Goal: Task Accomplishment & Management: Manage account settings

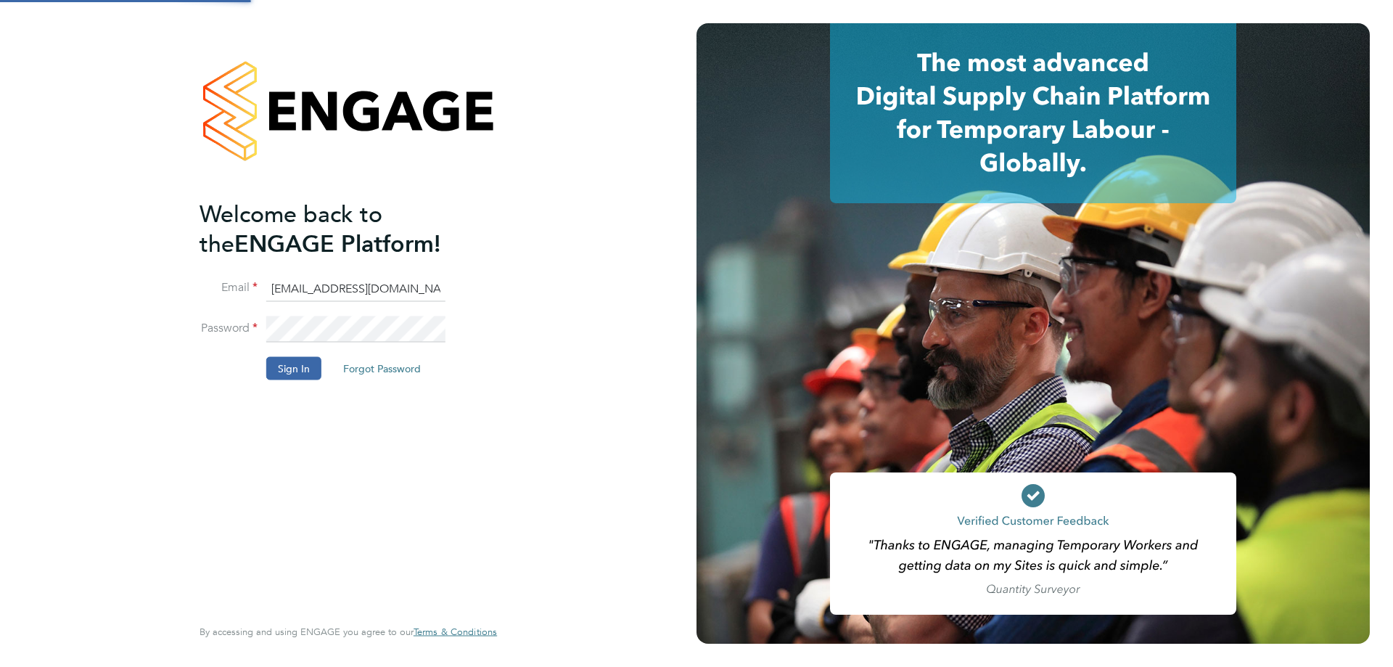
click at [632, 384] on div "Welcome back to the ENGAGE Platform! Email rclarke@frlondon.co.uk Password Sign…" at bounding box center [348, 333] width 696 height 667
click at [276, 374] on button "Sign In" at bounding box center [293, 368] width 55 height 23
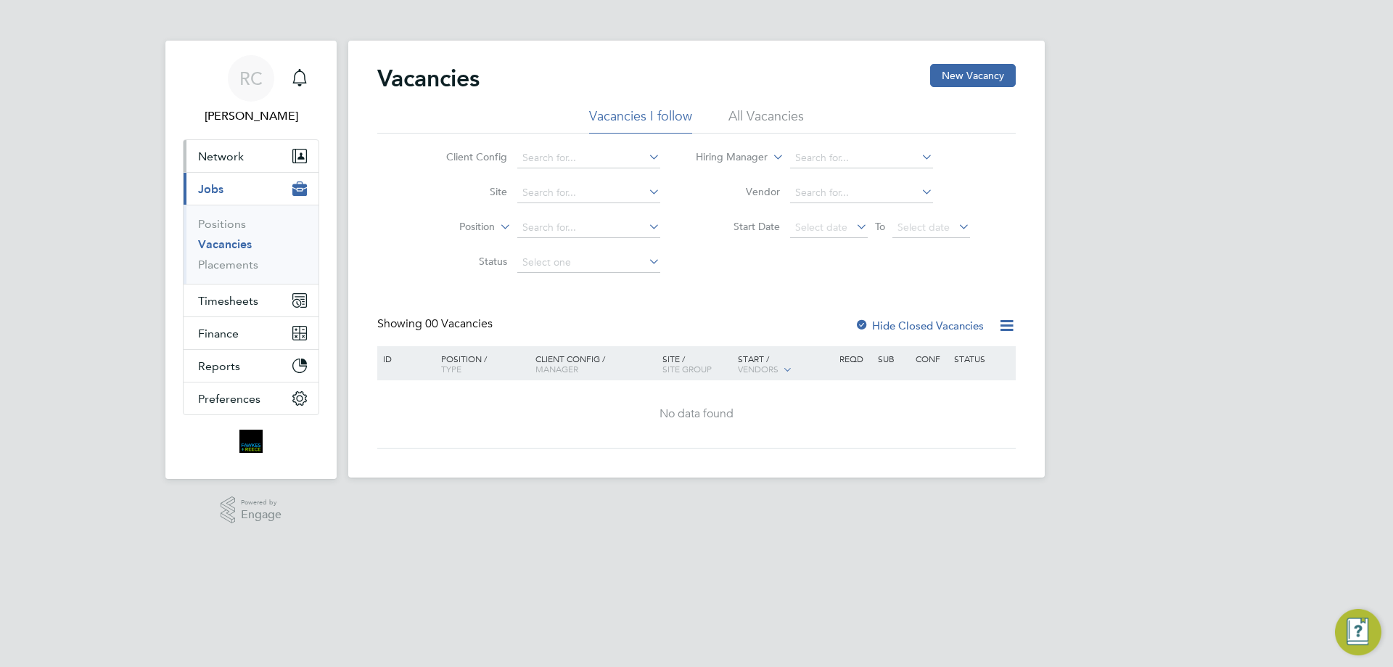
click at [236, 170] on button "Network" at bounding box center [250, 156] width 135 height 32
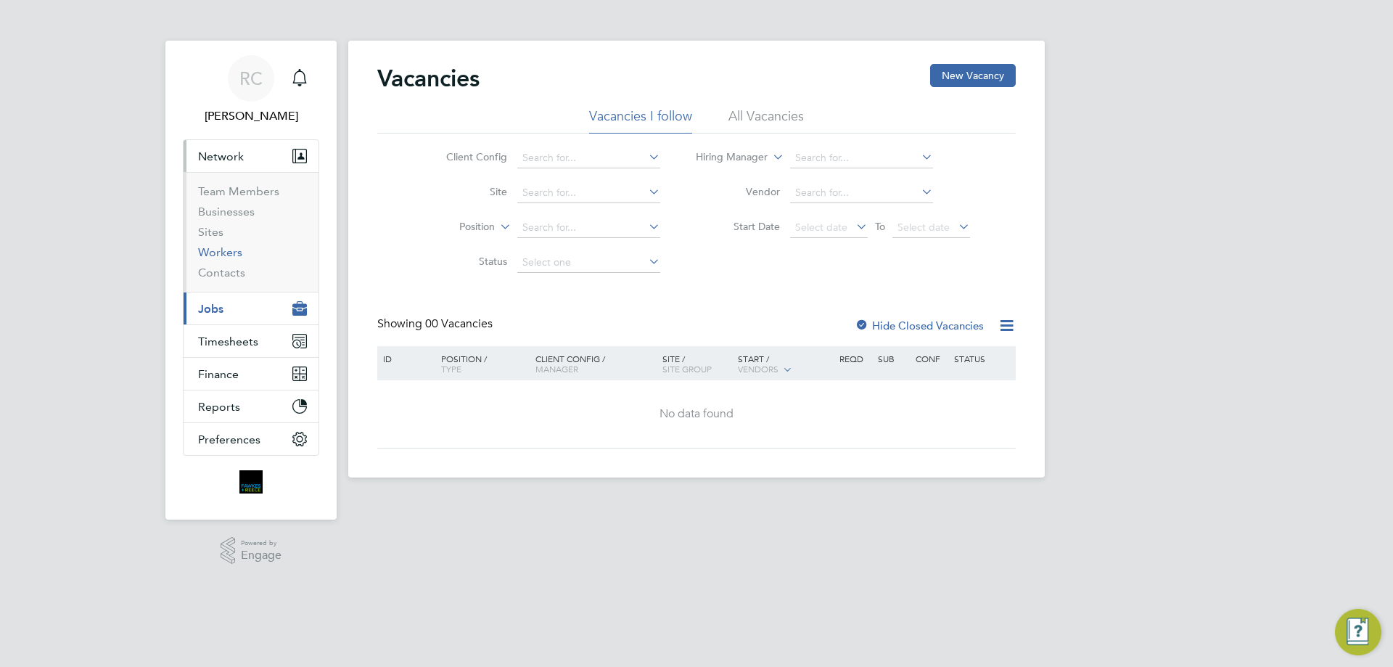
click at [231, 249] on link "Workers" at bounding box center [220, 252] width 44 height 14
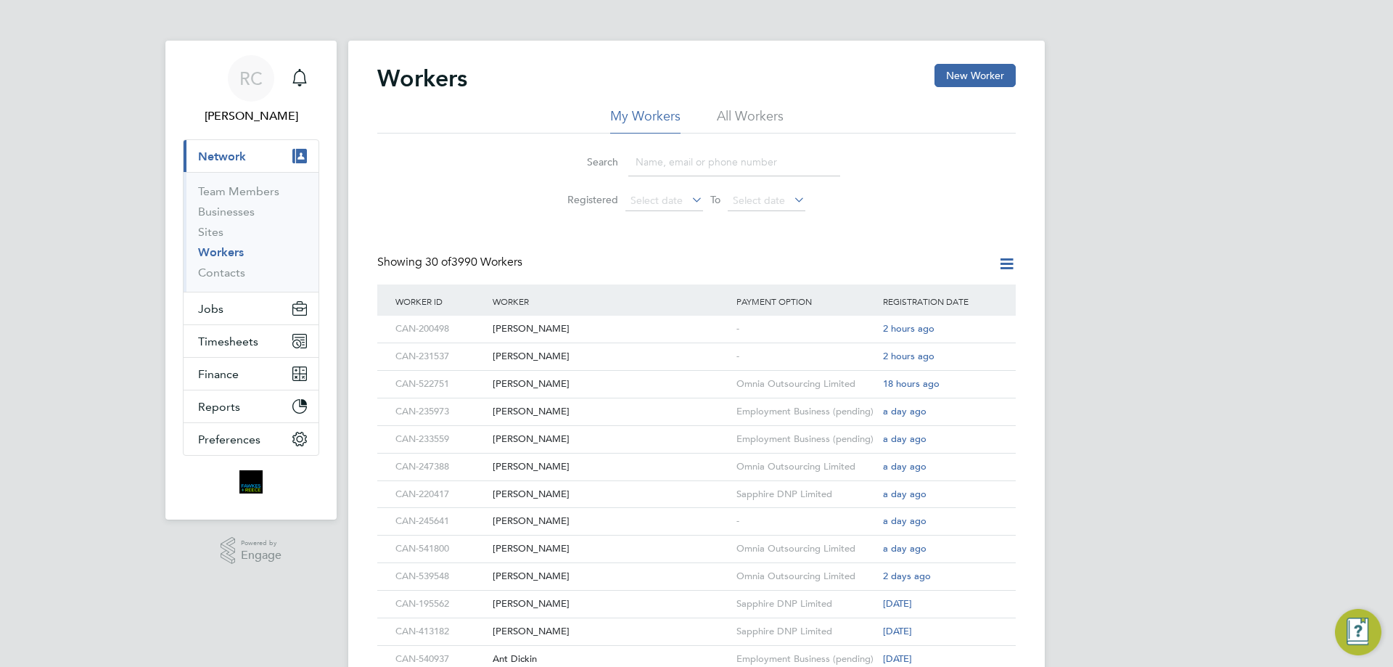
drag, startPoint x: 767, startPoint y: 163, endPoint x: 792, endPoint y: 159, distance: 25.8
click at [767, 163] on input at bounding box center [734, 162] width 212 height 28
click at [567, 409] on div "[PERSON_NAME]" at bounding box center [611, 411] width 244 height 27
click at [585, 415] on div "[PERSON_NAME]" at bounding box center [611, 411] width 244 height 27
click at [590, 437] on div "Narcis-Samuel Amaline" at bounding box center [611, 439] width 244 height 27
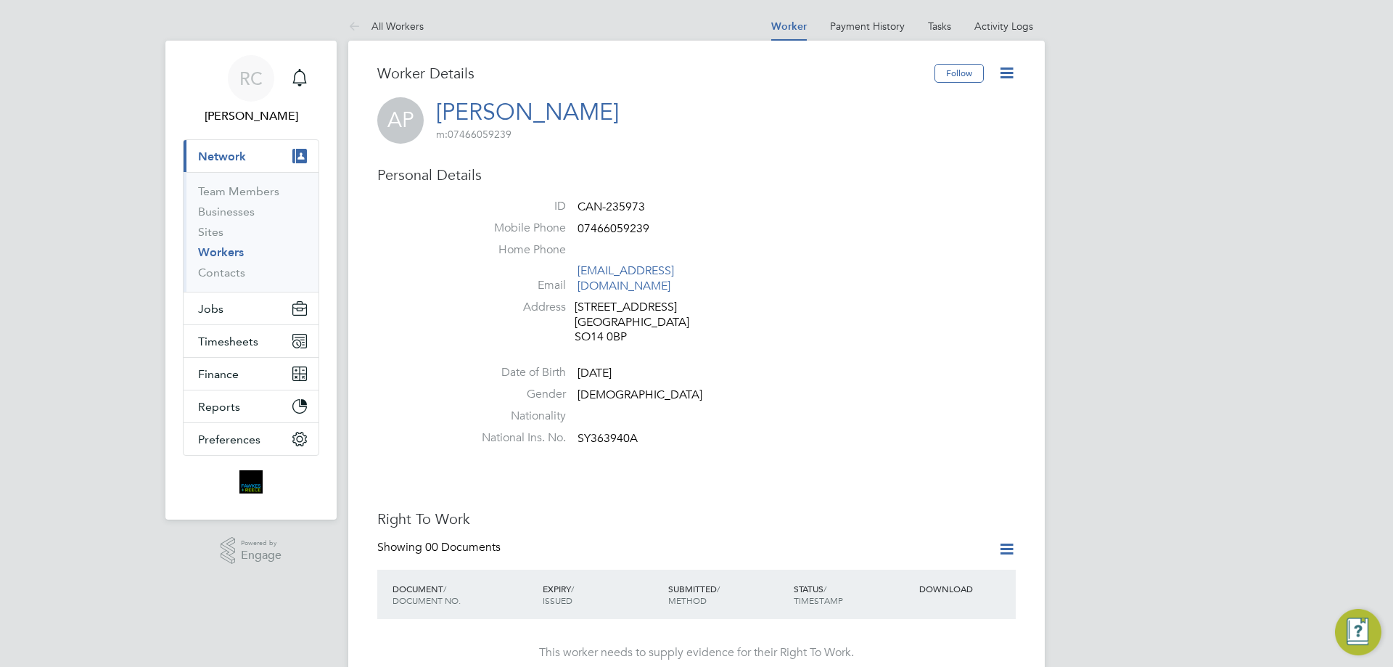
scroll to position [363, 0]
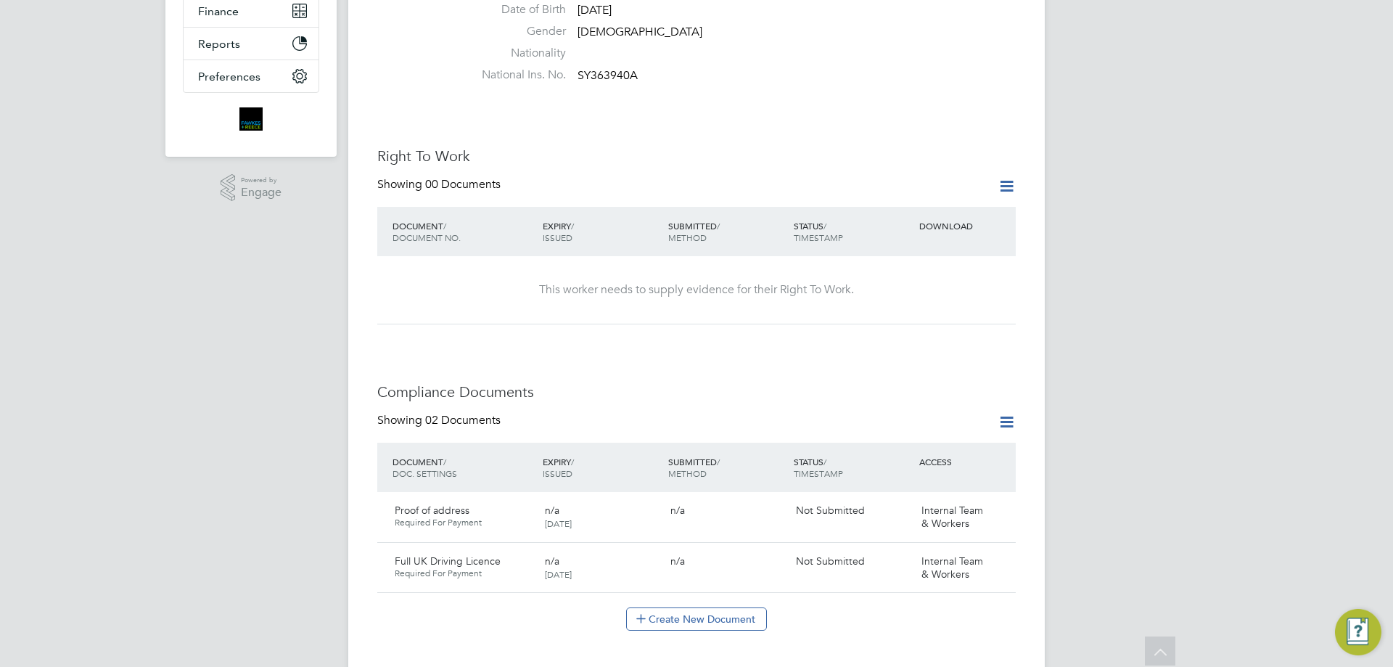
click at [1010, 177] on icon at bounding box center [1006, 186] width 18 height 18
click at [925, 203] on li "Add Right To Work Document" at bounding box center [925, 207] width 175 height 20
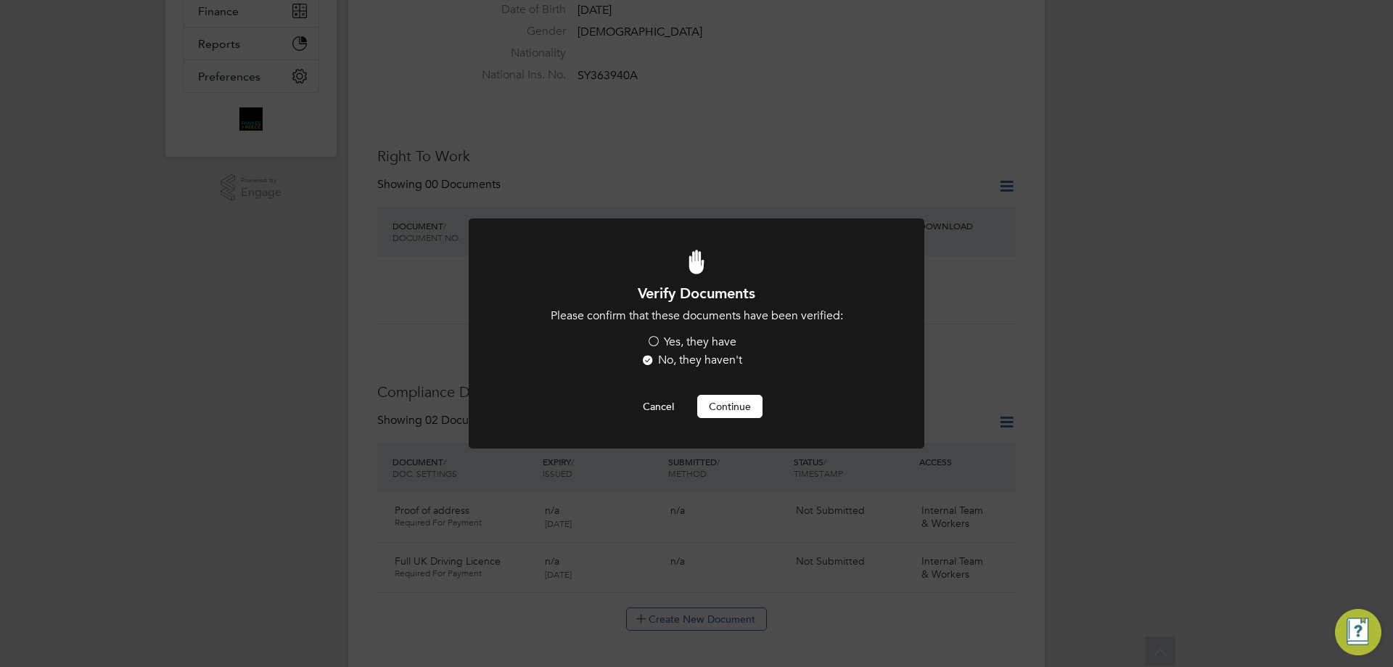
scroll to position [0, 0]
click at [661, 345] on label "Yes, they have" at bounding box center [691, 341] width 90 height 15
click at [0, 0] on input "Yes, they have" at bounding box center [0, 0] width 0 height 0
click at [729, 403] on button "Continue" at bounding box center [729, 406] width 65 height 23
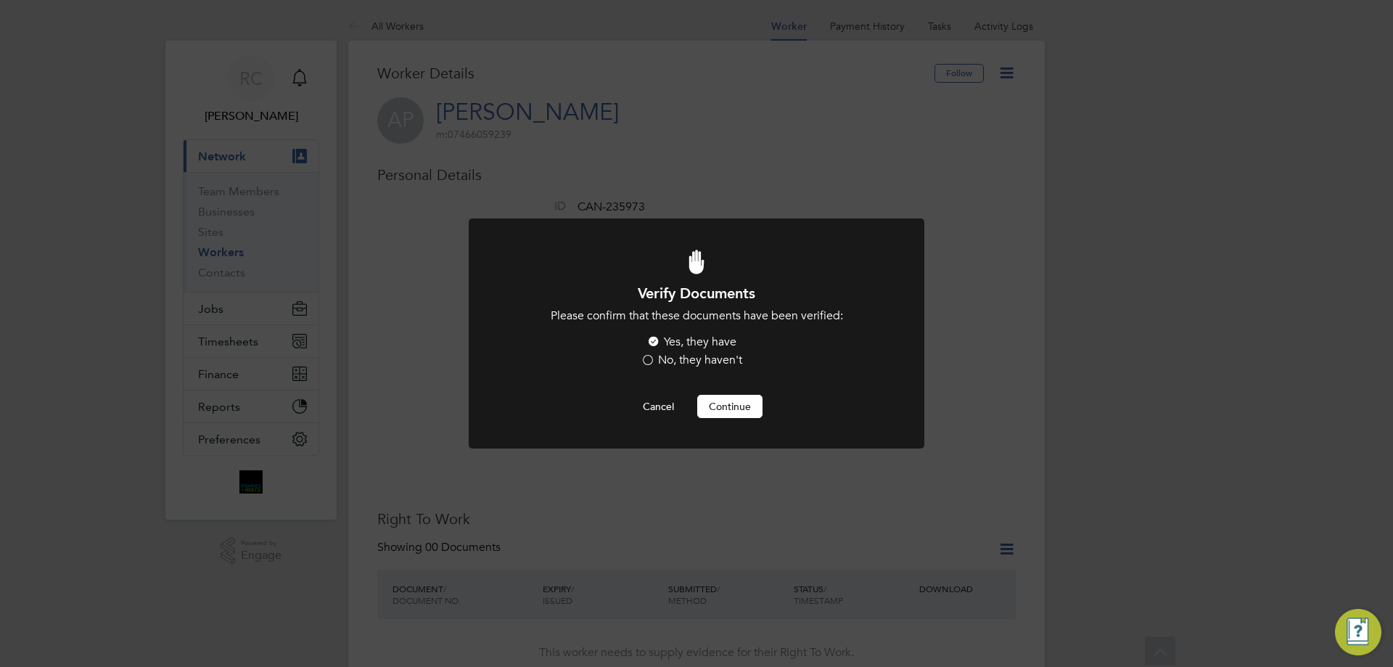
scroll to position [363, 0]
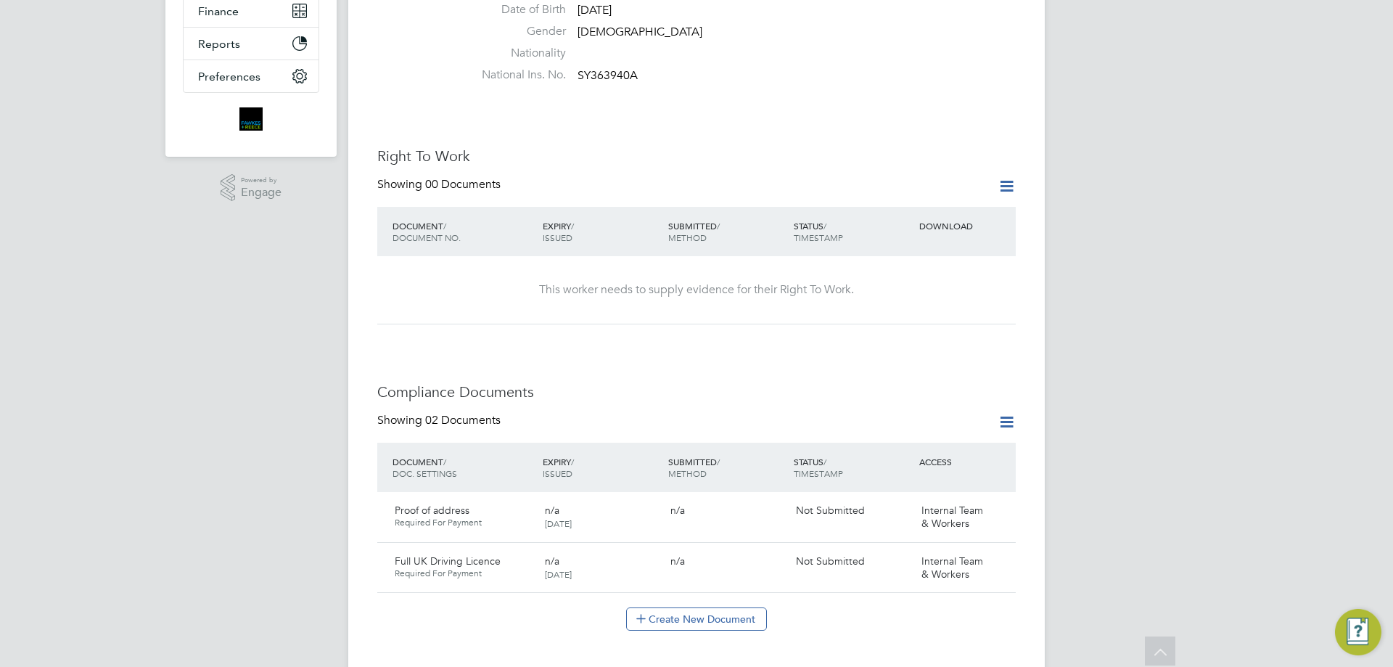
click at [997, 177] on icon at bounding box center [1006, 186] width 18 height 18
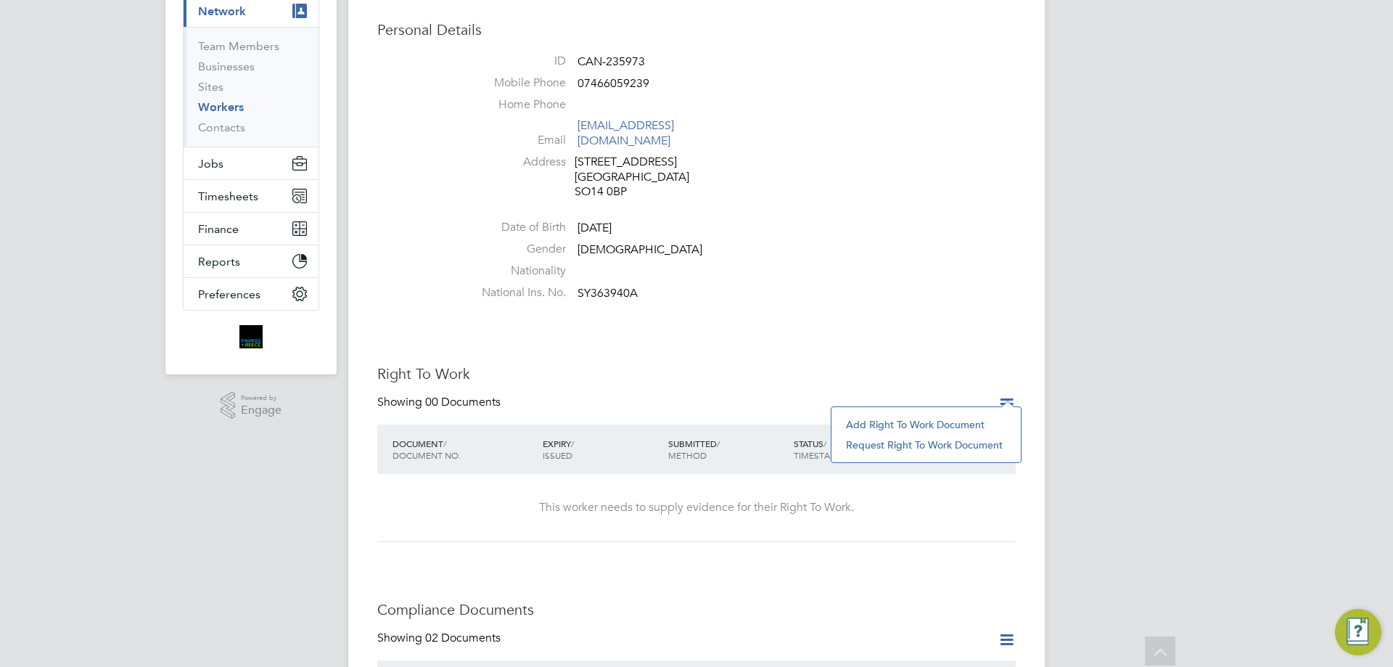
scroll to position [0, 0]
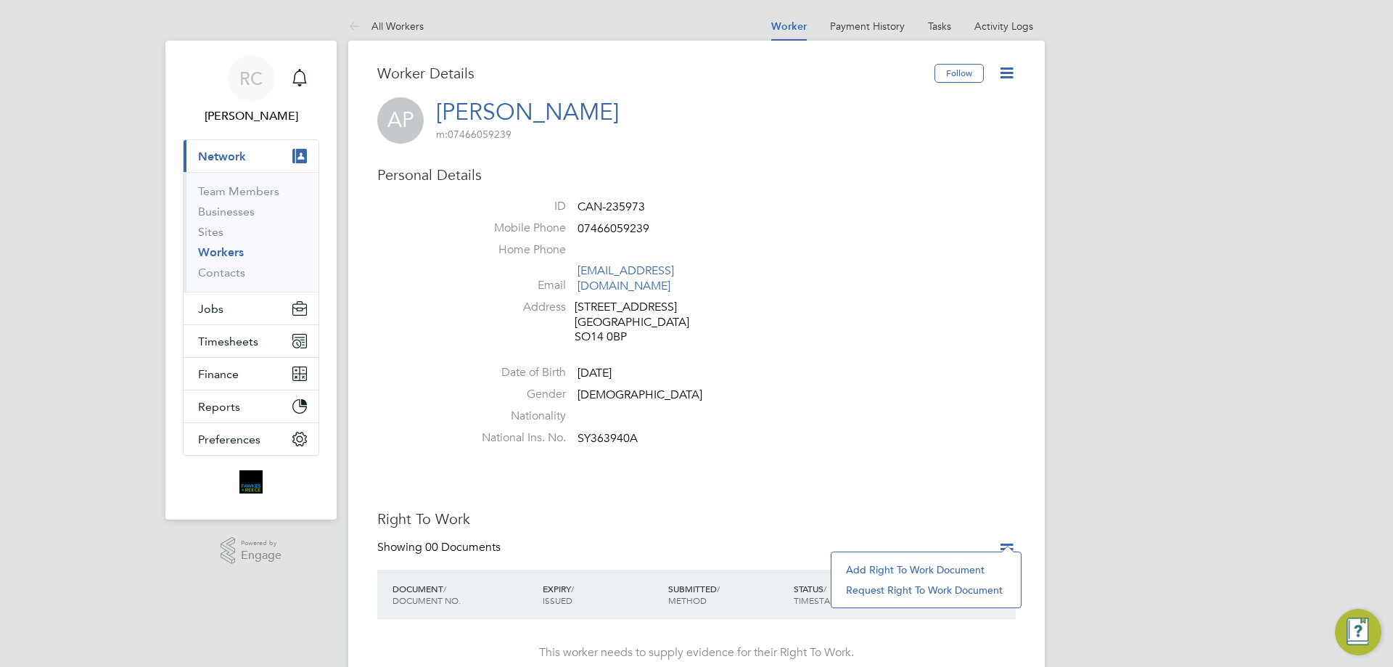
click at [997, 72] on icon at bounding box center [1006, 73] width 18 height 18
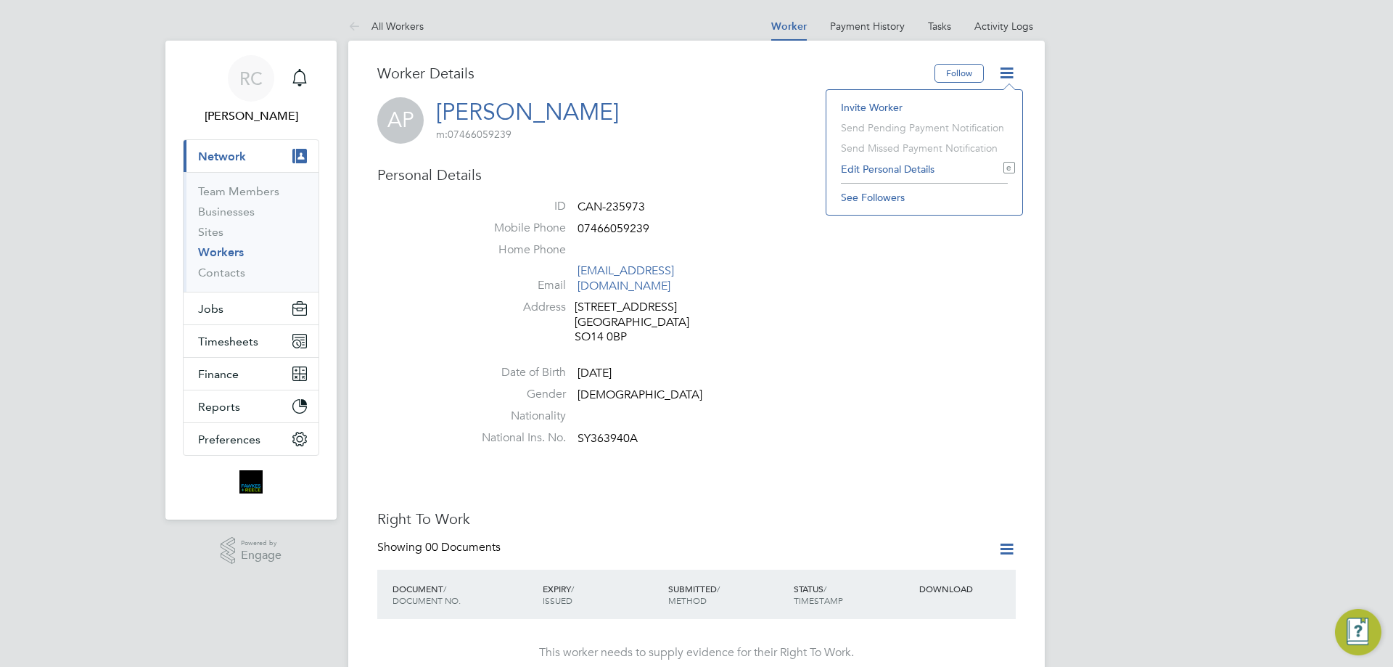
click at [909, 160] on li "Edit Personal Details e" at bounding box center [923, 169] width 181 height 20
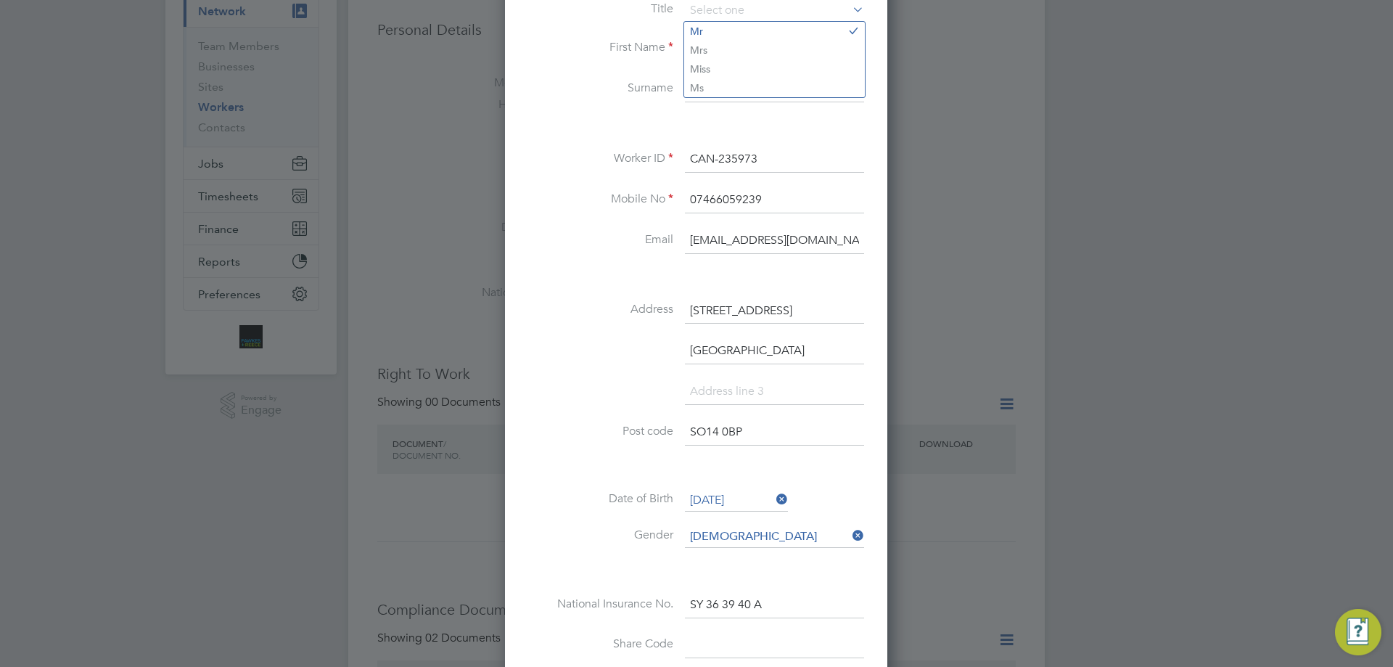
scroll to position [435, 0]
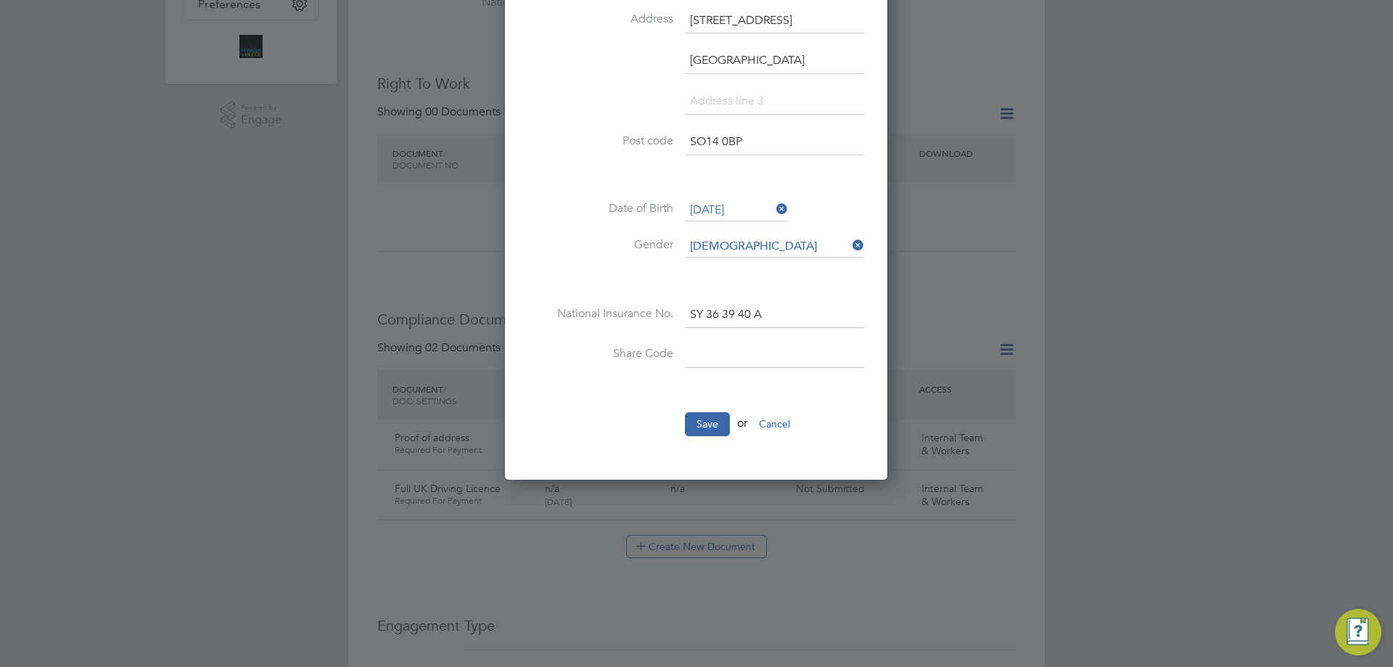
click at [738, 358] on input at bounding box center [774, 355] width 179 height 26
type input "000000000"
click at [701, 424] on button "Save" at bounding box center [707, 423] width 45 height 23
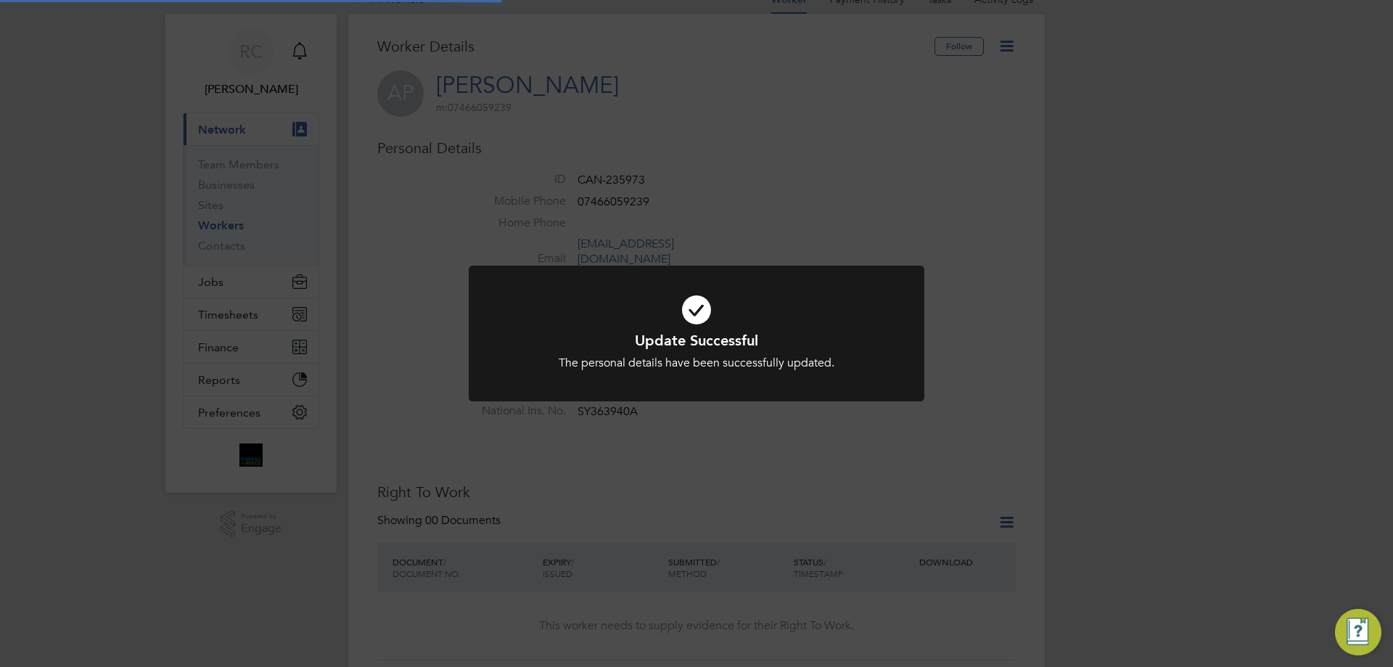
scroll to position [0, 0]
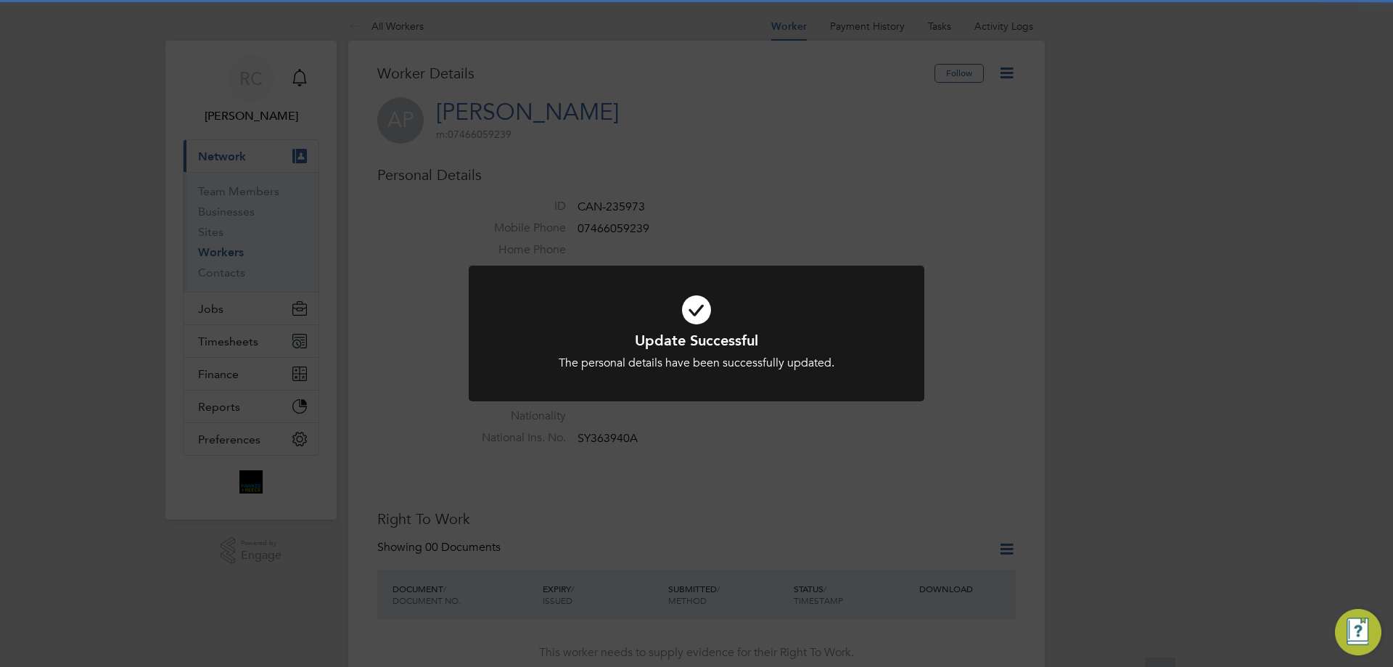
click at [837, 259] on div "Update Successful The personal details have been successfully updated. Cancel O…" at bounding box center [696, 333] width 1393 height 667
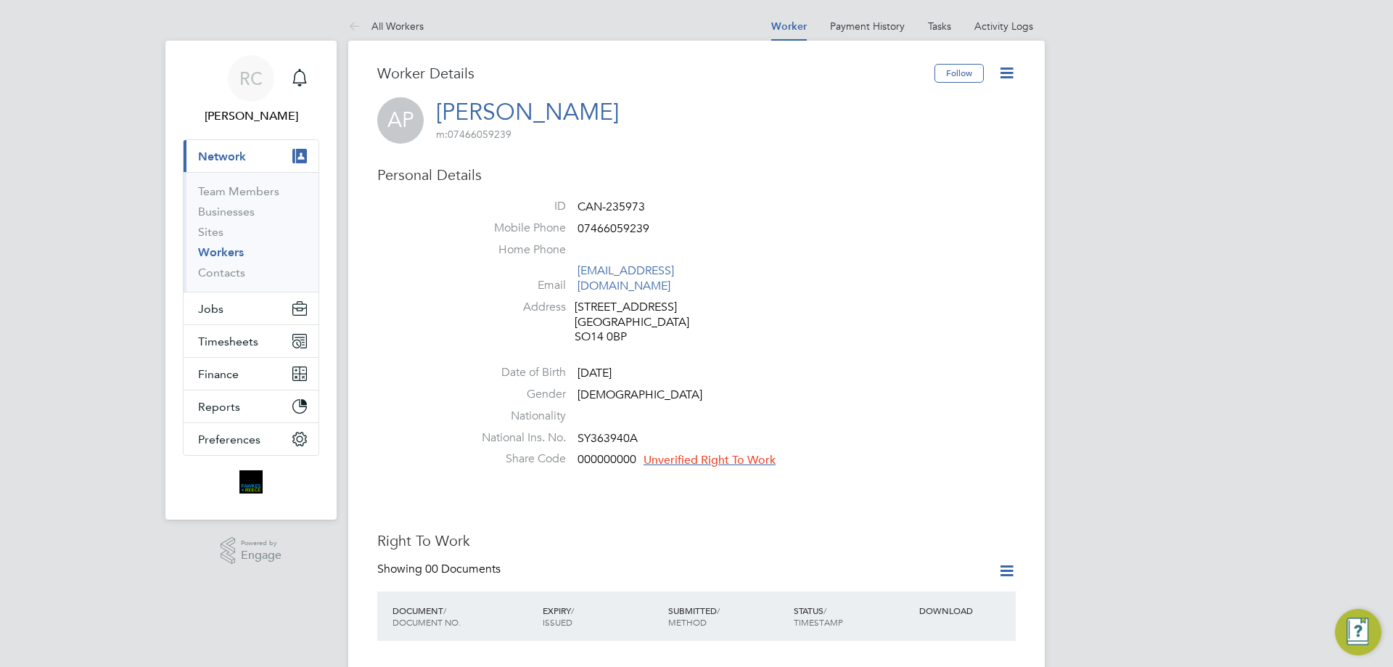
click at [714, 453] on span "Unverified Right To Work" at bounding box center [709, 460] width 132 height 15
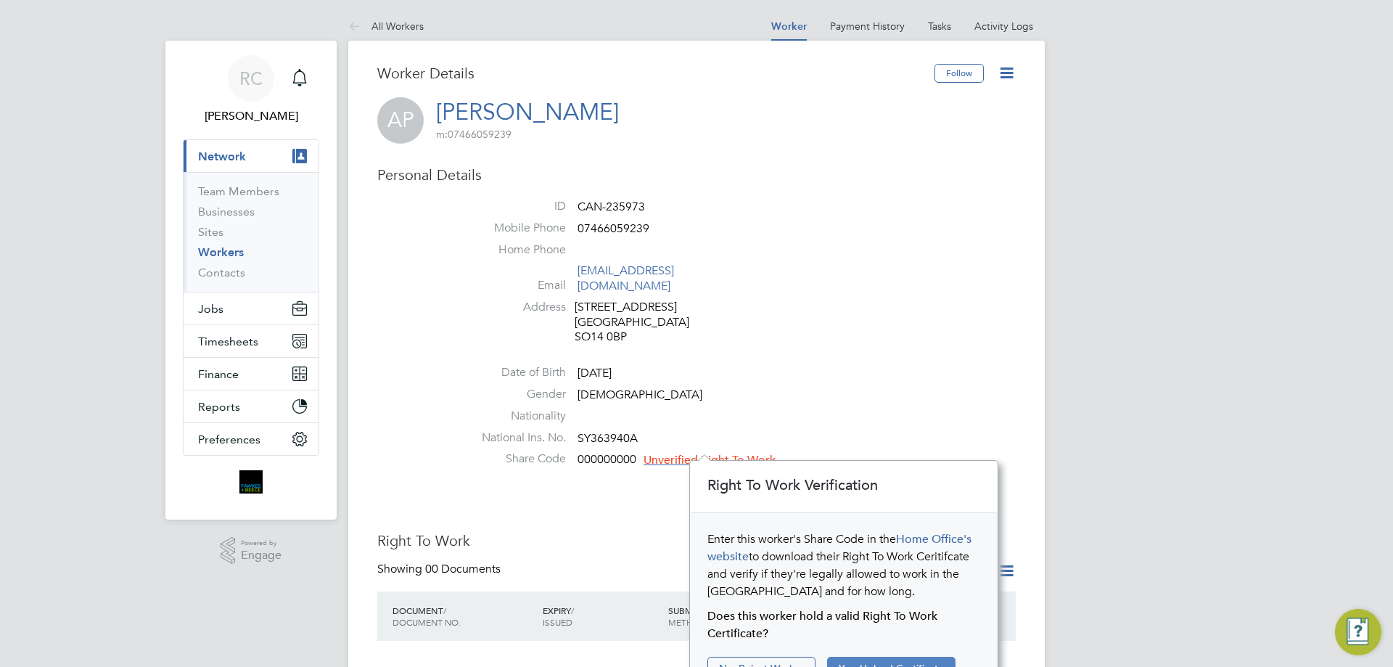
scroll to position [218, 0]
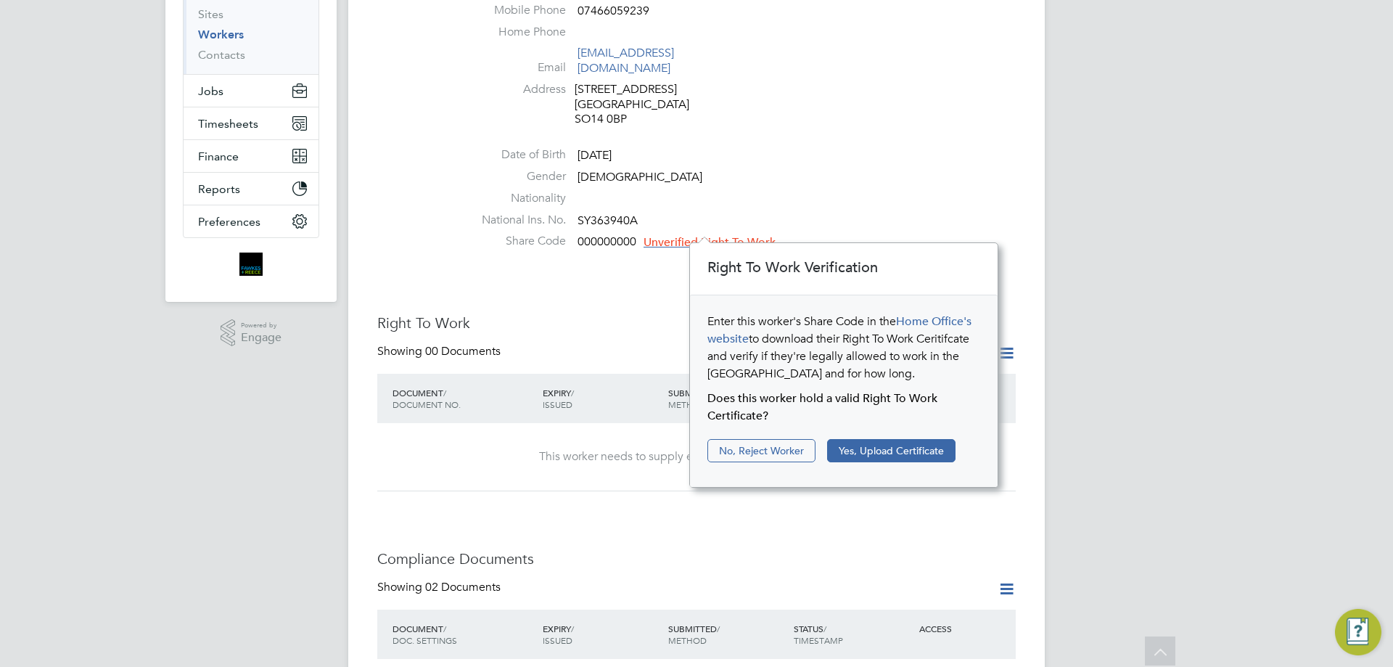
drag, startPoint x: 886, startPoint y: 435, endPoint x: 897, endPoint y: 434, distance: 11.0
click at [887, 436] on div "Enter this worker's Share Code in the Home Office's website to download their R…" at bounding box center [844, 390] width 308 height 191
click at [904, 453] on button "Yes, Upload Certificate" at bounding box center [891, 450] width 128 height 23
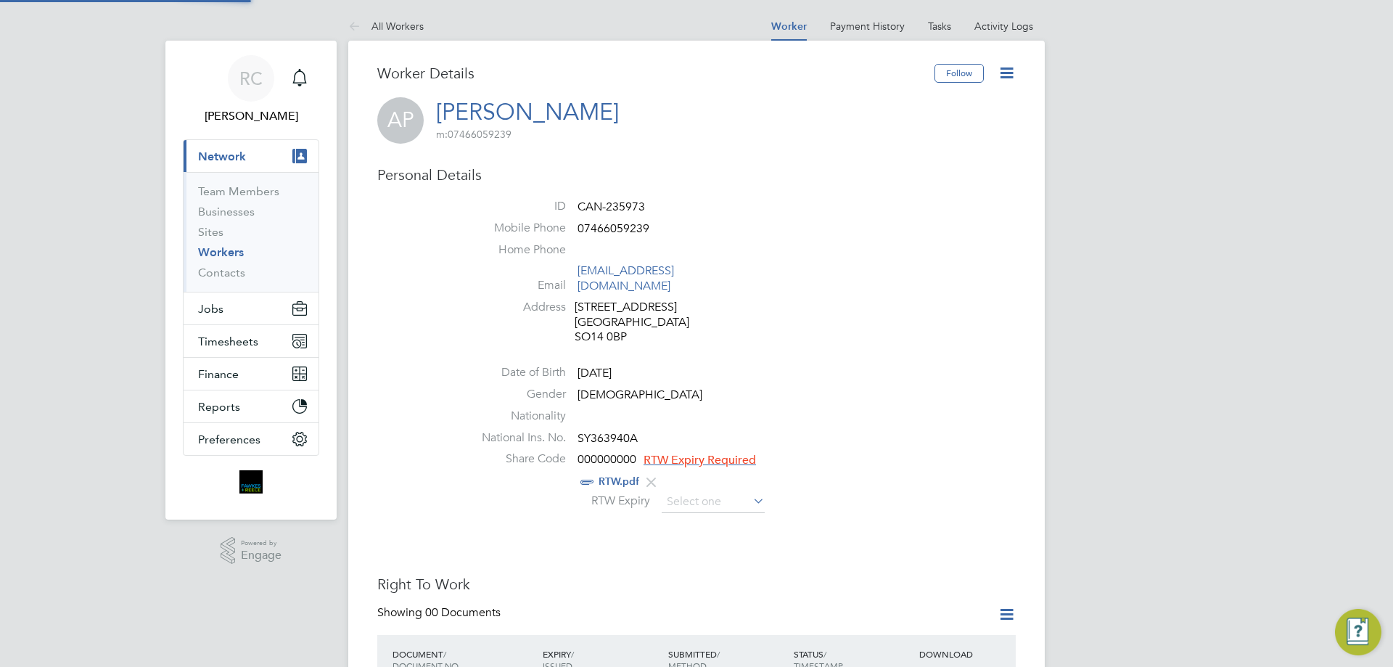
scroll to position [0, 0]
click at [732, 491] on input at bounding box center [712, 502] width 103 height 22
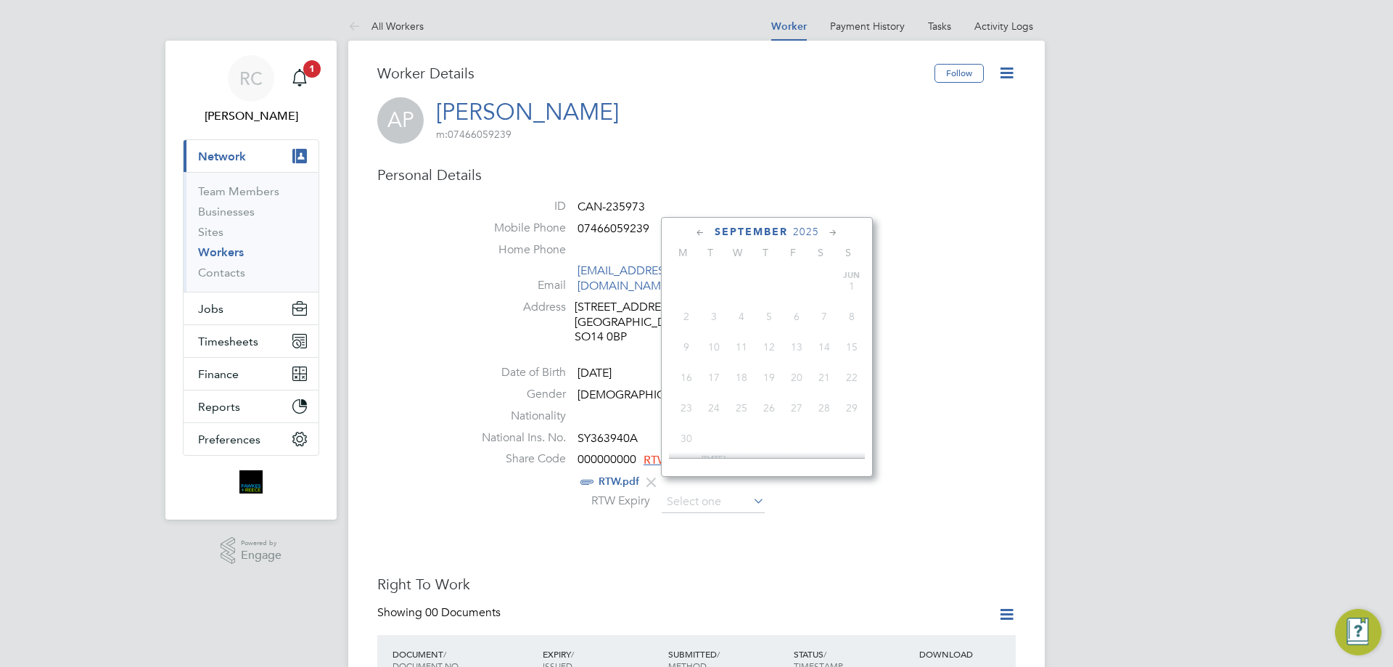
scroll to position [440, 0]
click at [804, 226] on span "2025" at bounding box center [806, 232] width 26 height 12
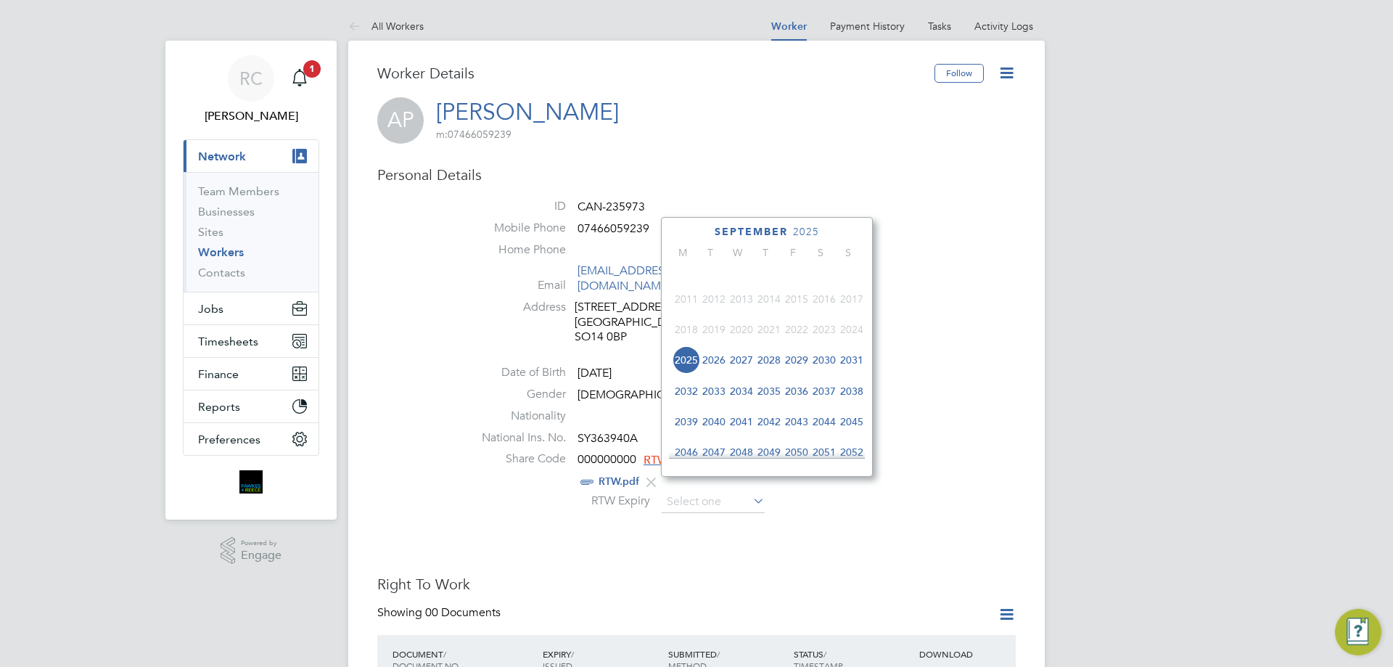
click at [754, 367] on span "2027" at bounding box center [741, 360] width 28 height 28
click at [741, 347] on span "17" at bounding box center [741, 348] width 28 height 28
type input "17 Feb 2027"
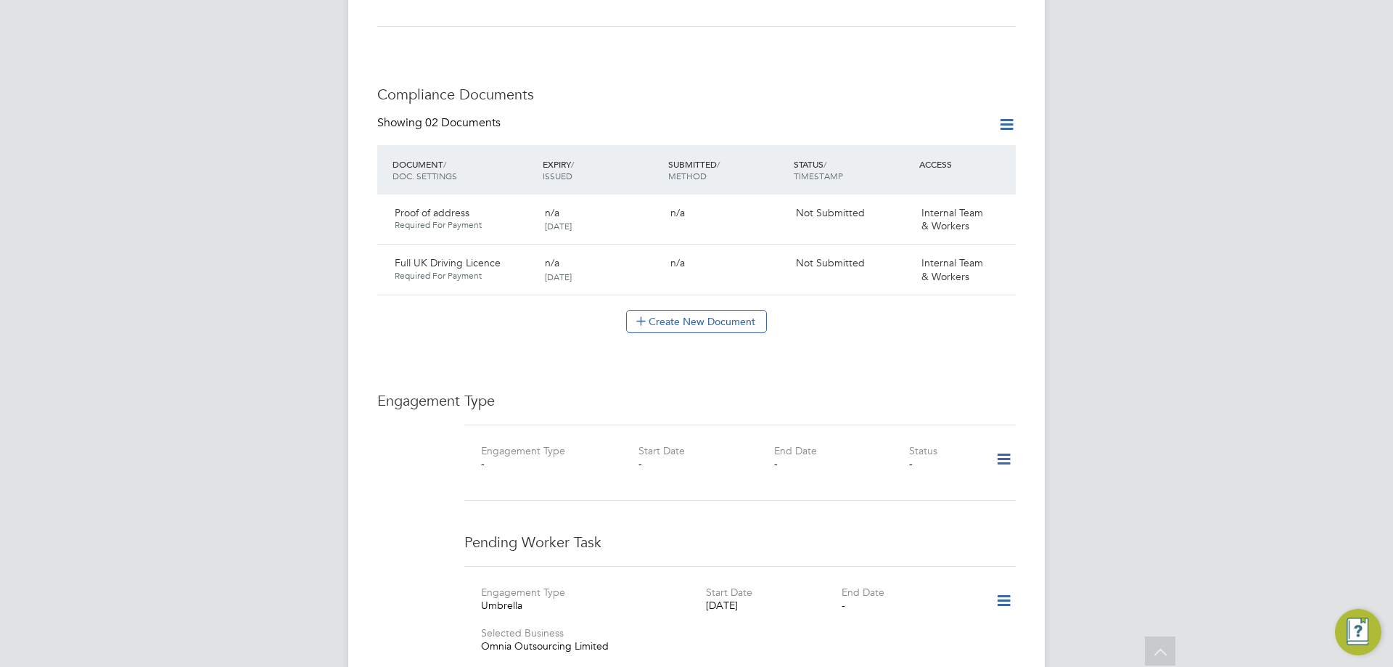
scroll to position [1088, 0]
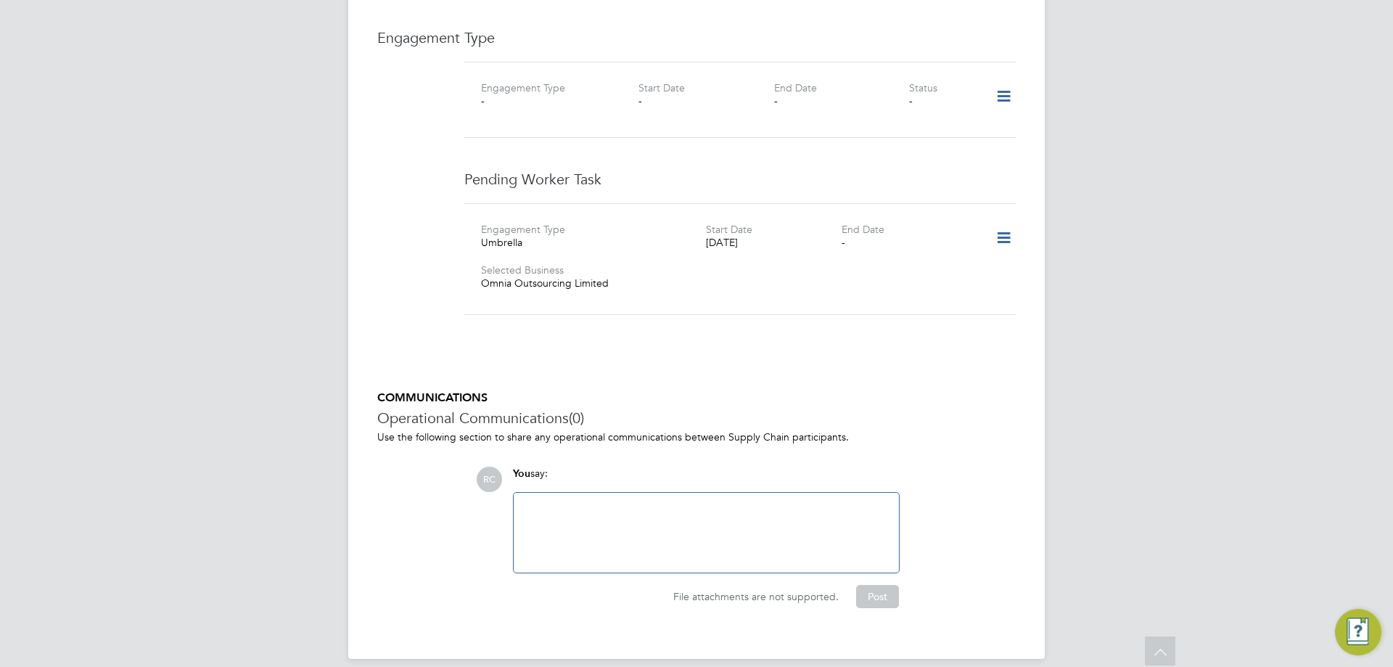
drag, startPoint x: 684, startPoint y: 536, endPoint x: 704, endPoint y: 531, distance: 20.9
click at [684, 536] on div at bounding box center [706, 532] width 368 height 62
click at [888, 501] on div "NOK -" at bounding box center [706, 532] width 368 height 62
click at [873, 585] on button "Post" at bounding box center [877, 596] width 43 height 23
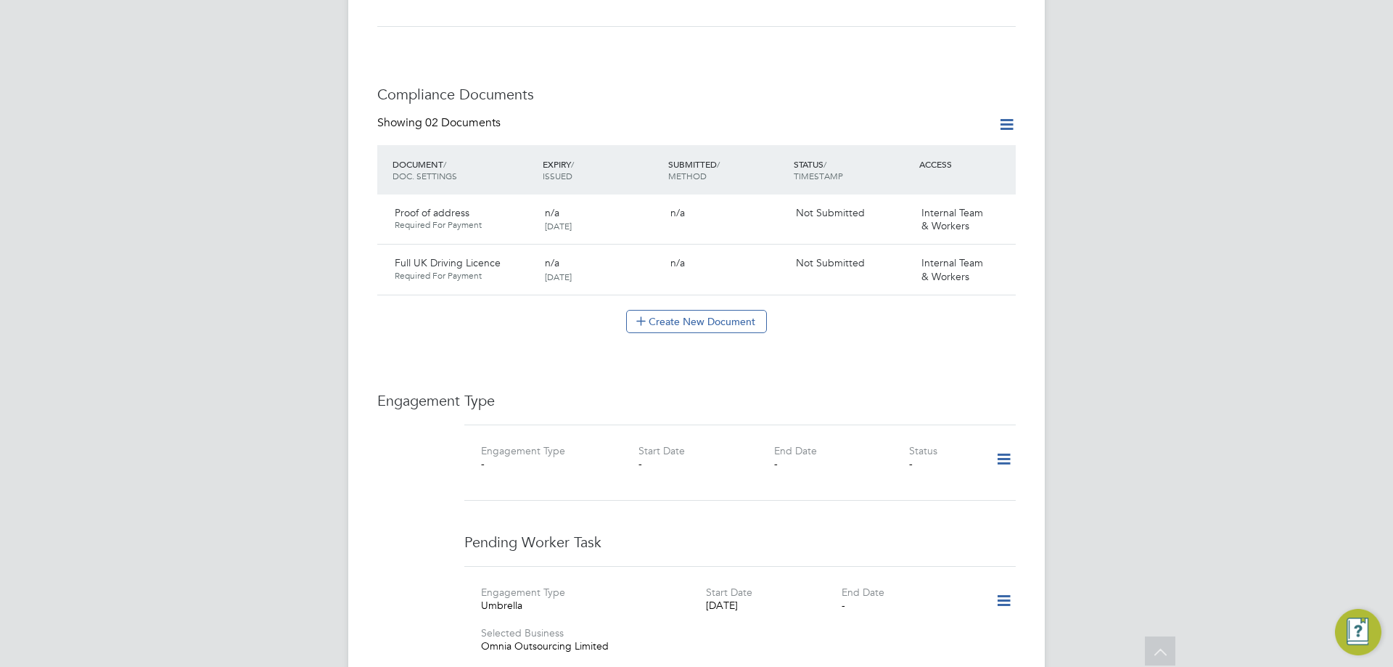
scroll to position [363, 0]
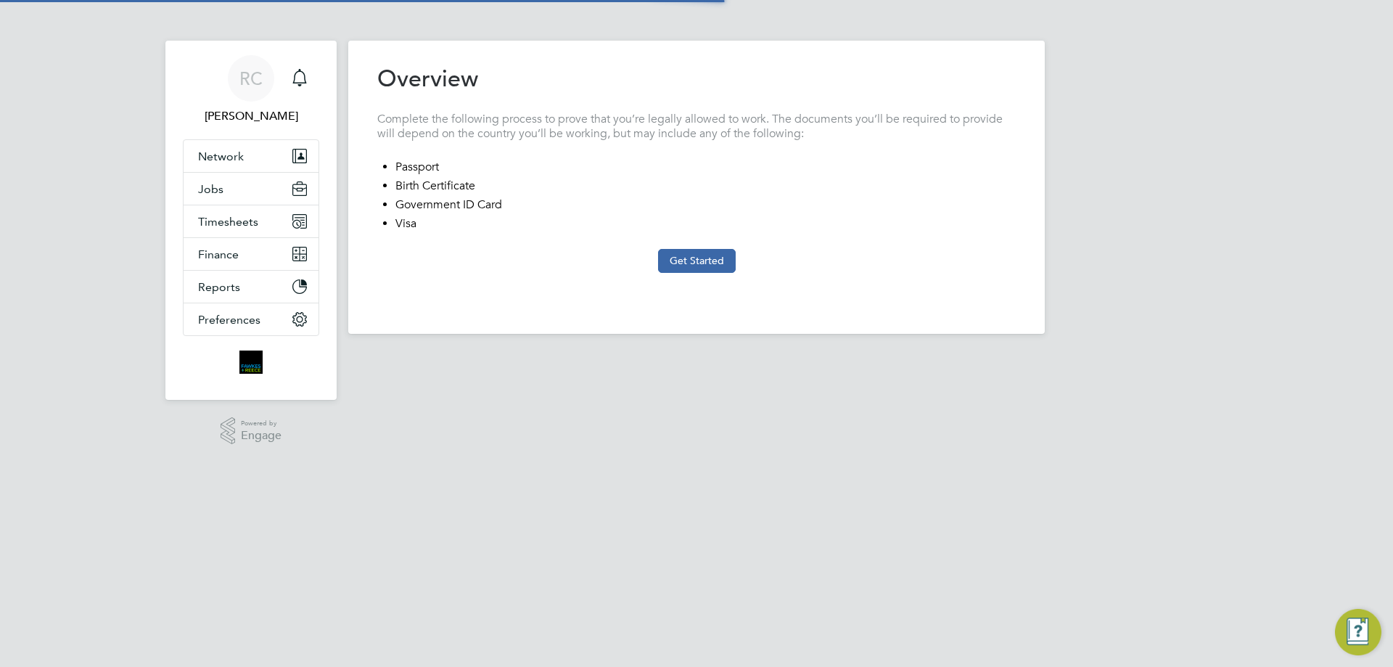
type input "United Kingdom"
click at [670, 258] on button "Get Started" at bounding box center [697, 260] width 78 height 23
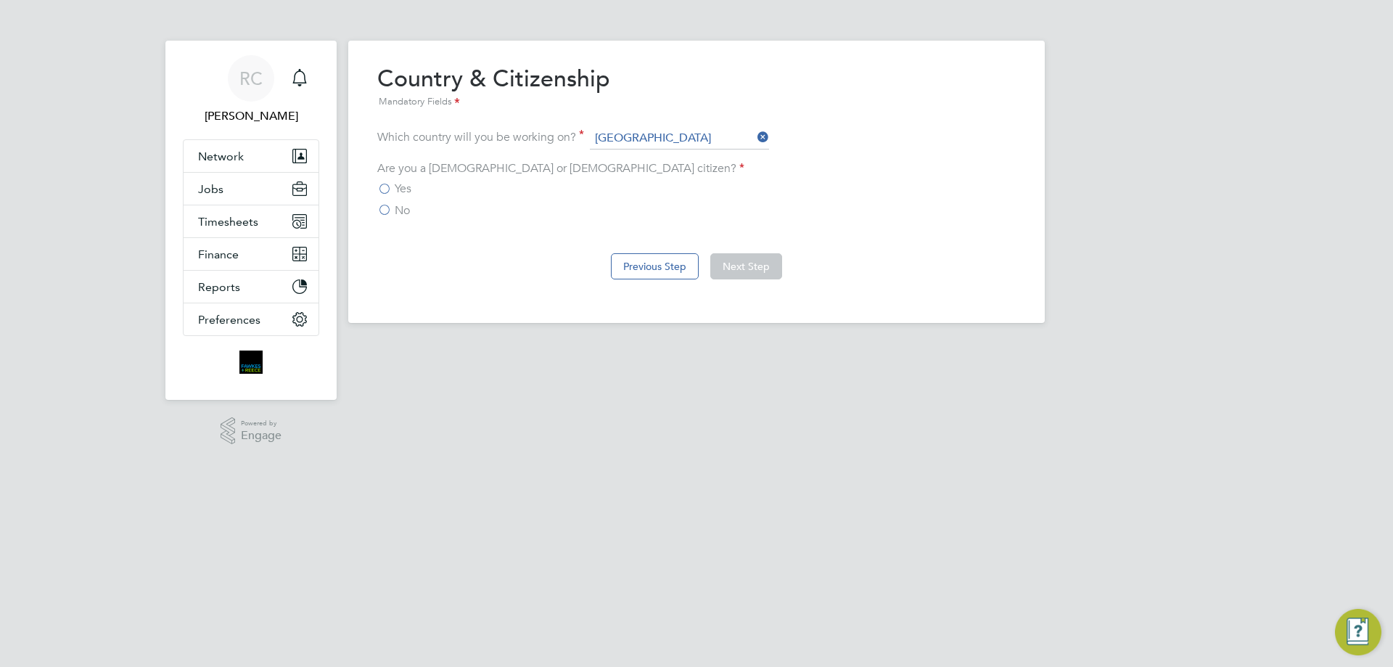
click at [382, 217] on label "No" at bounding box center [393, 210] width 33 height 15
click at [0, 0] on input "No" at bounding box center [0, 0] width 0 height 0
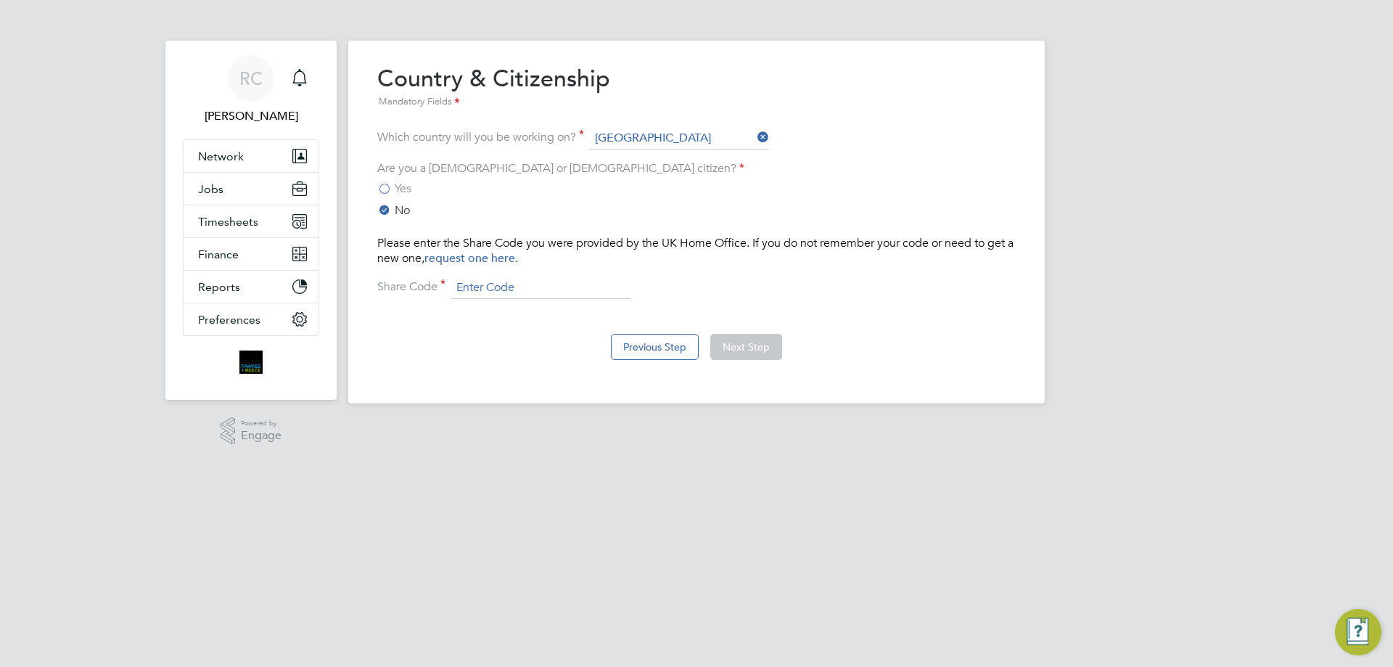
drag, startPoint x: 524, startPoint y: 296, endPoint x: 565, endPoint y: 295, distance: 40.6
click at [524, 296] on input at bounding box center [540, 288] width 179 height 22
type input "000000000"
click at [744, 347] on button "Next Step" at bounding box center [746, 347] width 72 height 26
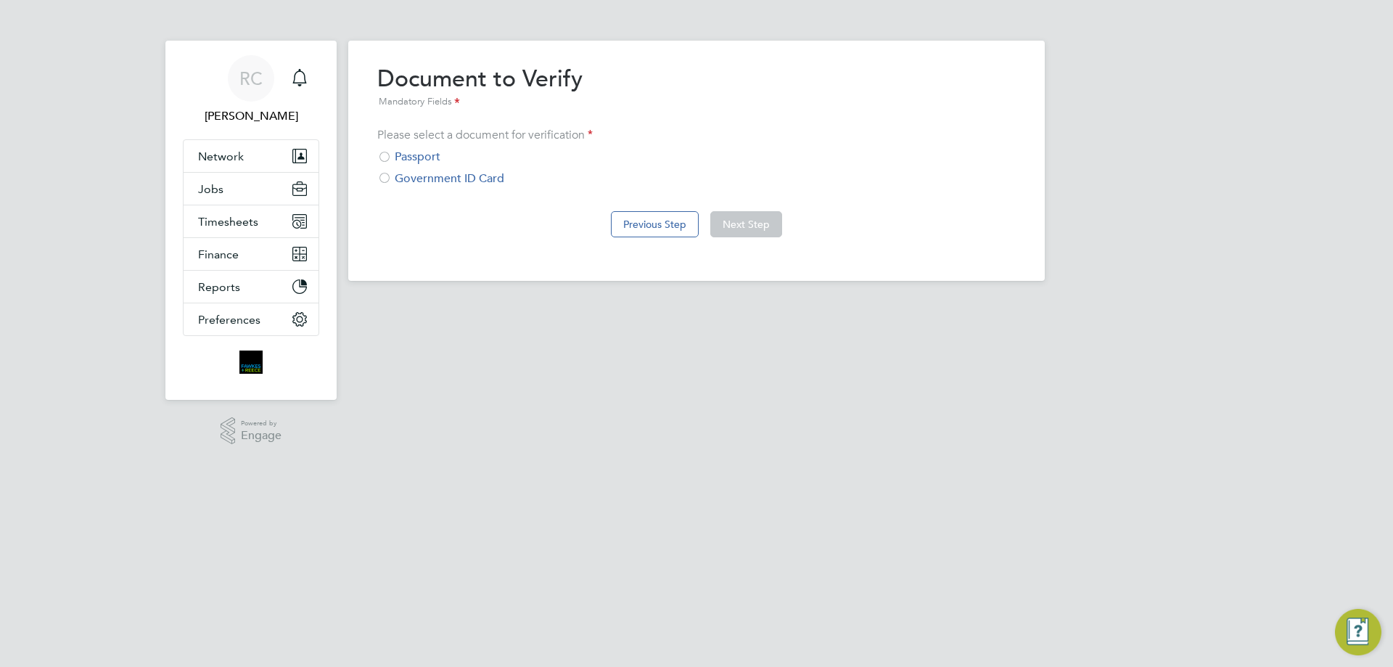
click at [429, 172] on div "Government ID Card" at bounding box center [696, 178] width 638 height 15
click at [428, 157] on div "Passport" at bounding box center [696, 156] width 638 height 15
click at [477, 174] on div "Government ID Card" at bounding box center [696, 178] width 638 height 15
click at [762, 222] on button "Next Step" at bounding box center [746, 224] width 72 height 26
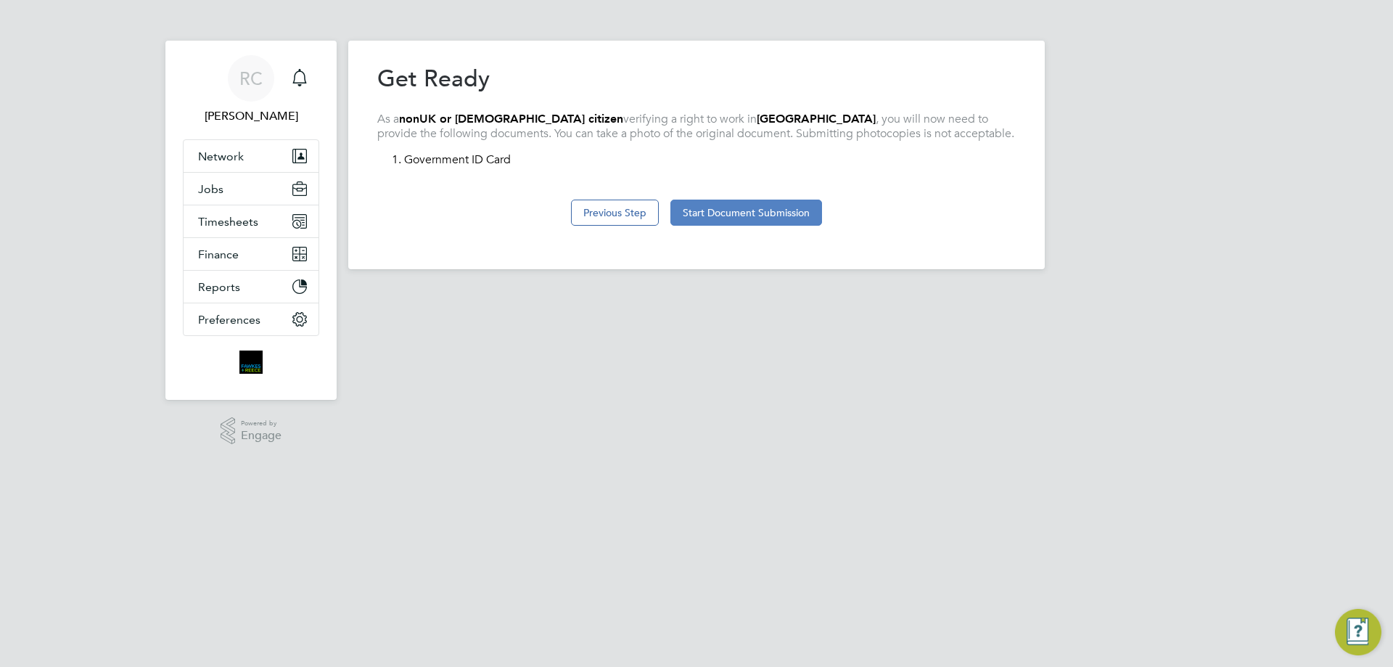
click at [762, 222] on button "Start Document Submission" at bounding box center [746, 212] width 152 height 26
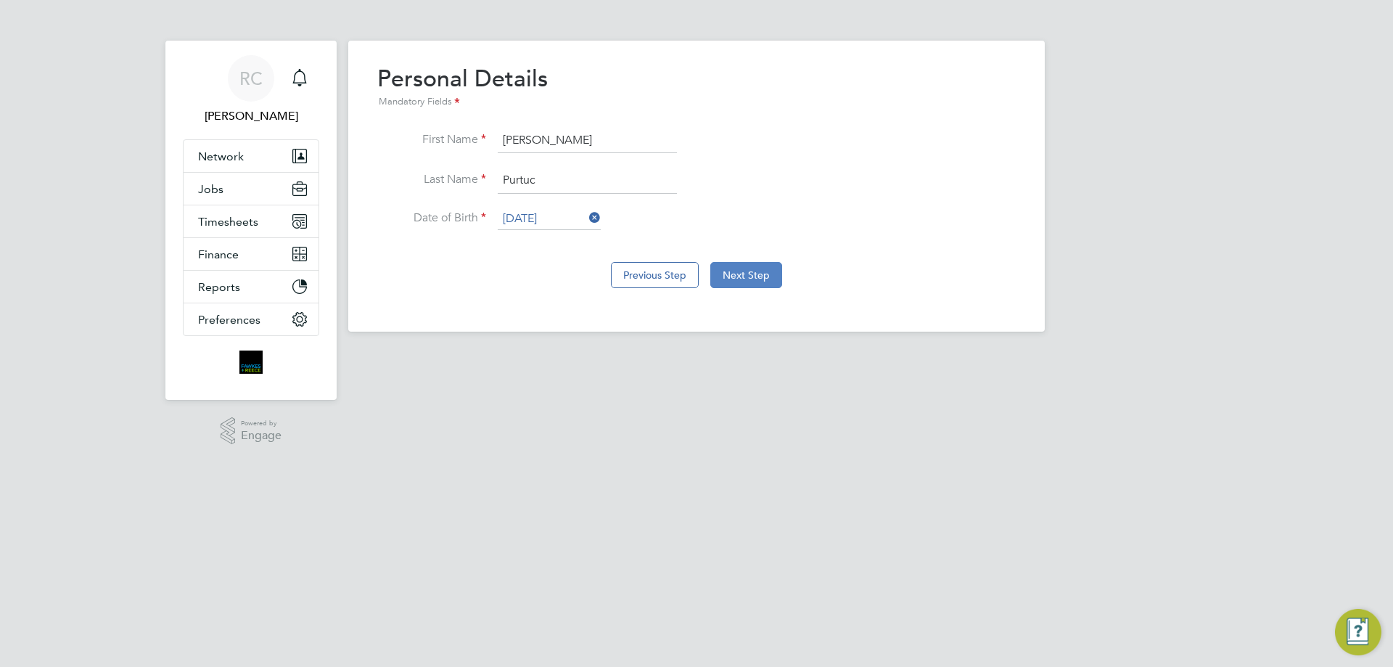
click at [751, 277] on button "Next Step" at bounding box center [746, 275] width 72 height 26
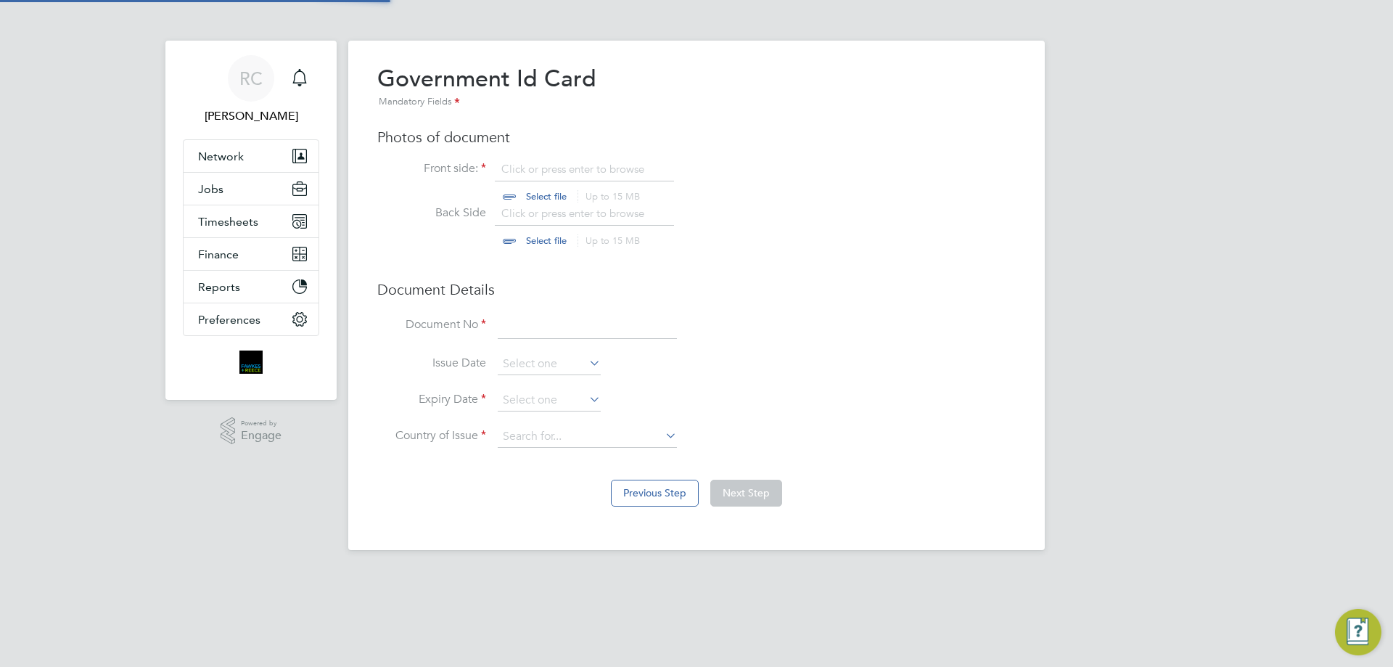
scroll to position [20, 180]
click at [550, 208] on input "file" at bounding box center [560, 228] width 228 height 44
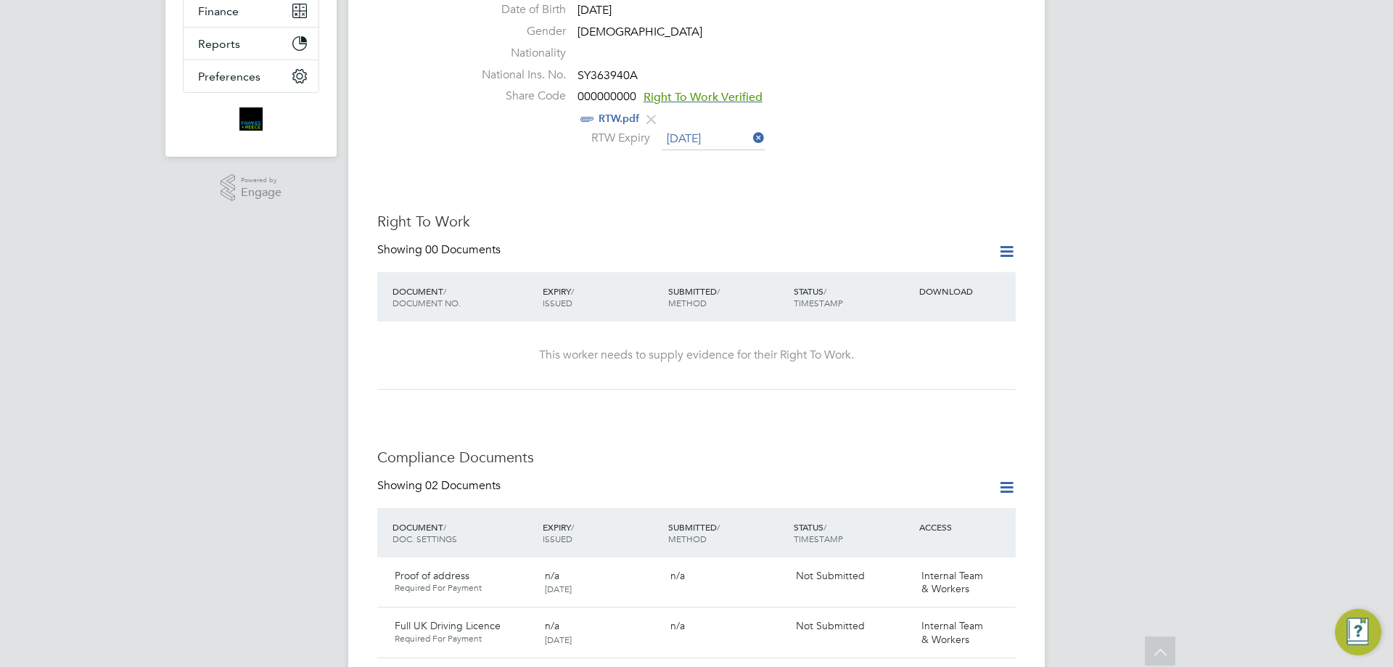
scroll to position [580, 0]
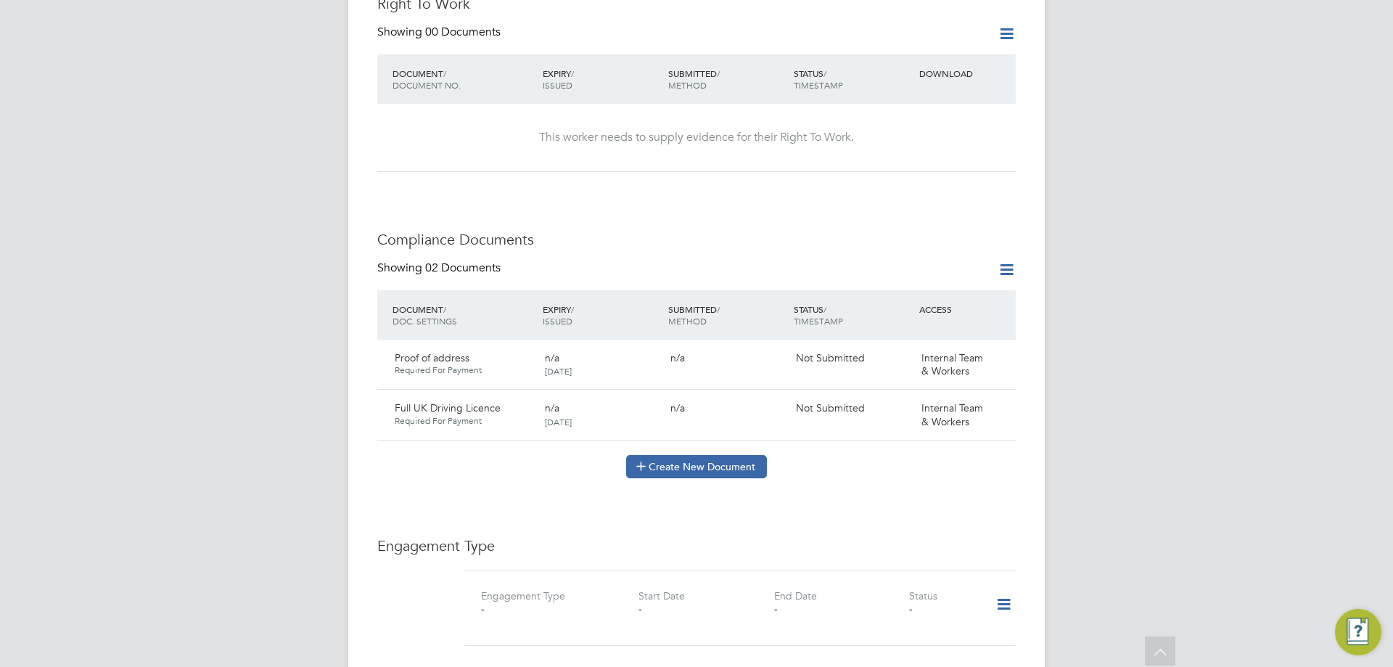
click at [664, 455] on button "Create New Document" at bounding box center [696, 466] width 141 height 23
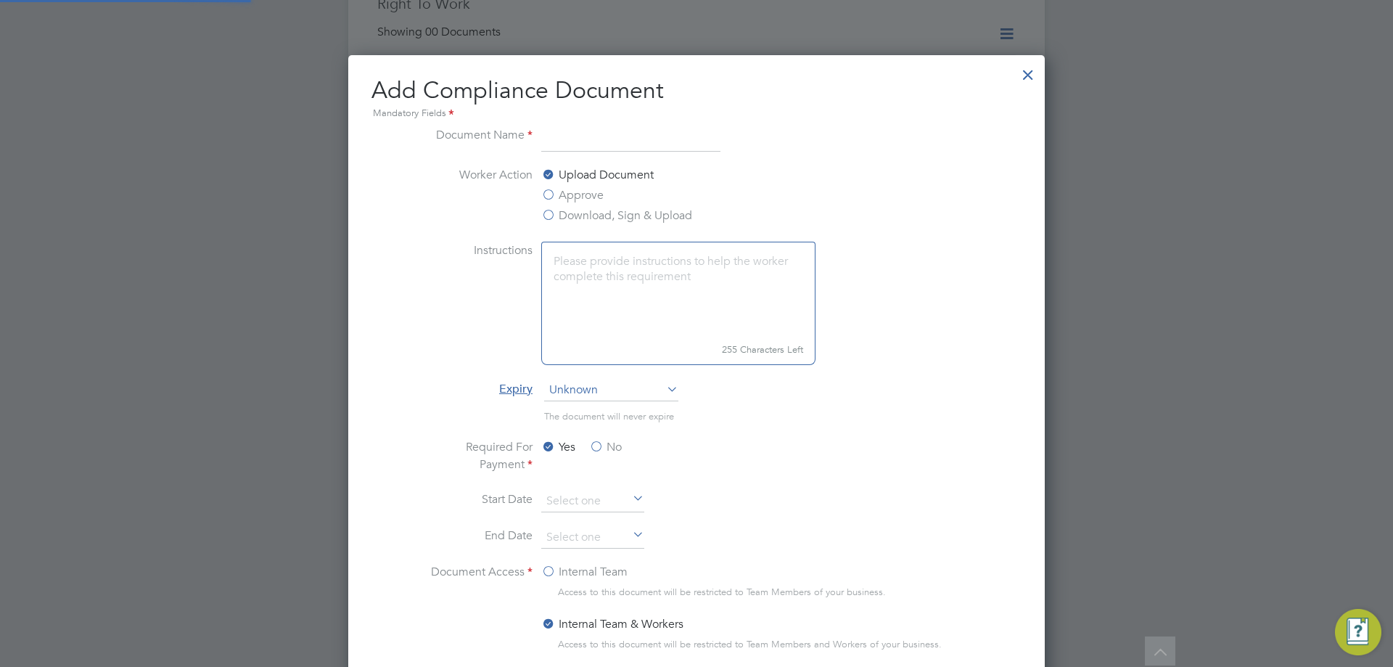
scroll to position [762, 697]
type input "CSCS"
click at [597, 192] on label "Approve" at bounding box center [572, 194] width 62 height 17
click at [0, 0] on input "Approve" at bounding box center [0, 0] width 0 height 0
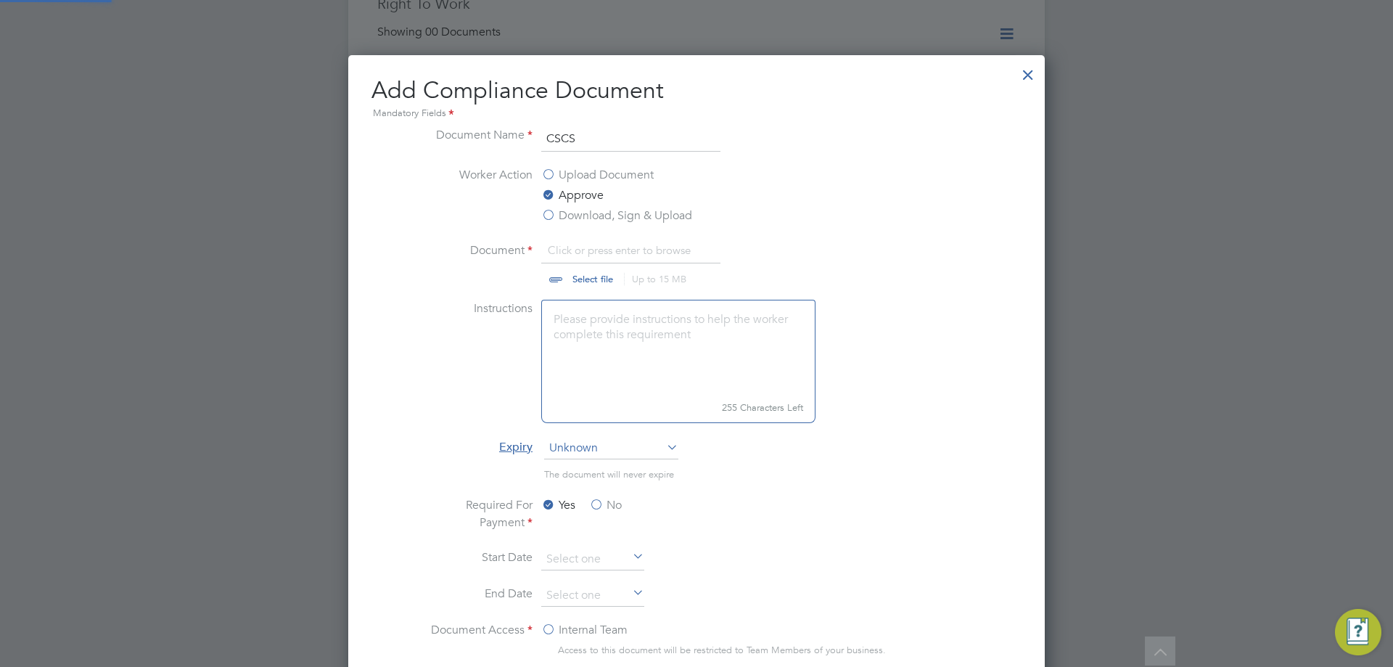
scroll to position [22, 180]
click at [599, 274] on input "file" at bounding box center [606, 264] width 228 height 44
type input "C:\fakepath\CSCS.jpg"
click at [611, 502] on label "No" at bounding box center [605, 504] width 33 height 17
click at [0, 0] on input "No" at bounding box center [0, 0] width 0 height 0
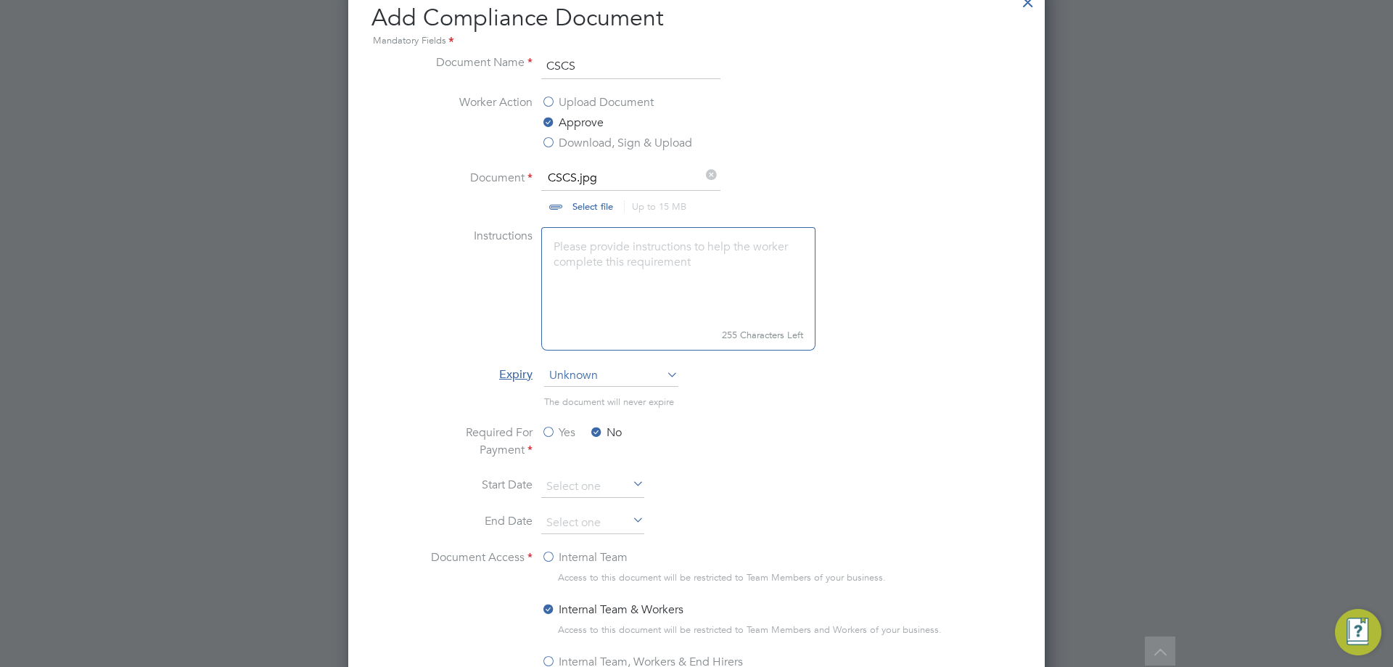
scroll to position [798, 0]
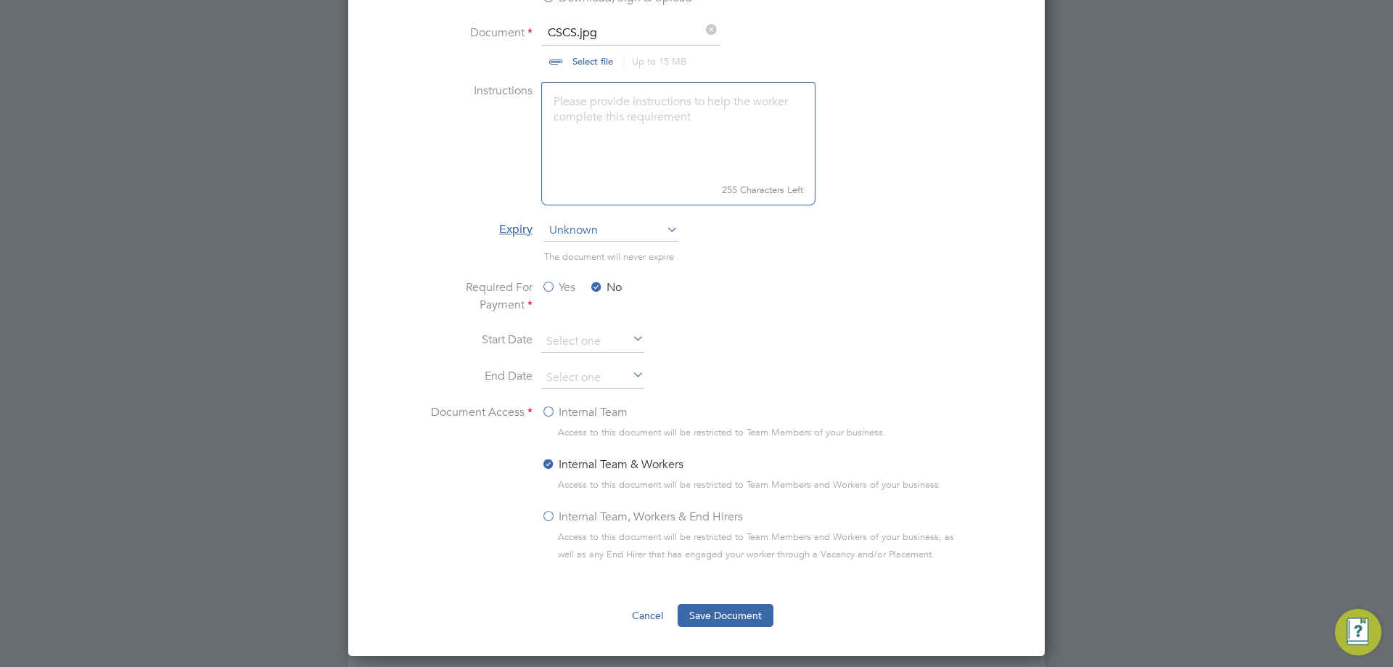
click at [565, 516] on label "Internal Team, Workers & End Hirers" at bounding box center [642, 516] width 202 height 17
click at [0, 0] on input "Internal Team, Workers & End Hirers" at bounding box center [0, 0] width 0 height 0
click at [783, 624] on div "Cancel Save Document" at bounding box center [696, 614] width 650 height 23
click at [726, 607] on button "Save Document" at bounding box center [725, 614] width 96 height 23
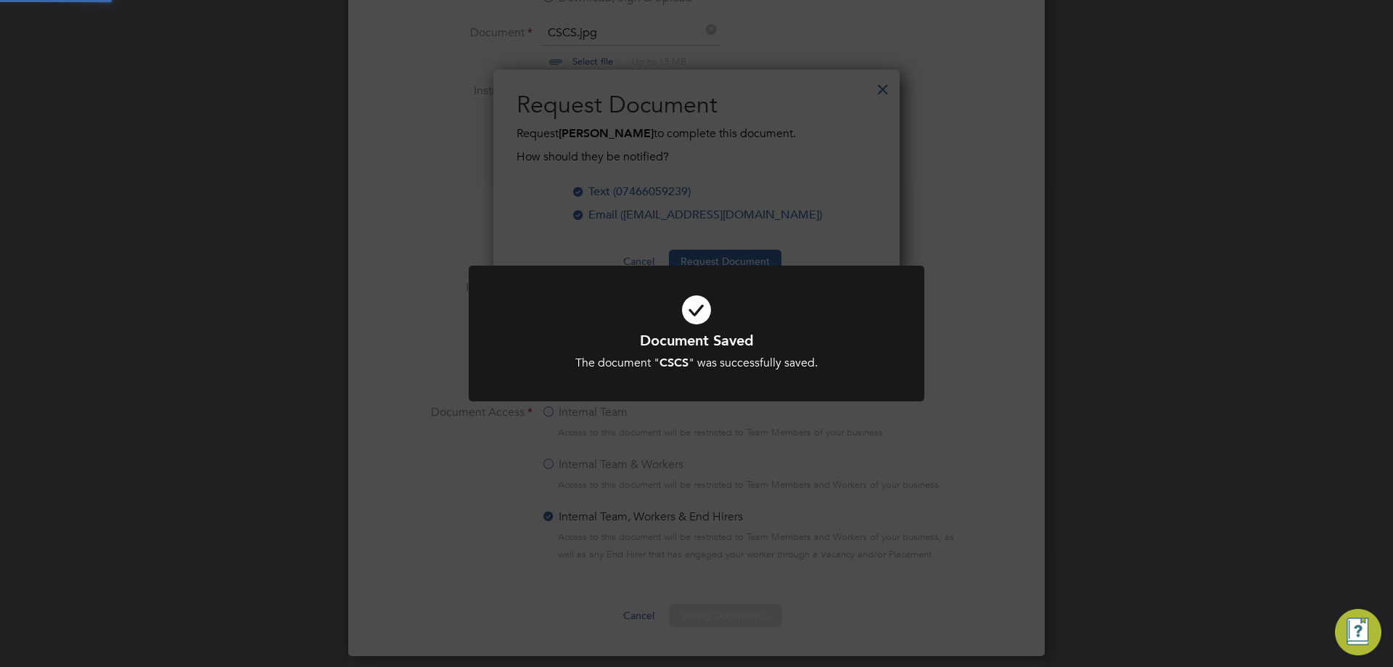
scroll to position [233, 407]
click at [1050, 408] on div "Document Saved The document " CSCS " was successfully saved. Cancel Okay" at bounding box center [696, 333] width 1393 height 667
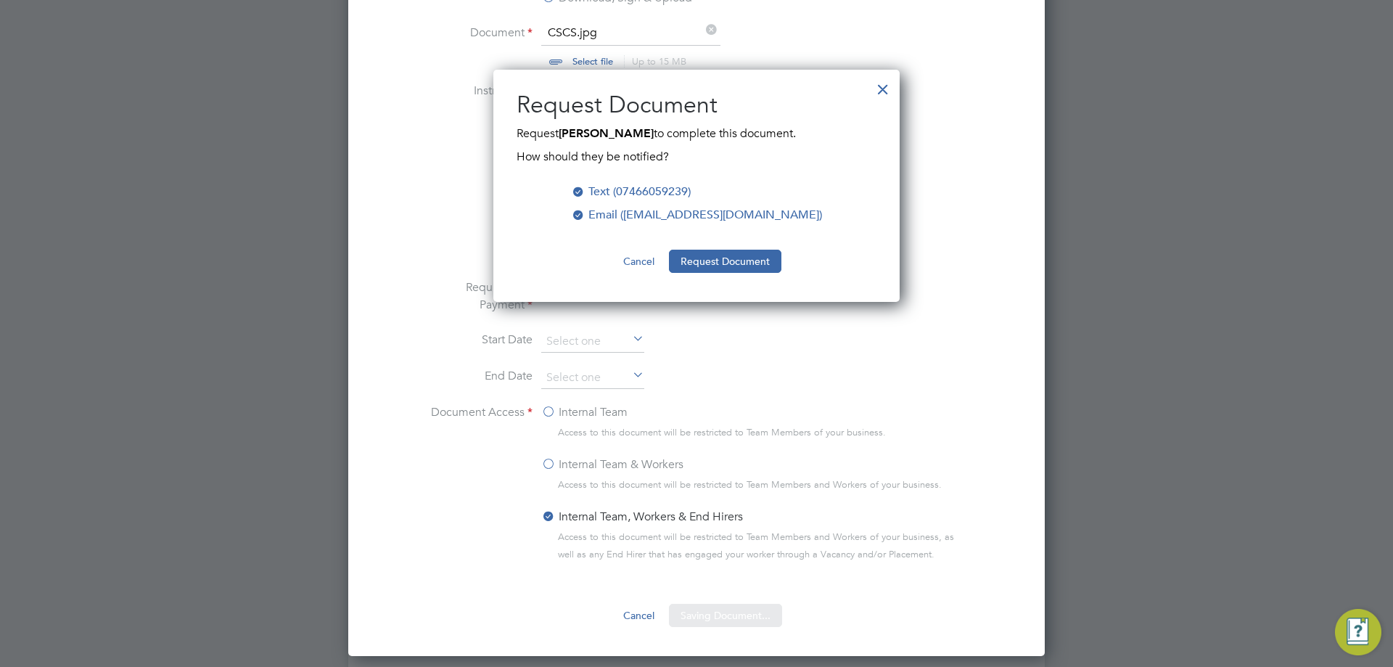
click at [689, 252] on div "Sorry, we are having problems connecting to our services." at bounding box center [696, 117] width 696 height 1806
click at [698, 254] on button "Request Document" at bounding box center [725, 260] width 112 height 23
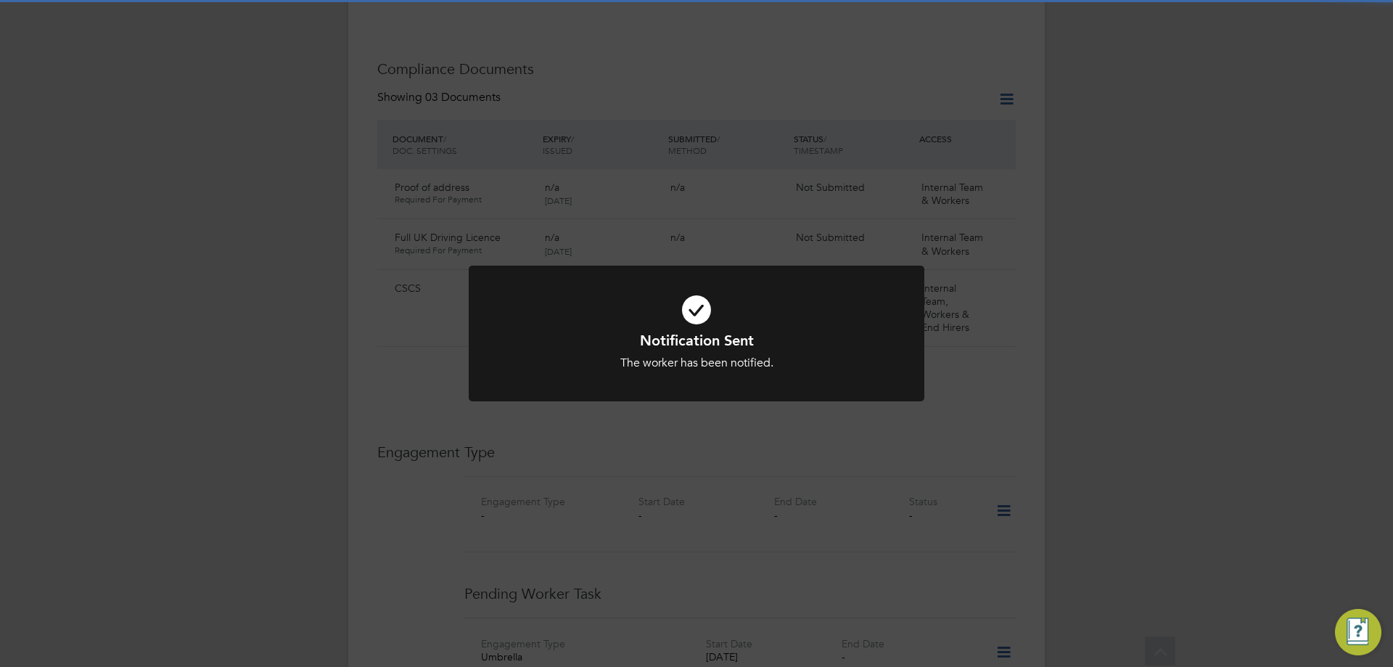
scroll to position [798, 0]
click at [954, 303] on div "Notification Sent The worker has been notified. Cancel Okay" at bounding box center [696, 333] width 1393 height 667
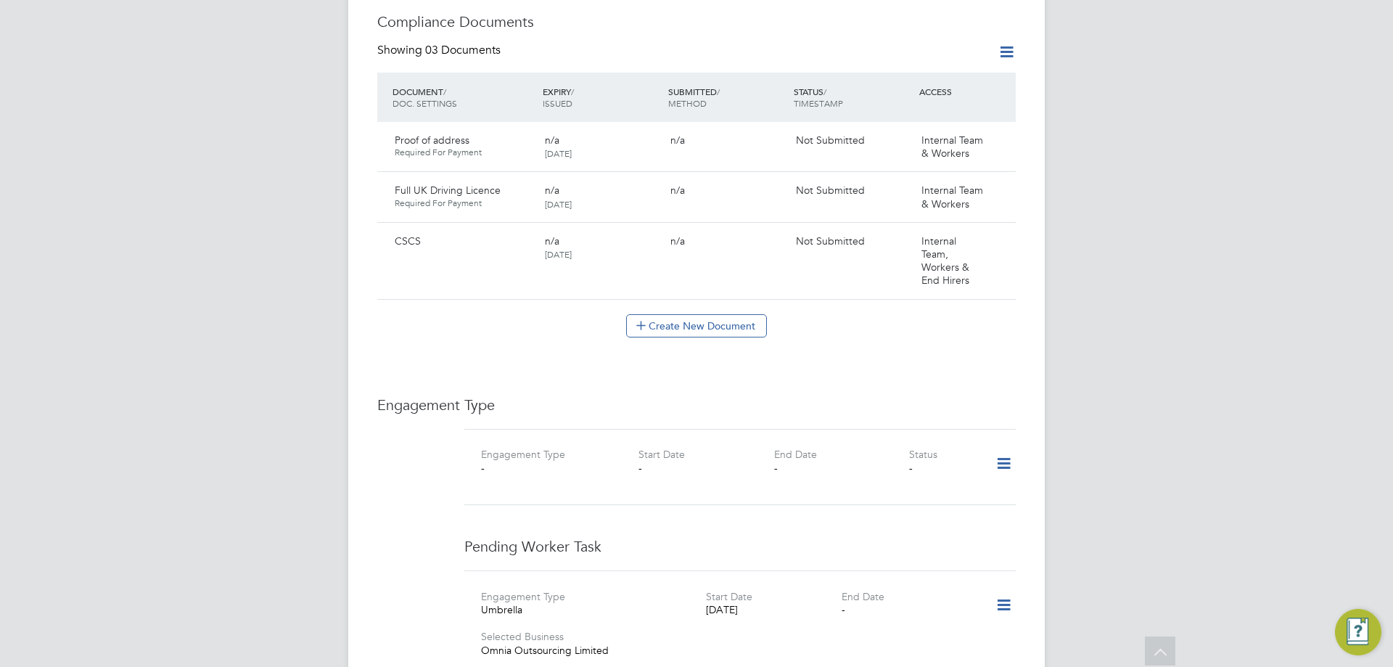
scroll to position [1088, 0]
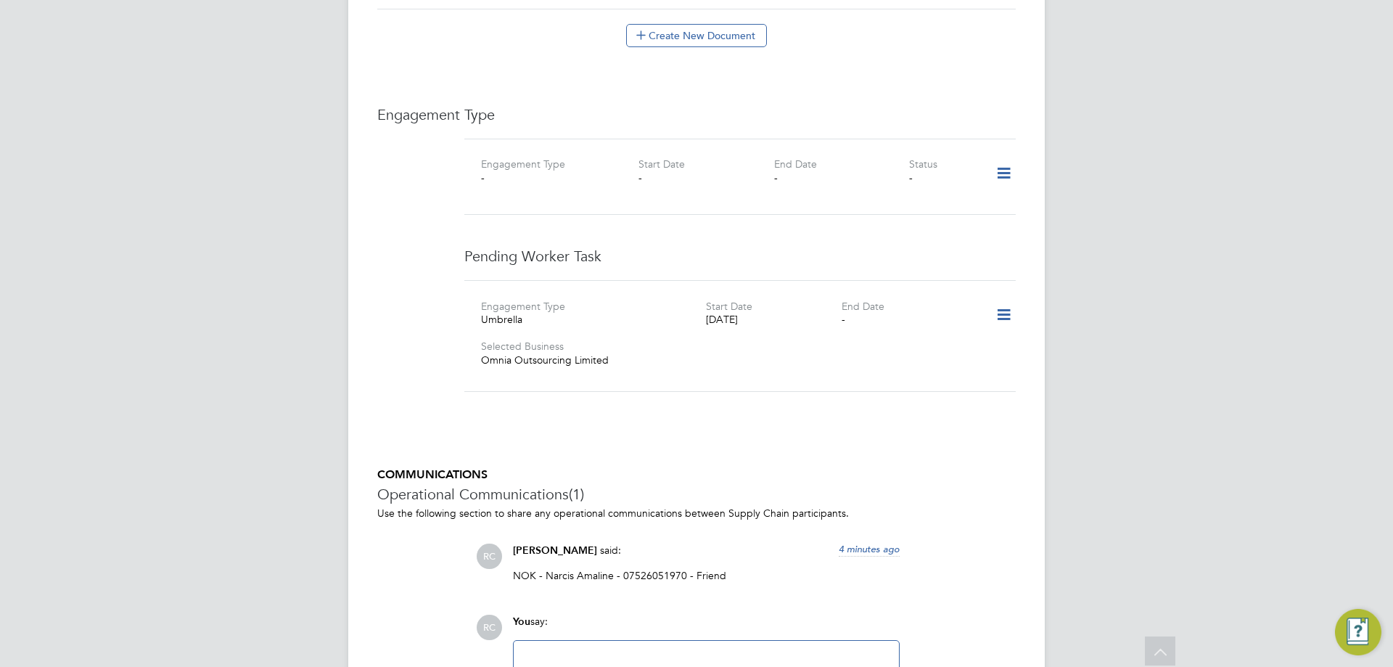
click at [999, 304] on icon at bounding box center [1003, 314] width 25 height 33
click at [970, 366] on li "Delete" at bounding box center [981, 362] width 55 height 20
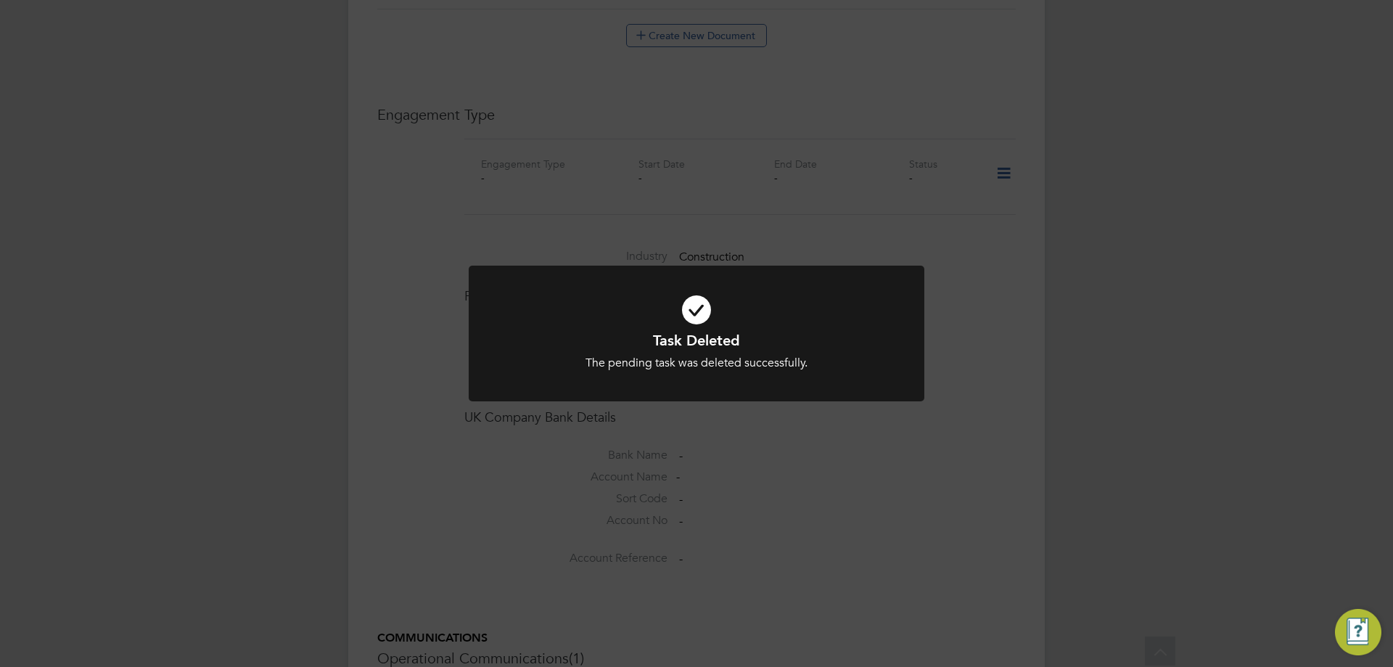
click at [989, 206] on div "Task Deleted The pending task was deleted successfully. Cancel Okay" at bounding box center [696, 333] width 1393 height 667
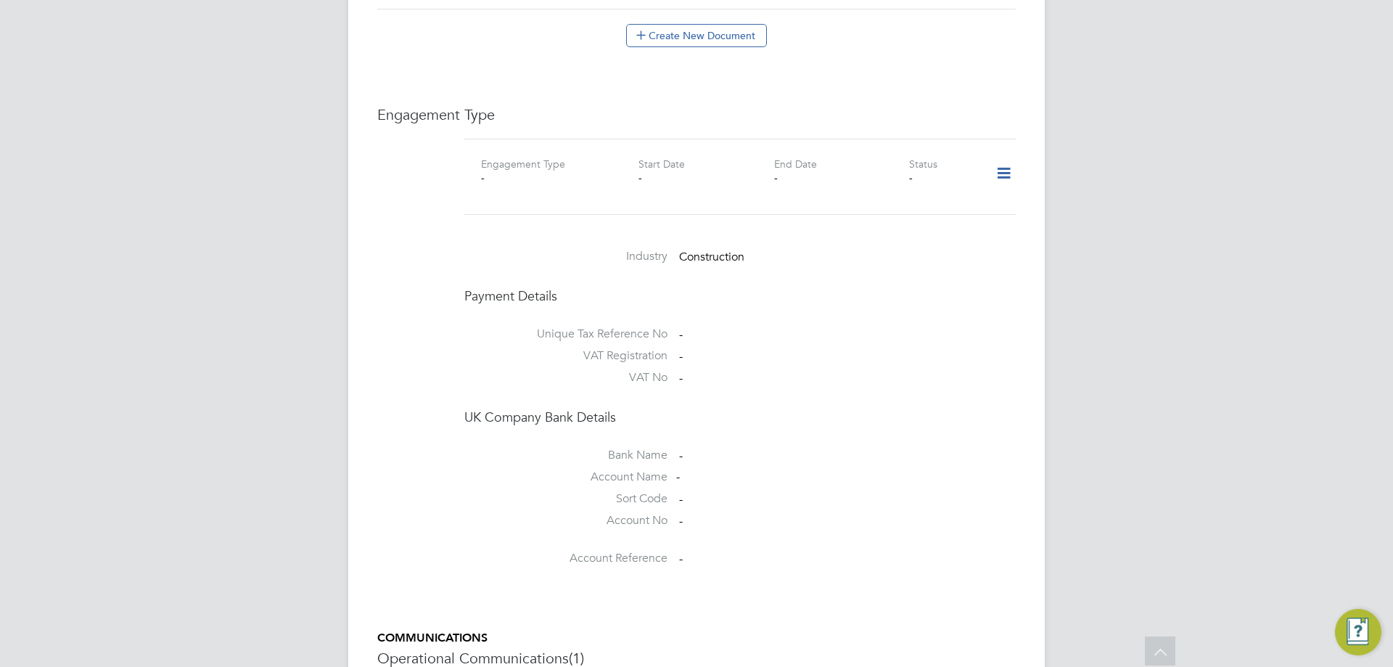
click at [1004, 157] on icon at bounding box center [1003, 173] width 25 height 33
click at [906, 213] on li "Add Engagement Type" at bounding box center [928, 221] width 165 height 20
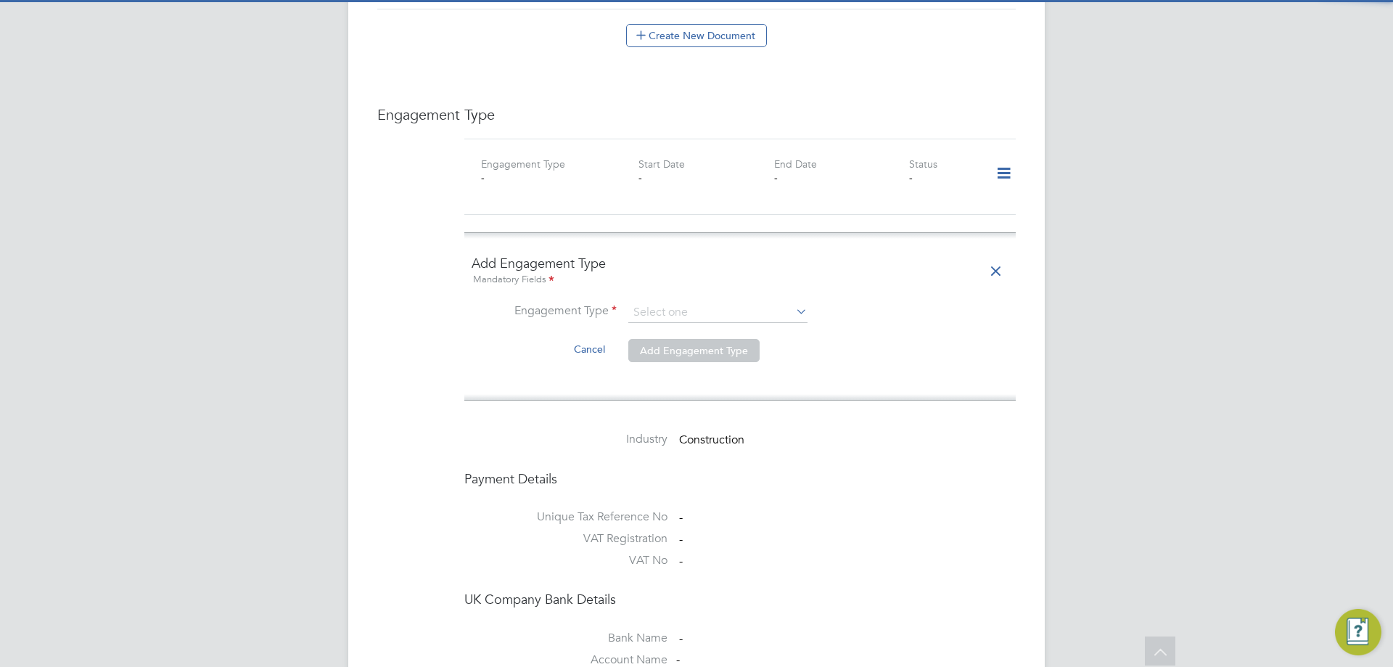
click at [754, 311] on li "Engagement Type" at bounding box center [739, 319] width 537 height 35
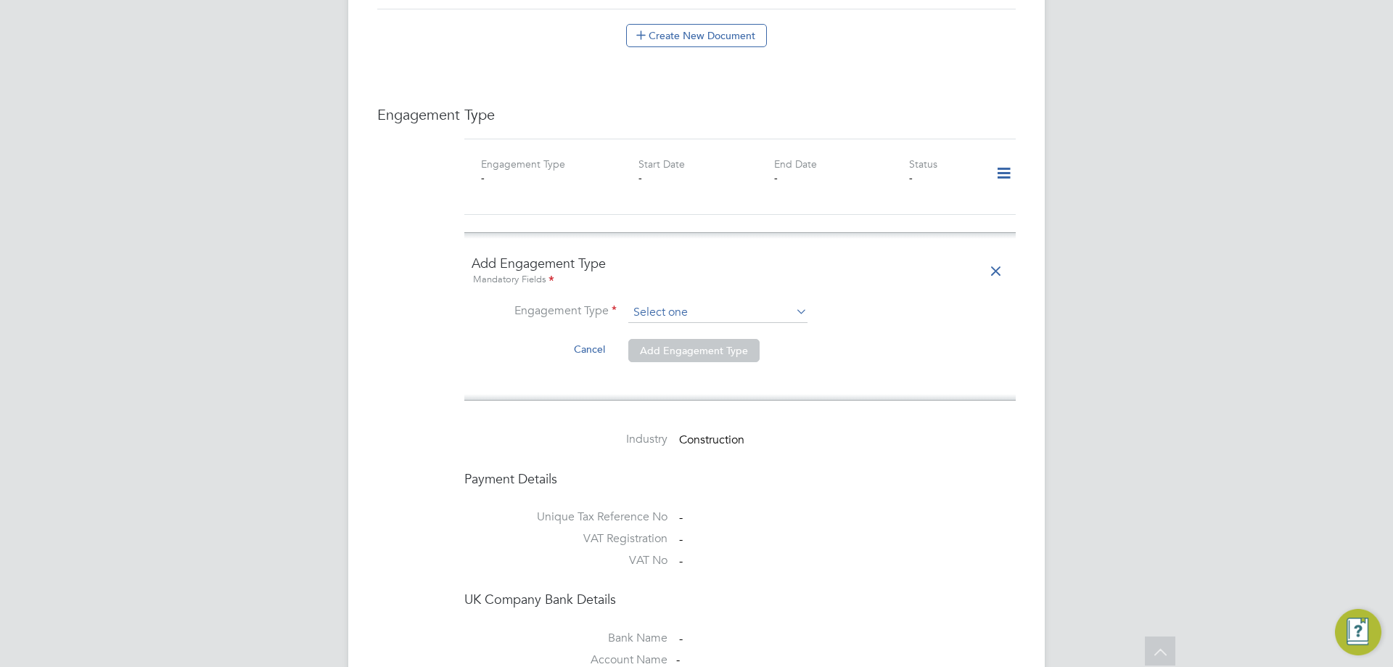
click at [752, 302] on input at bounding box center [717, 312] width 179 height 20
click at [730, 378] on li "Umbrella" at bounding box center [717, 381] width 181 height 21
type input "Umbrella"
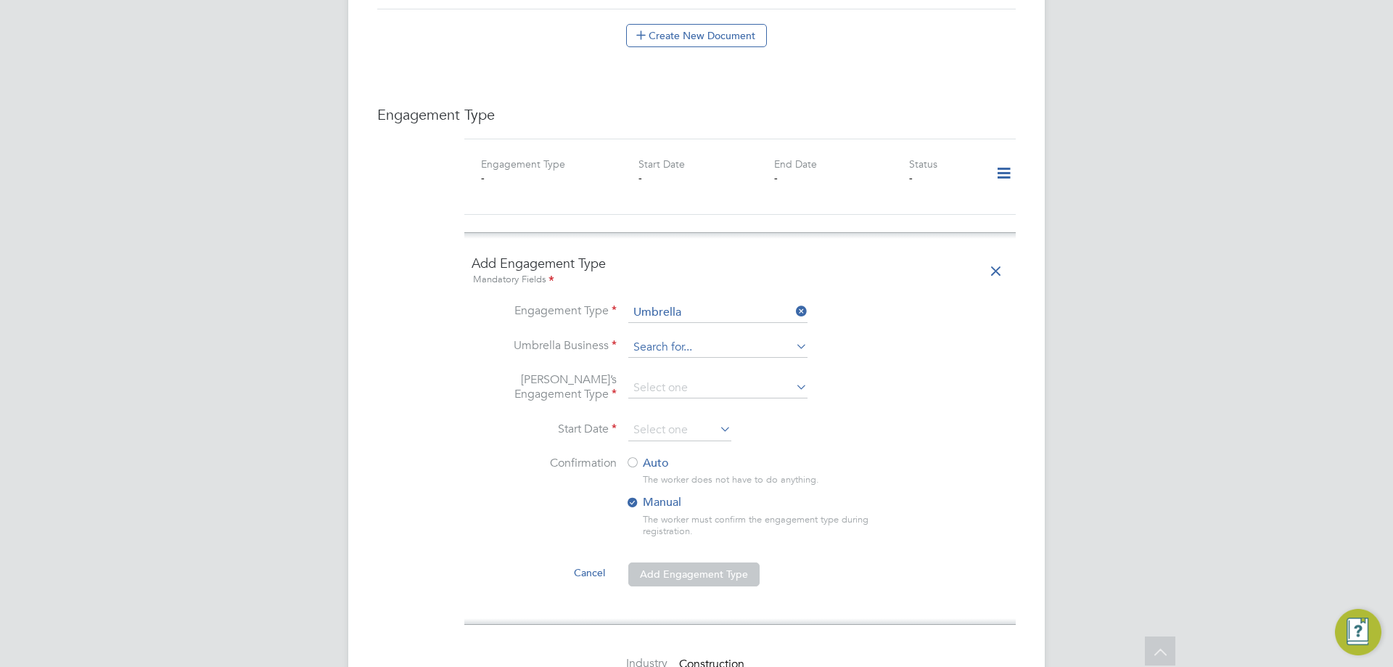
click at [671, 337] on input at bounding box center [717, 347] width 179 height 20
click at [761, 349] on li "Omnia Outsourcing Limited" at bounding box center [717, 353] width 181 height 21
type input "Omnia Outsourcing Limited"
click at [683, 378] on input at bounding box center [717, 388] width 179 height 20
click at [717, 476] on li "PAYE Umbrella" at bounding box center [717, 478] width 181 height 21
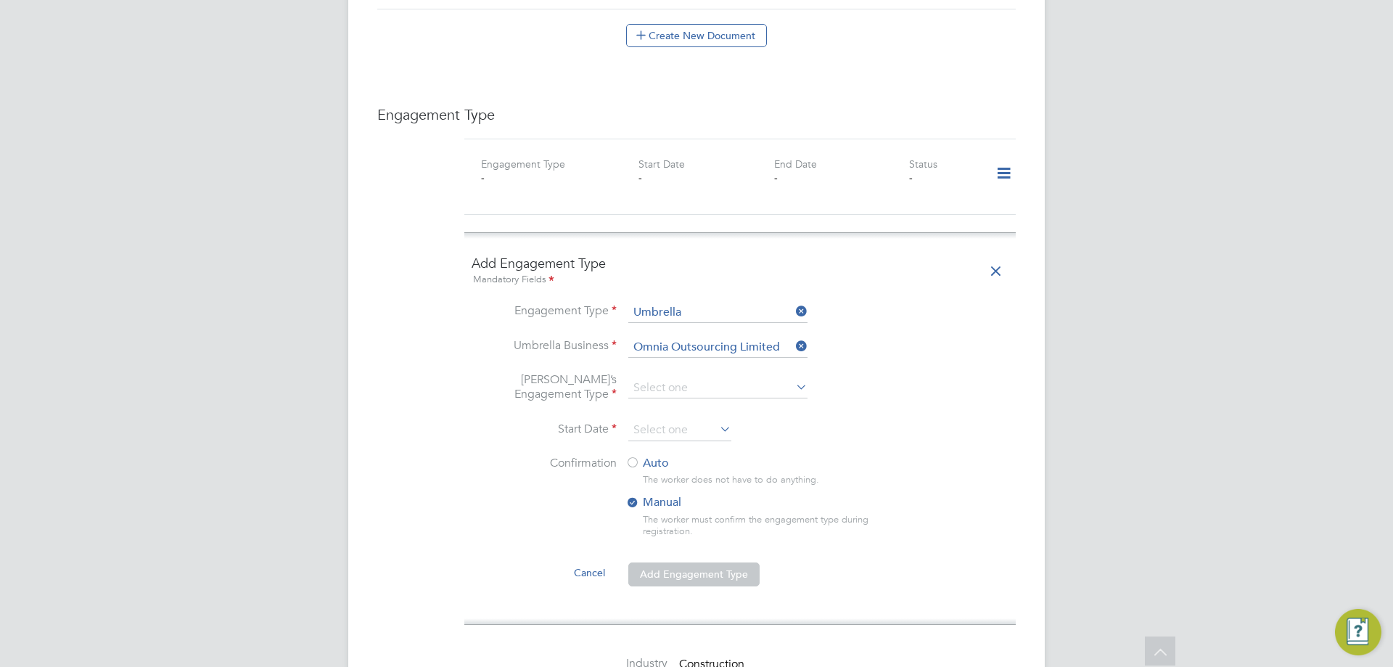
type input "PAYE Umbrella"
click at [661, 419] on input at bounding box center [679, 430] width 103 height 22
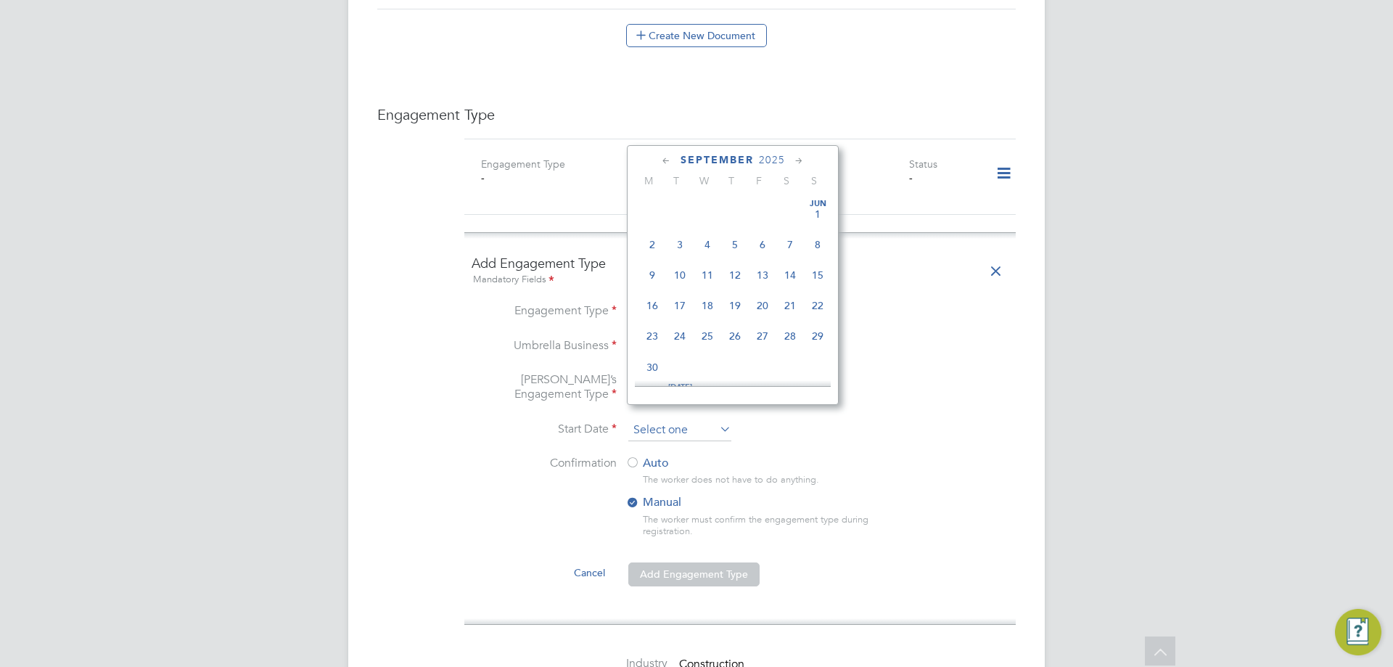
scroll to position [440, 0]
click at [651, 257] on span "Sep" at bounding box center [652, 253] width 28 height 7
type input "[DATE]"
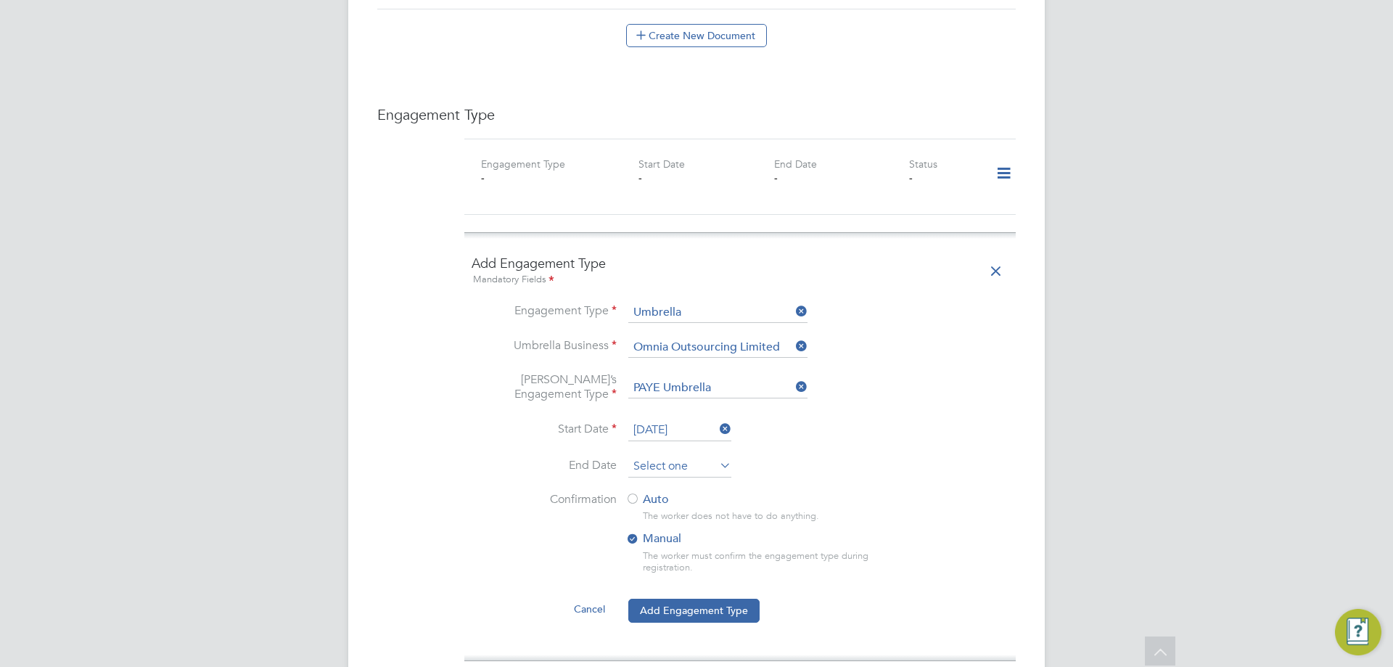
drag, startPoint x: 654, startPoint y: 448, endPoint x: 670, endPoint y: 442, distance: 17.2
click at [655, 455] on input at bounding box center [679, 466] width 103 height 22
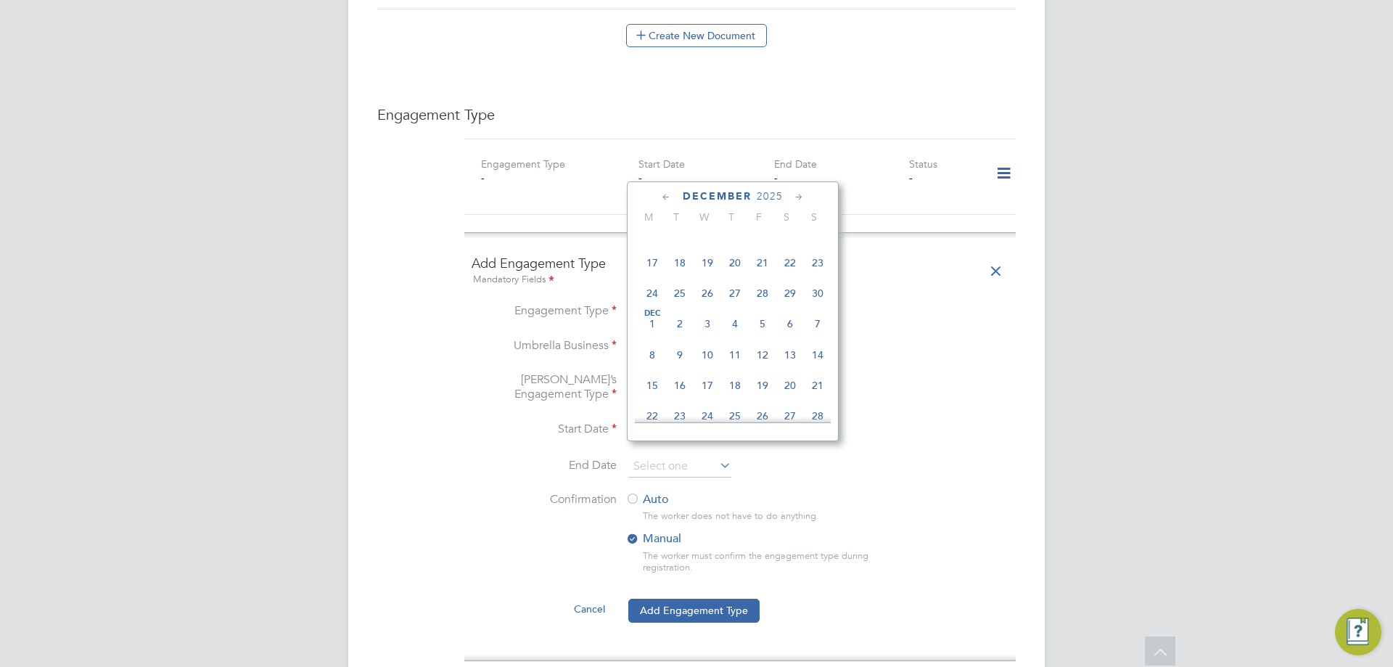
scroll to position [947, 0]
click at [706, 387] on span "31" at bounding box center [707, 374] width 28 height 28
type input "[DATE]"
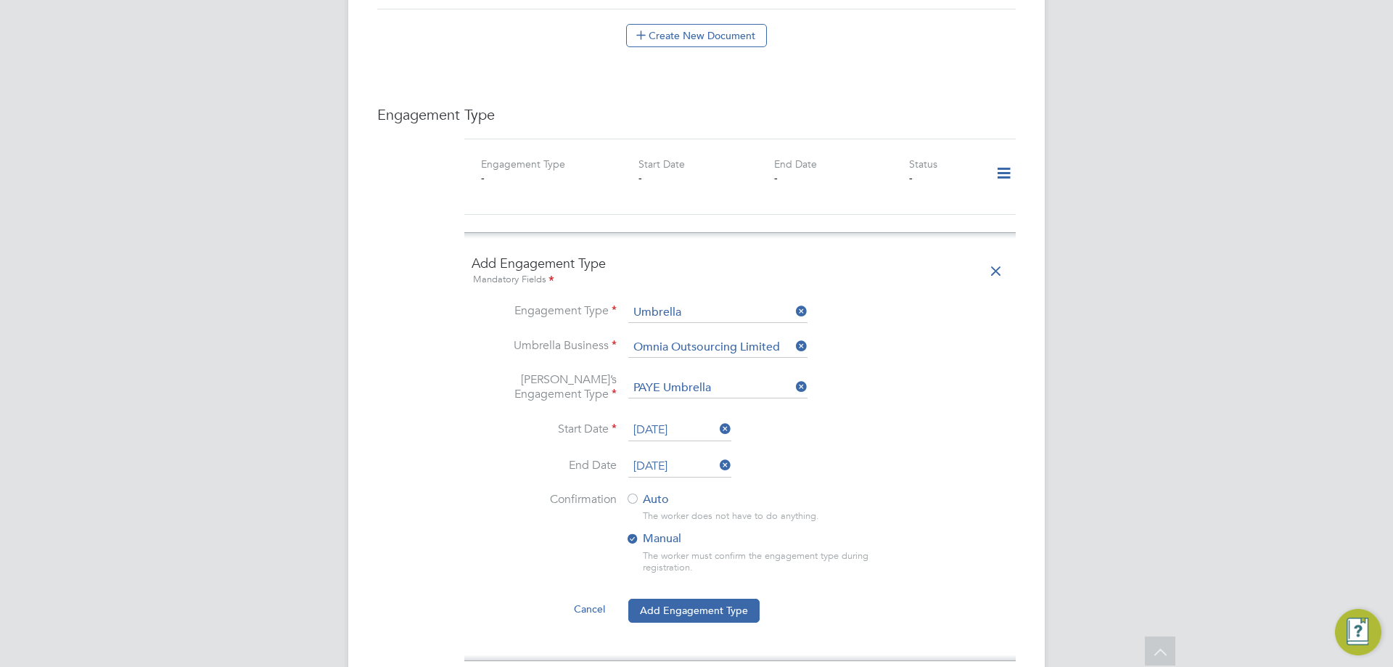
click at [641, 492] on label "Auto" at bounding box center [755, 499] width 261 height 15
click at [684, 582] on li "Confirmation Auto The worker does not have to do anything. Manual The worker mu…" at bounding box center [739, 544] width 537 height 105
click at [699, 598] on button "Add Engagement Type" at bounding box center [693, 609] width 131 height 23
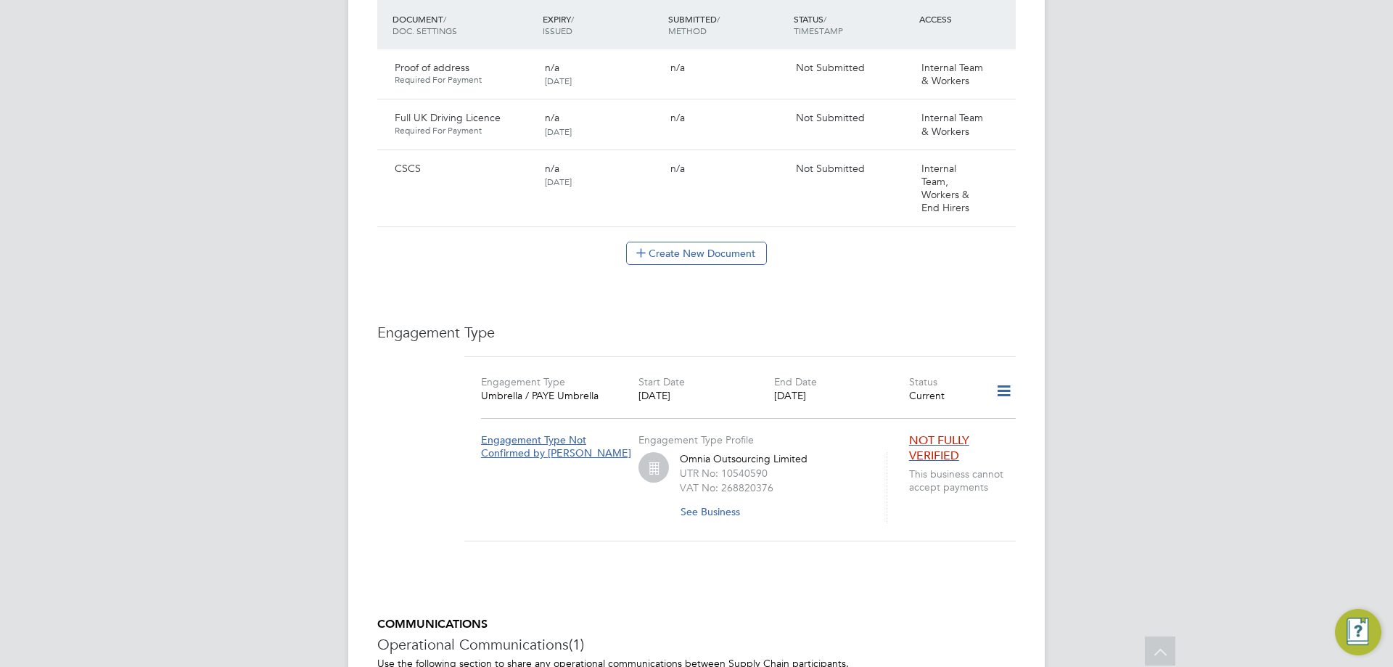
scroll to position [1160, 0]
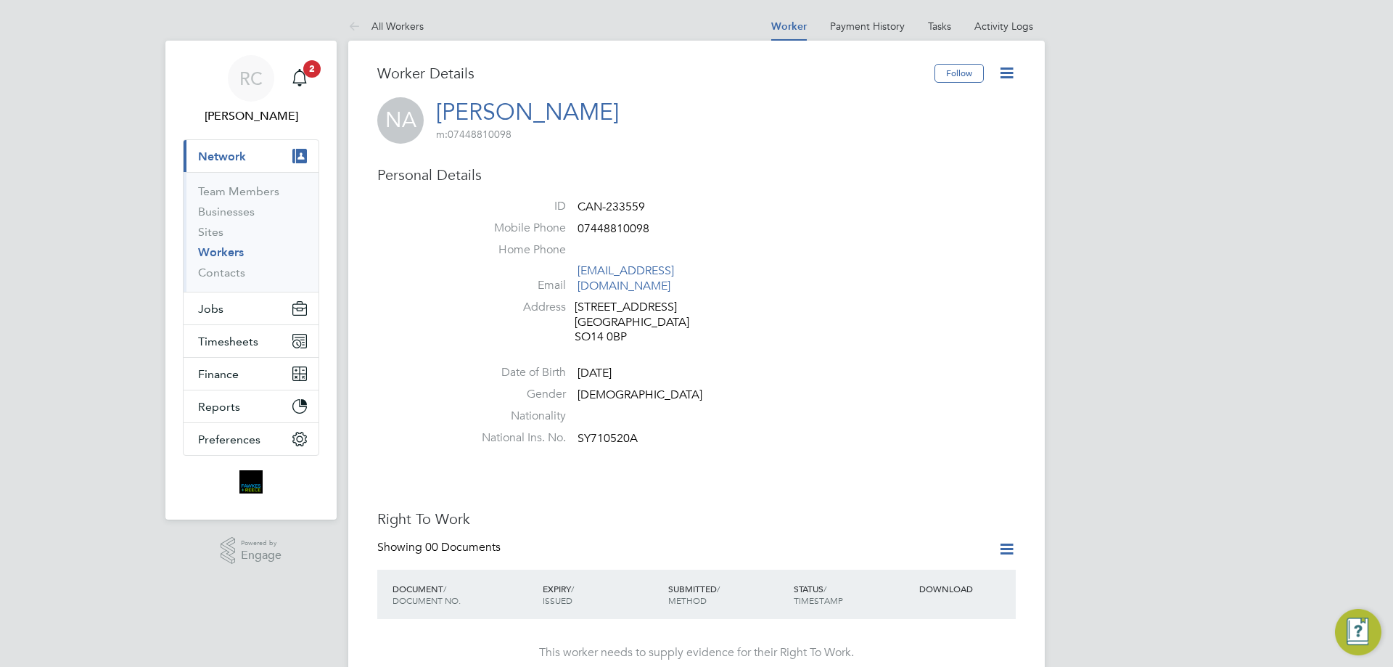
click at [1001, 65] on icon at bounding box center [1006, 73] width 18 height 18
click at [902, 166] on li "Edit Personal Details e" at bounding box center [923, 169] width 181 height 20
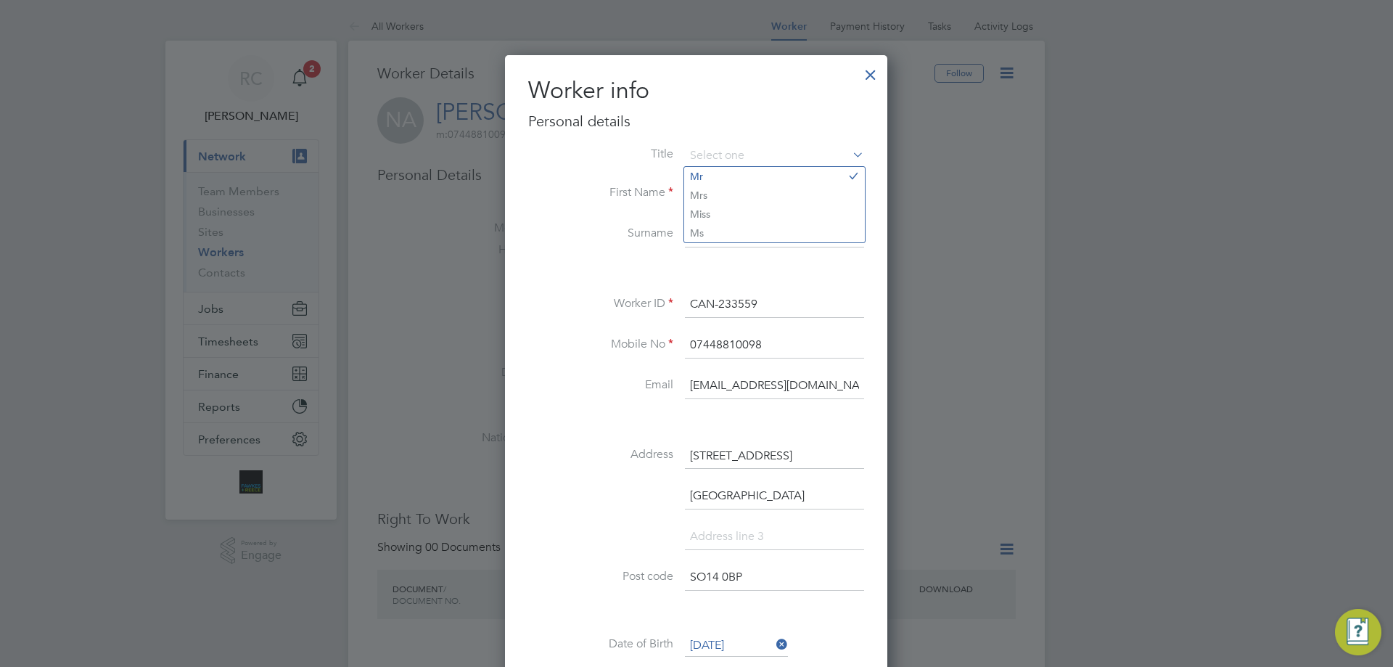
scroll to position [218, 0]
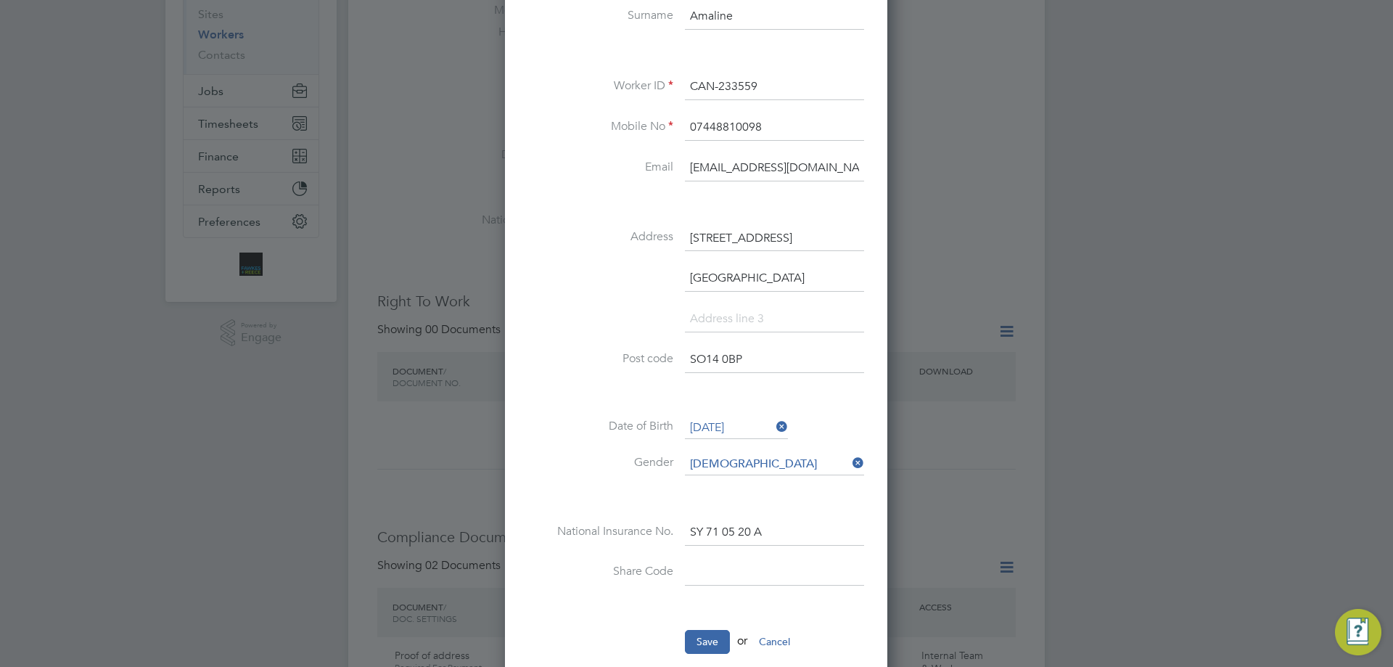
click at [727, 578] on input at bounding box center [774, 573] width 179 height 26
type input "000000000"
click at [711, 643] on button "Save" at bounding box center [707, 641] width 45 height 23
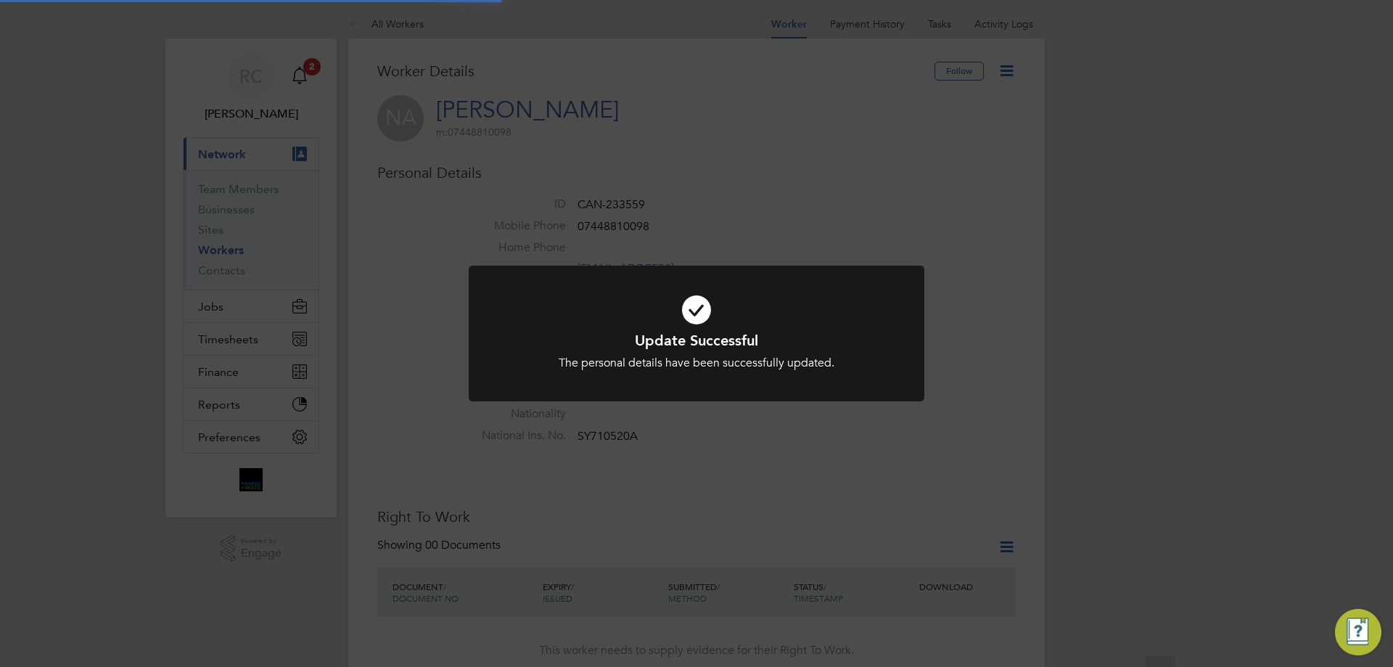
scroll to position [0, 0]
click at [967, 574] on div "Update Successful The personal details have been successfully updated. Cancel O…" at bounding box center [696, 333] width 1393 height 667
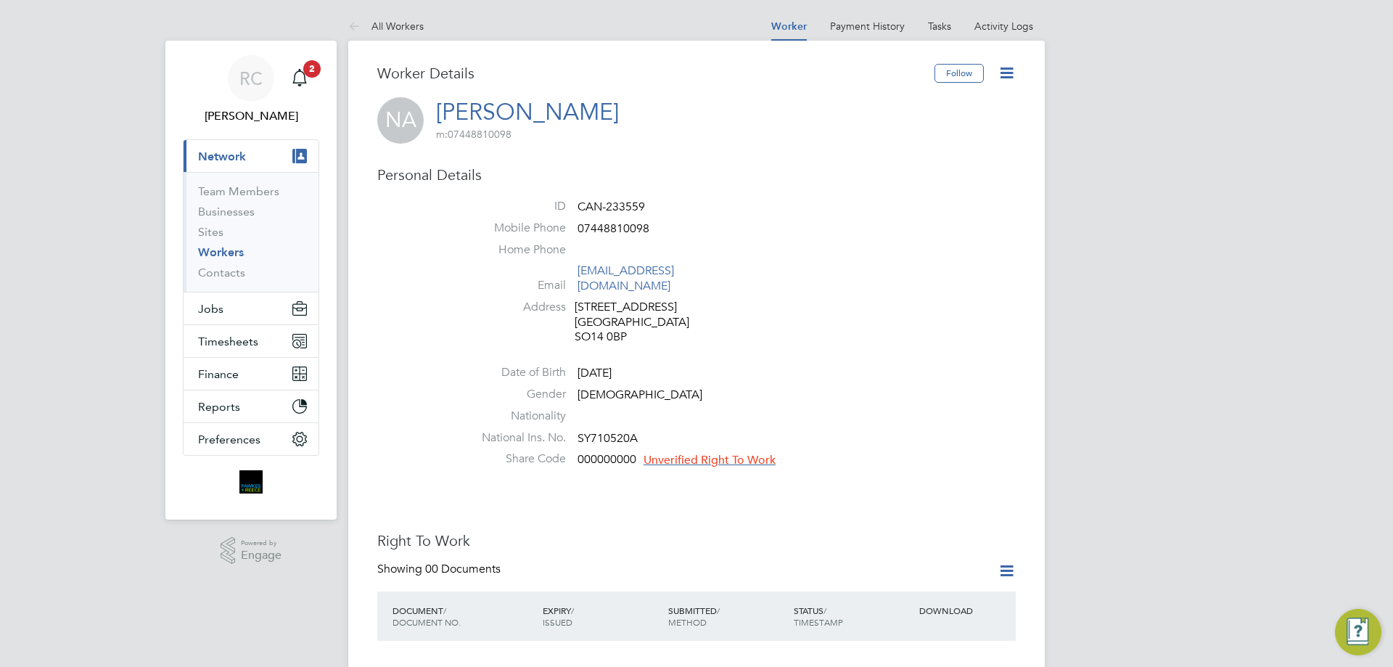
click at [735, 453] on span "Unverified Right To Work" at bounding box center [709, 460] width 132 height 15
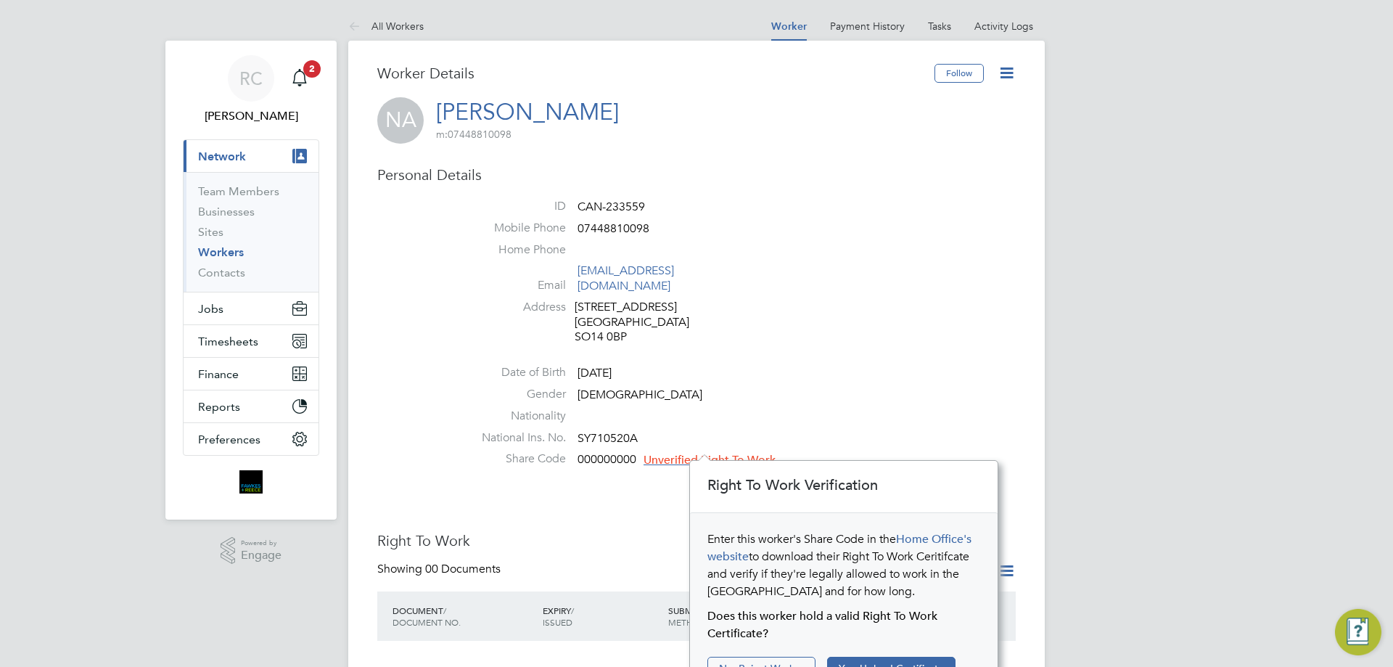
scroll to position [73, 0]
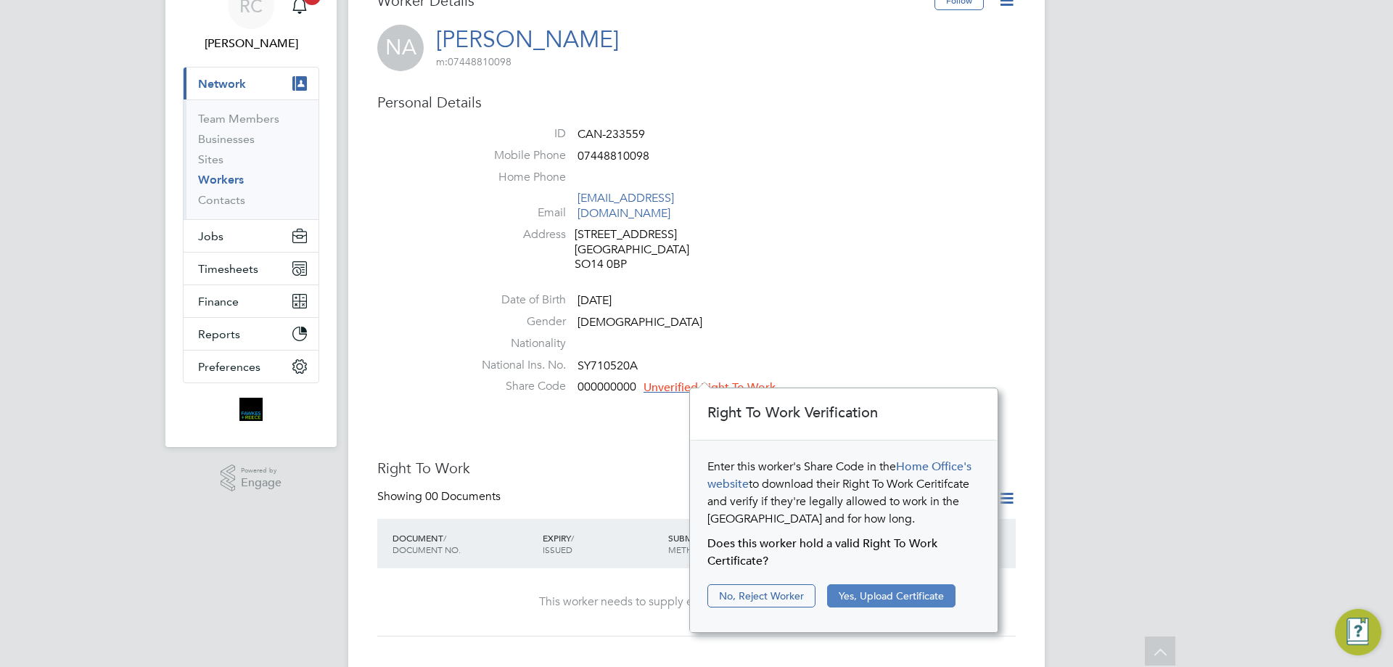
click at [916, 601] on button "Yes, Upload Certificate" at bounding box center [891, 595] width 128 height 23
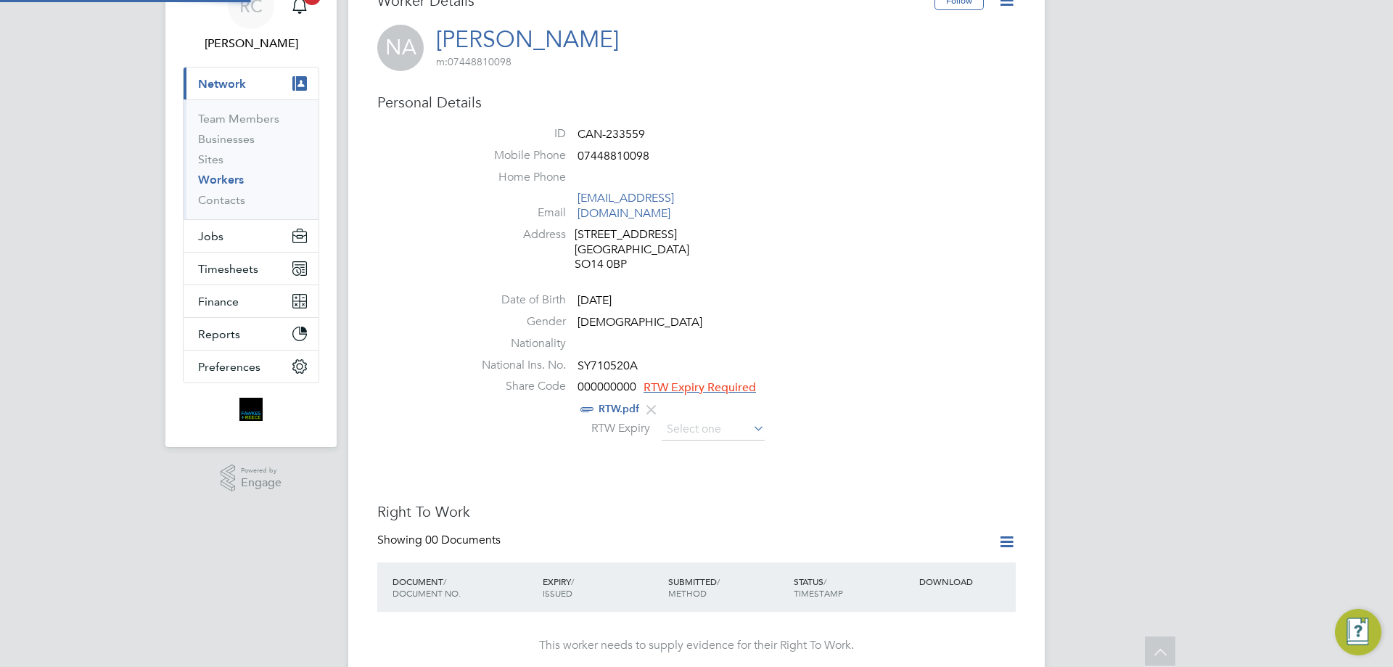
scroll to position [0, 0]
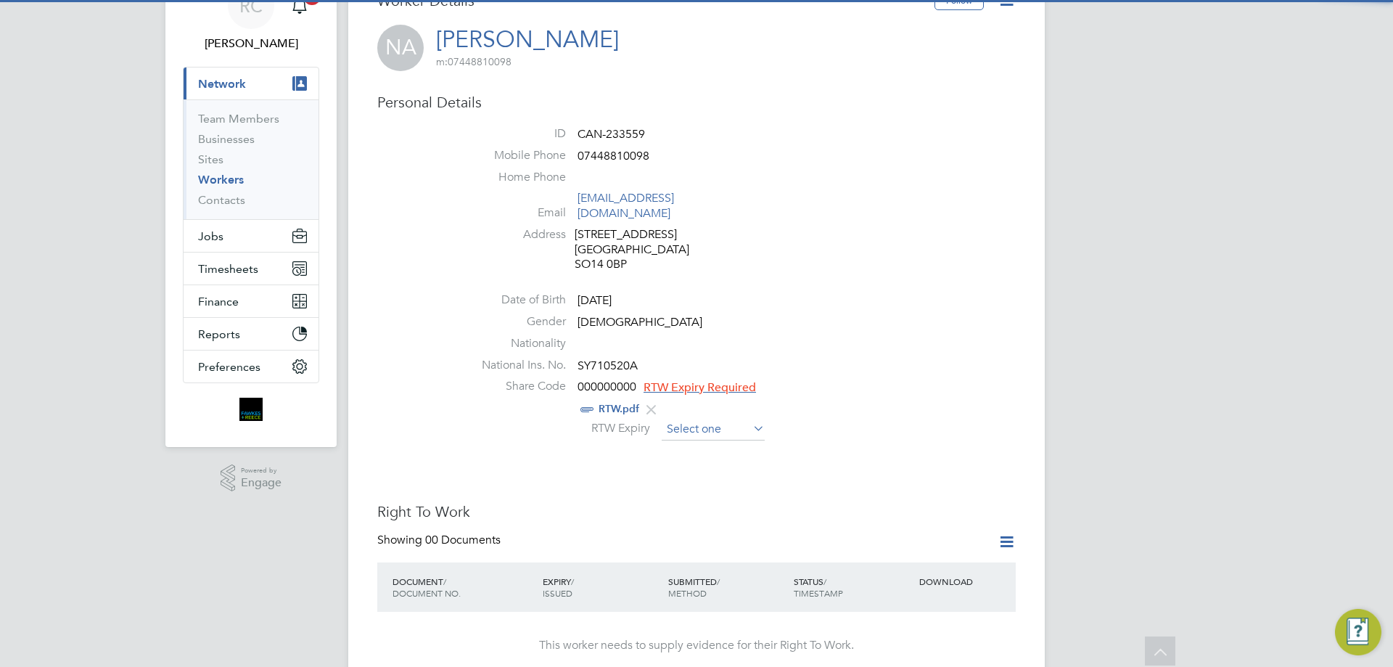
click at [689, 418] on input at bounding box center [712, 429] width 103 height 22
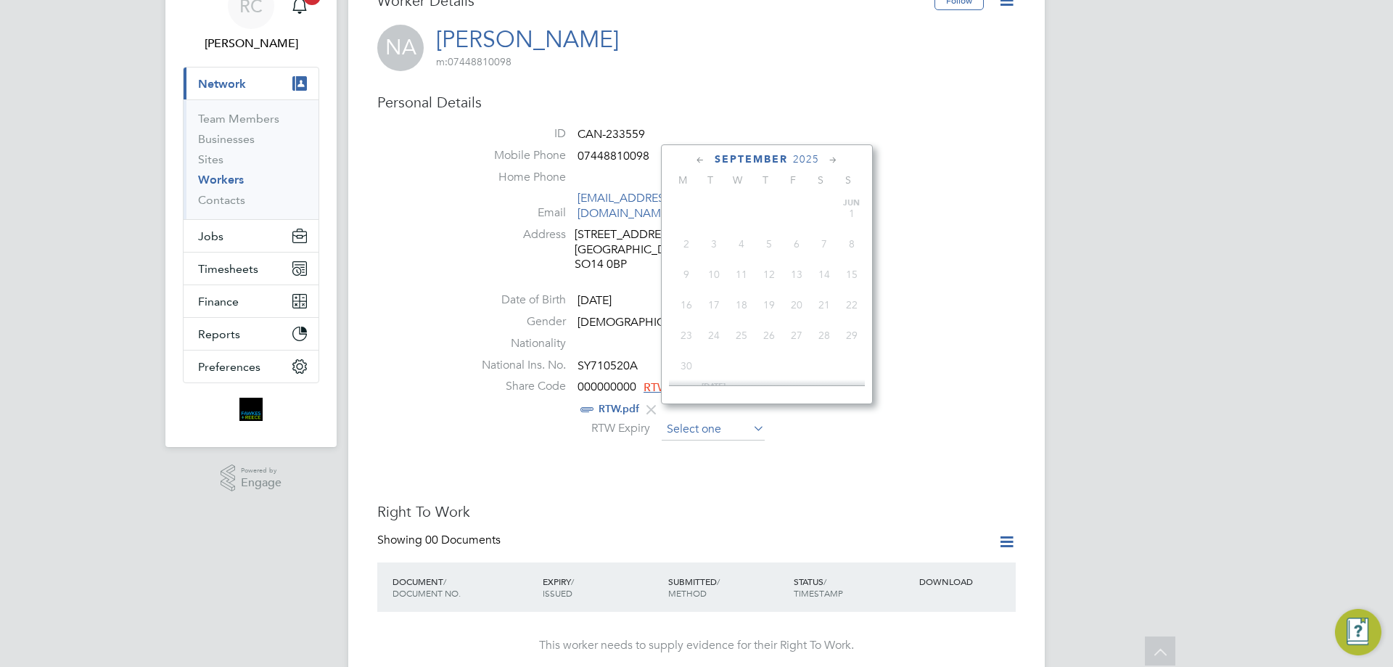
scroll to position [440, 0]
click at [794, 160] on span "2025" at bounding box center [806, 159] width 26 height 12
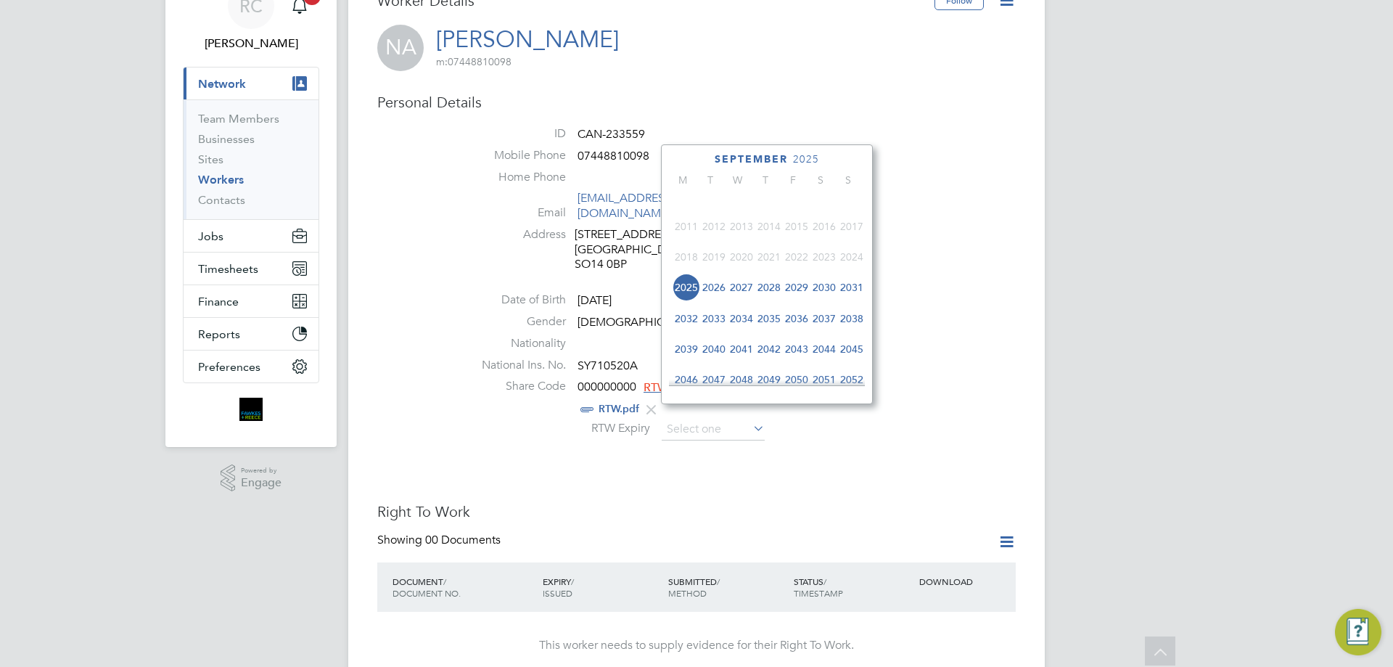
click at [729, 295] on span "2027" at bounding box center [741, 287] width 28 height 28
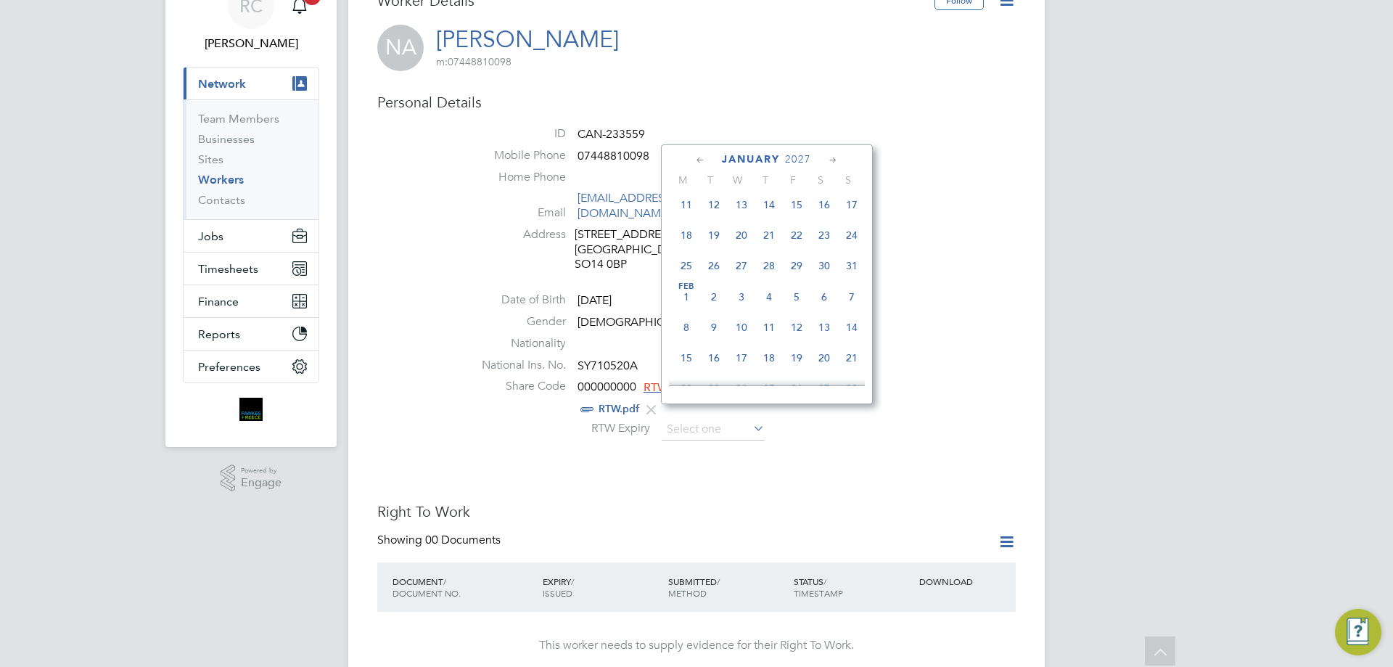
scroll to position [334, 0]
click at [788, 282] on span "15" at bounding box center [797, 277] width 28 height 28
type input "[DATE]"
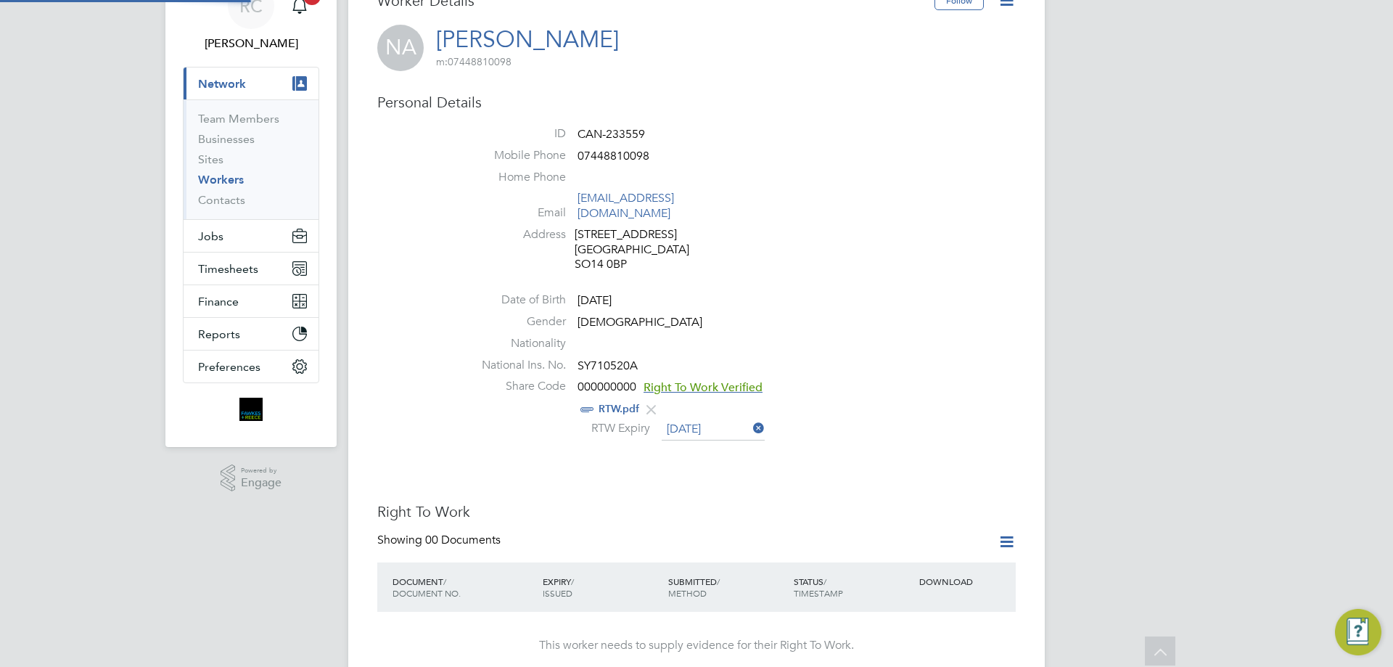
scroll to position [15, 118]
click at [720, 380] on span "Right To Work Verified" at bounding box center [702, 387] width 119 height 15
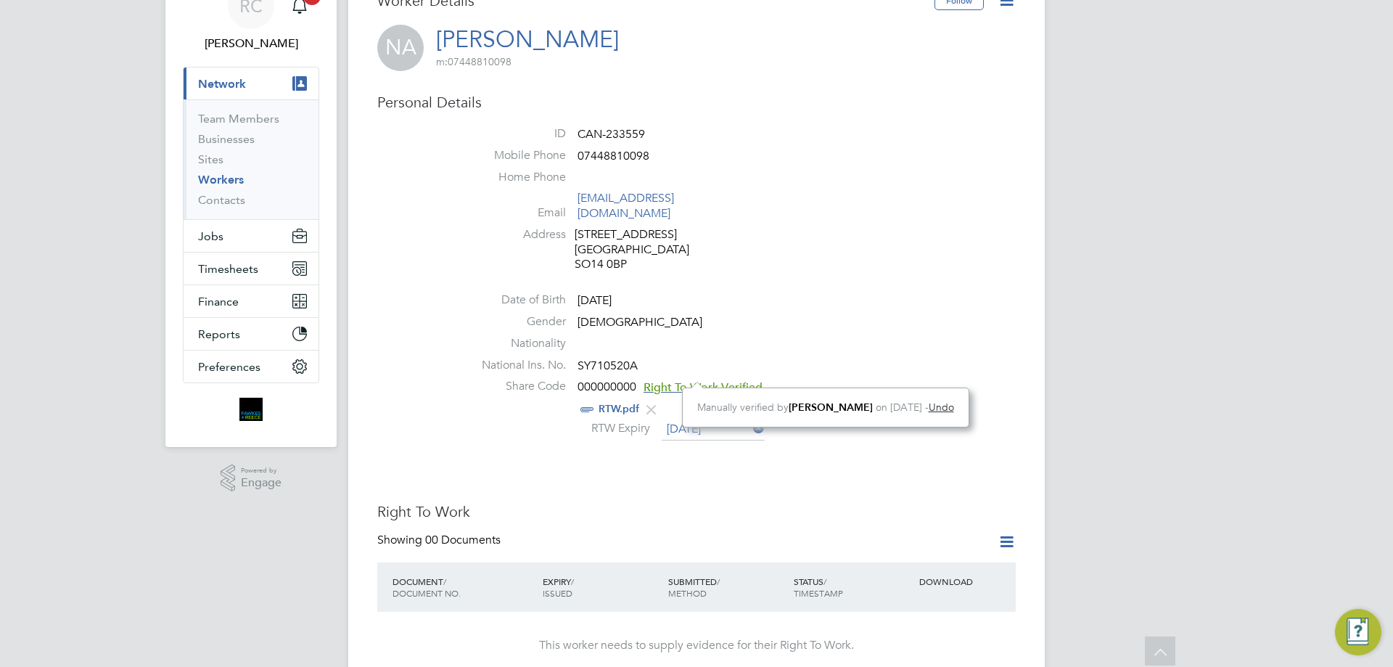
click at [775, 358] on li "National Ins. No. SY710520A" at bounding box center [739, 369] width 551 height 22
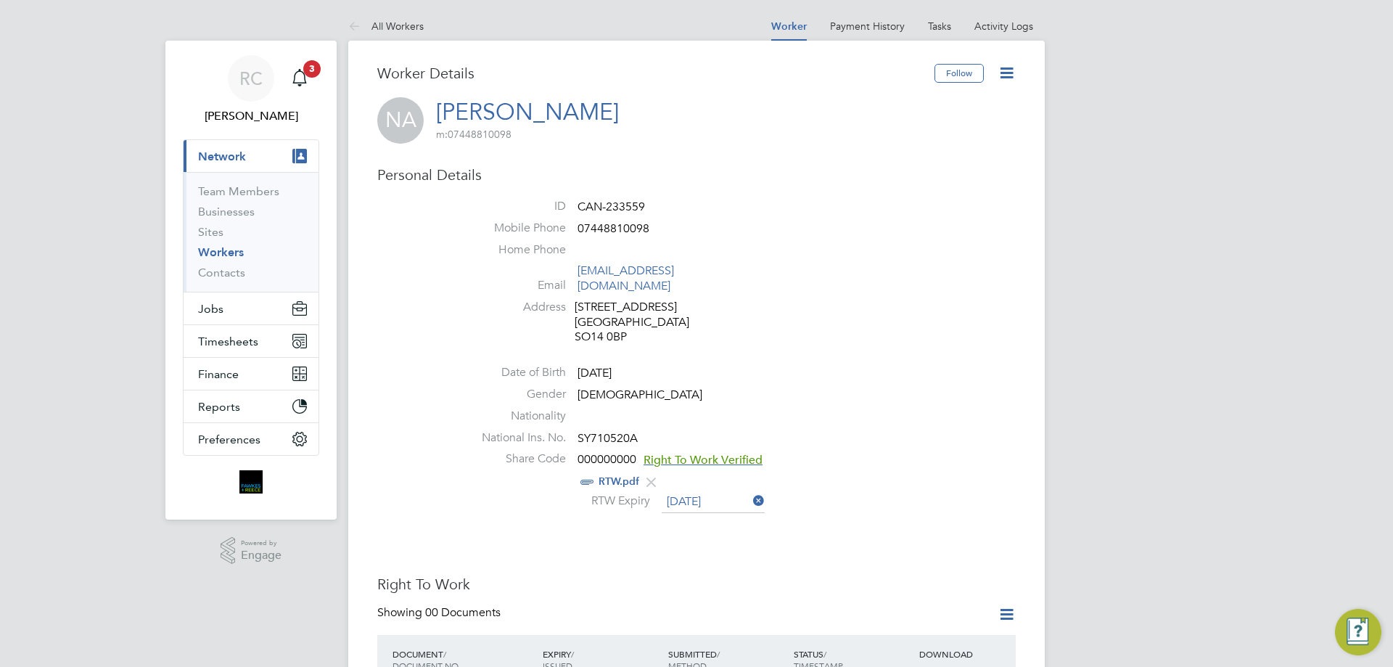
click at [616, 475] on link "RTW.pdf" at bounding box center [618, 481] width 41 height 12
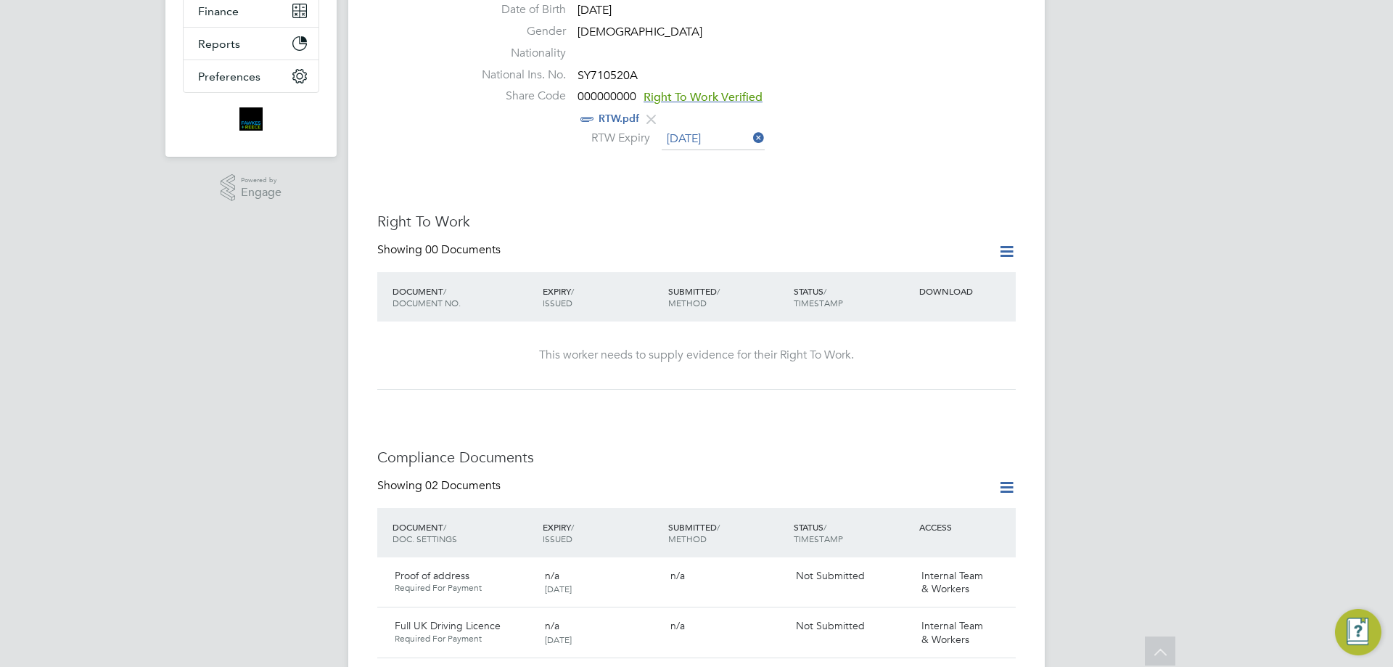
scroll to position [508, 0]
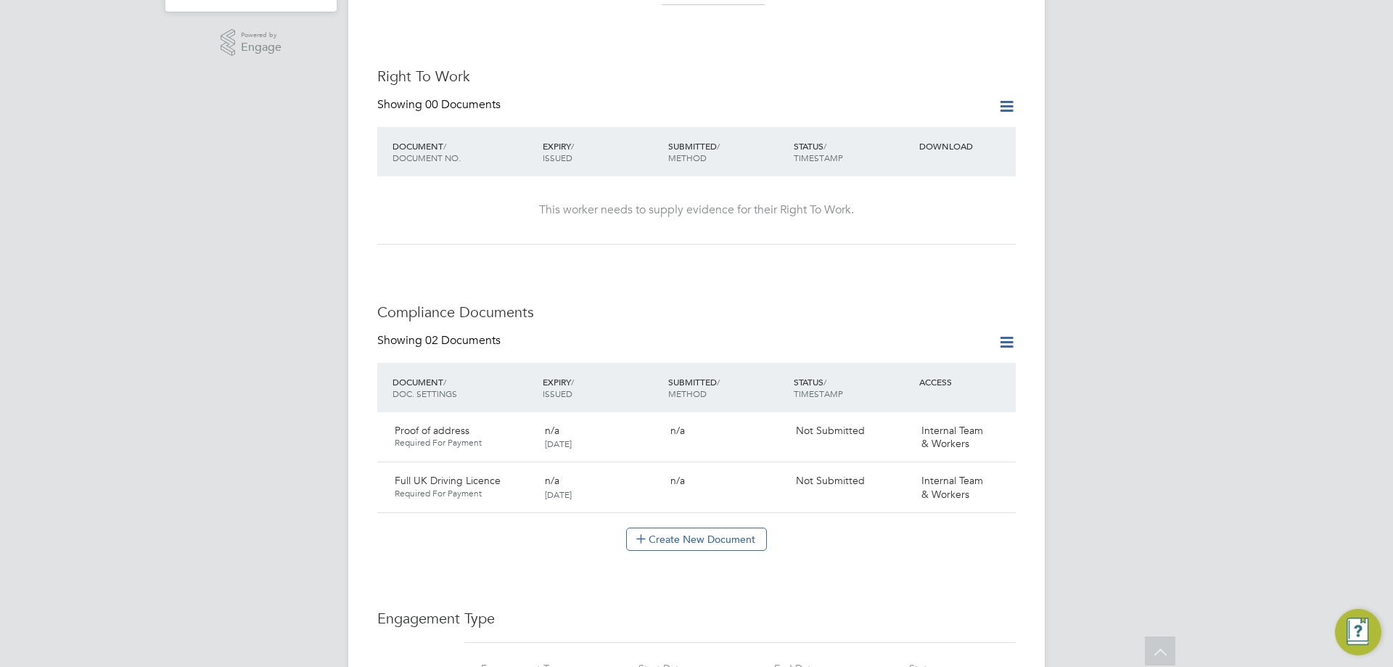
click at [691, 528] on button "Create New Document" at bounding box center [696, 538] width 141 height 23
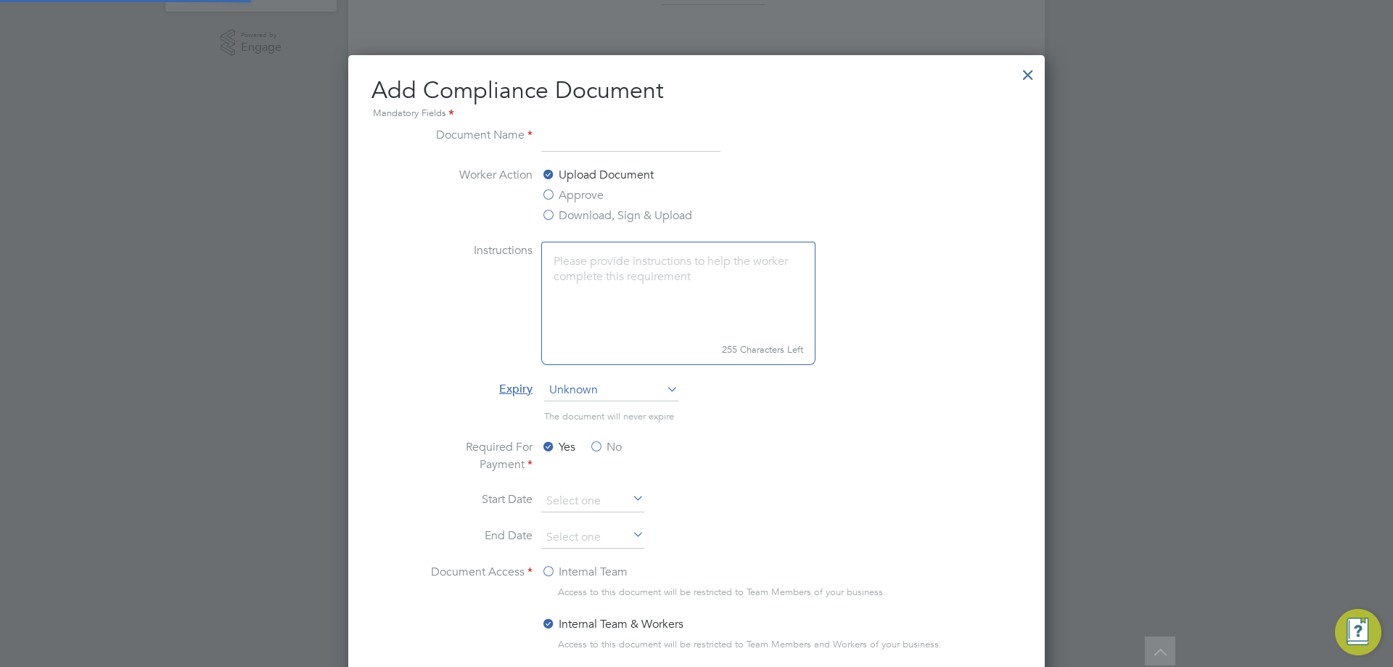
scroll to position [762, 697]
type input "gqa"
click at [561, 203] on label "Approve" at bounding box center [572, 194] width 62 height 17
click at [0, 0] on input "Approve" at bounding box center [0, 0] width 0 height 0
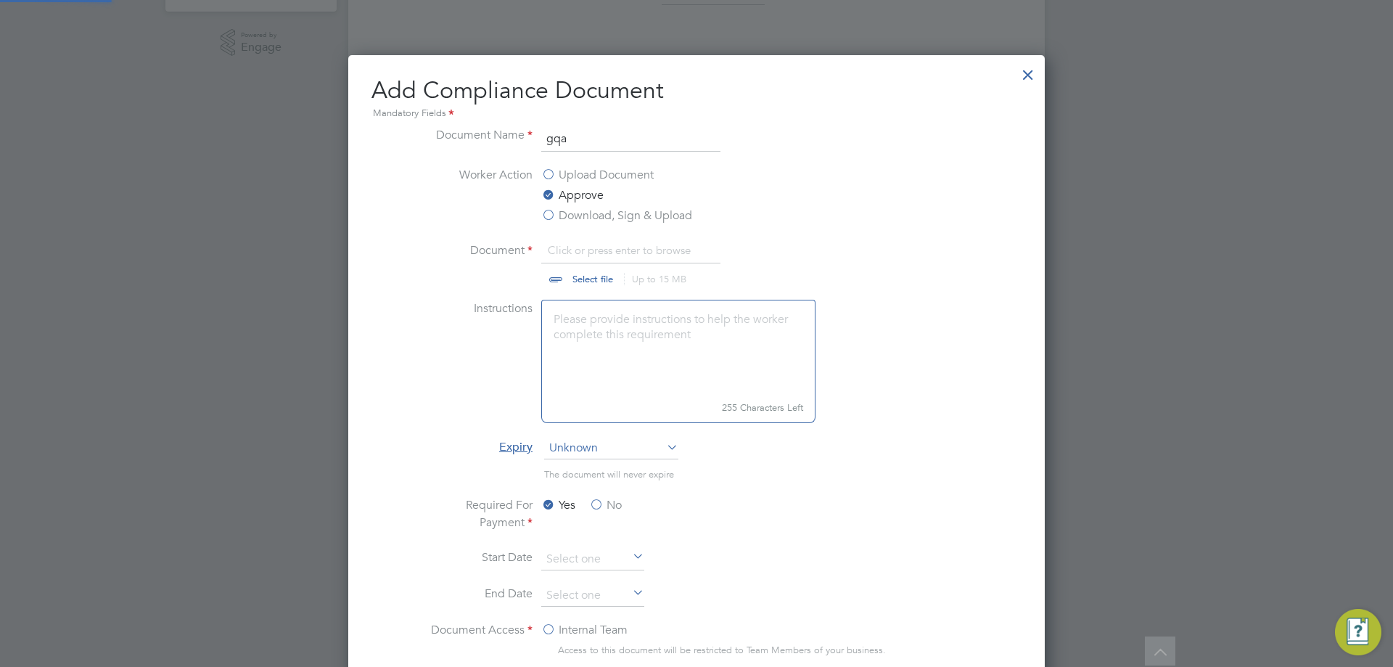
scroll to position [22, 180]
click at [577, 280] on input "file" at bounding box center [606, 264] width 228 height 44
type input "C:\fakepath\qga.jpg"
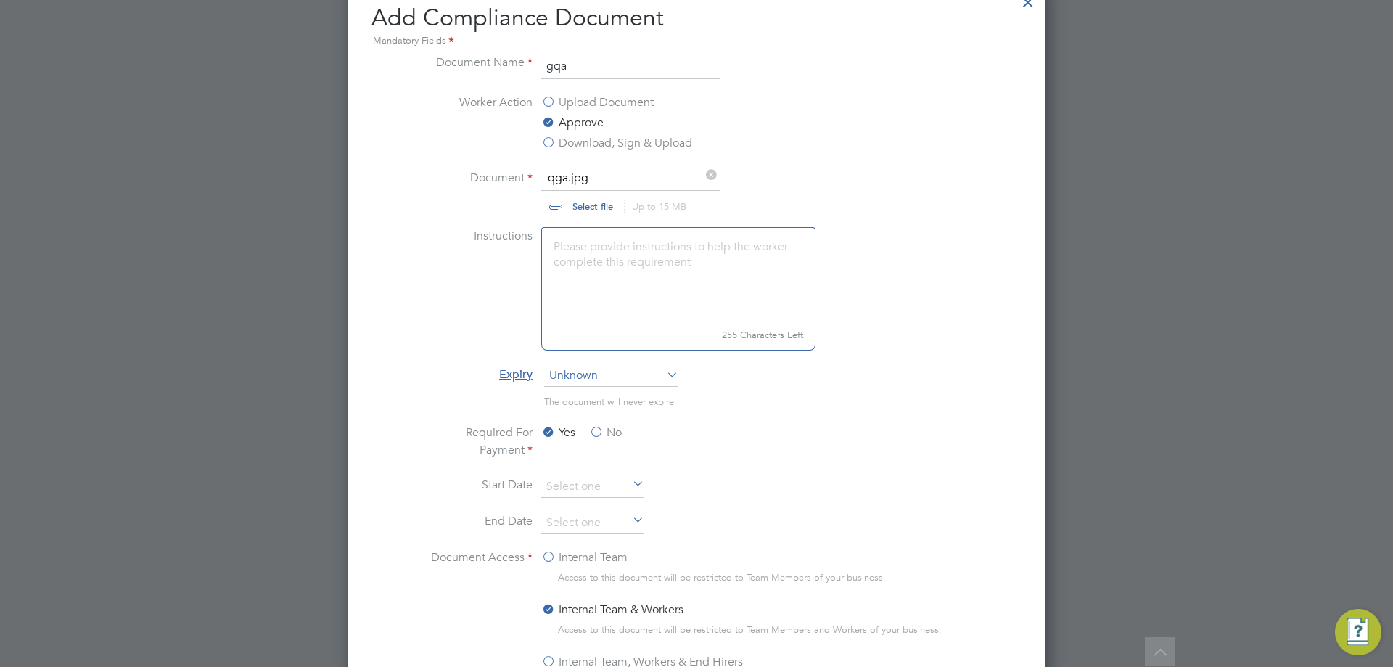
scroll to position [653, 0]
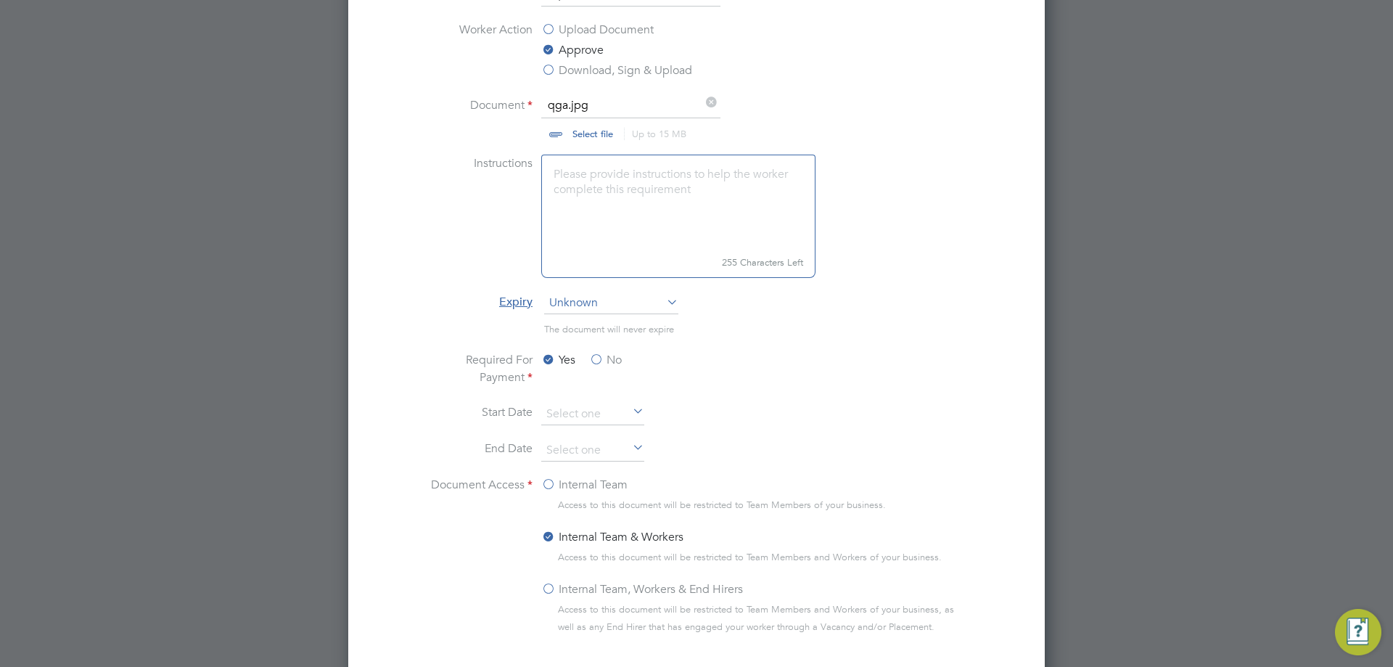
click at [610, 363] on label "No" at bounding box center [605, 359] width 33 height 17
click at [0, 0] on input "No" at bounding box center [0, 0] width 0 height 0
click at [572, 597] on label "Internal Team, Workers & End Hirers" at bounding box center [642, 588] width 202 height 17
click at [0, 0] on input "Internal Team, Workers & End Hirers" at bounding box center [0, 0] width 0 height 0
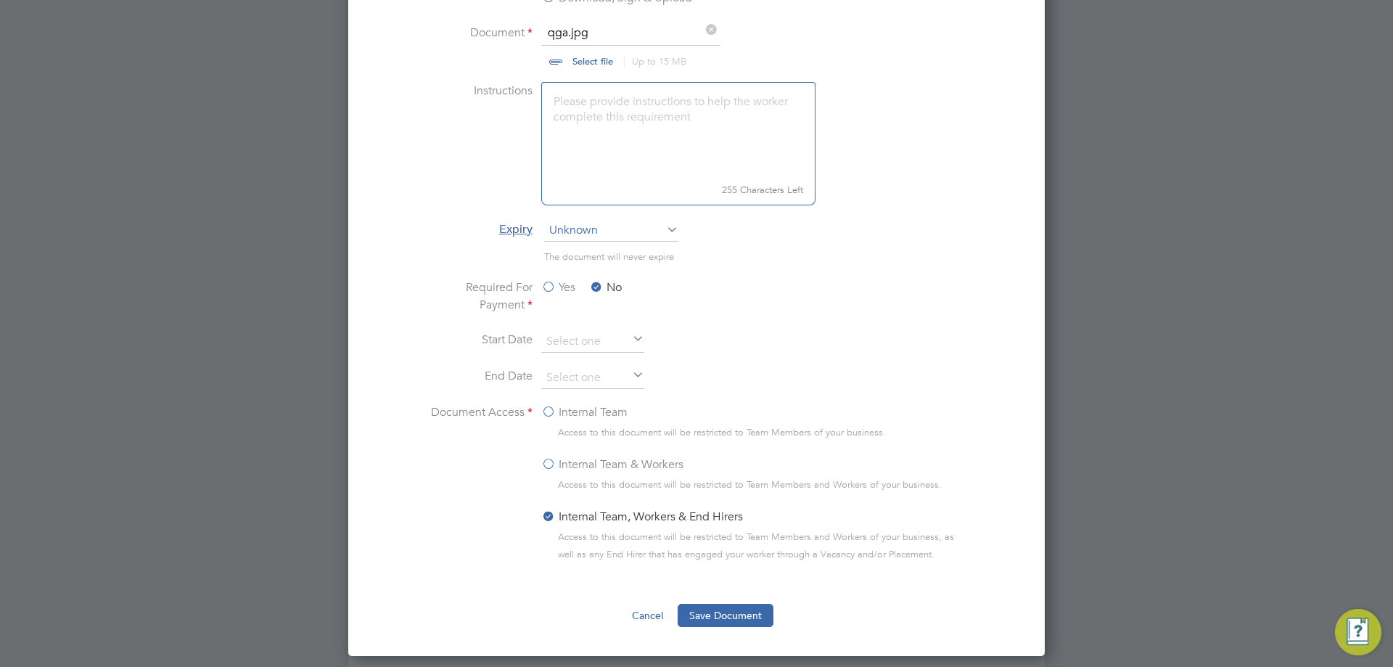
scroll to position [943, 0]
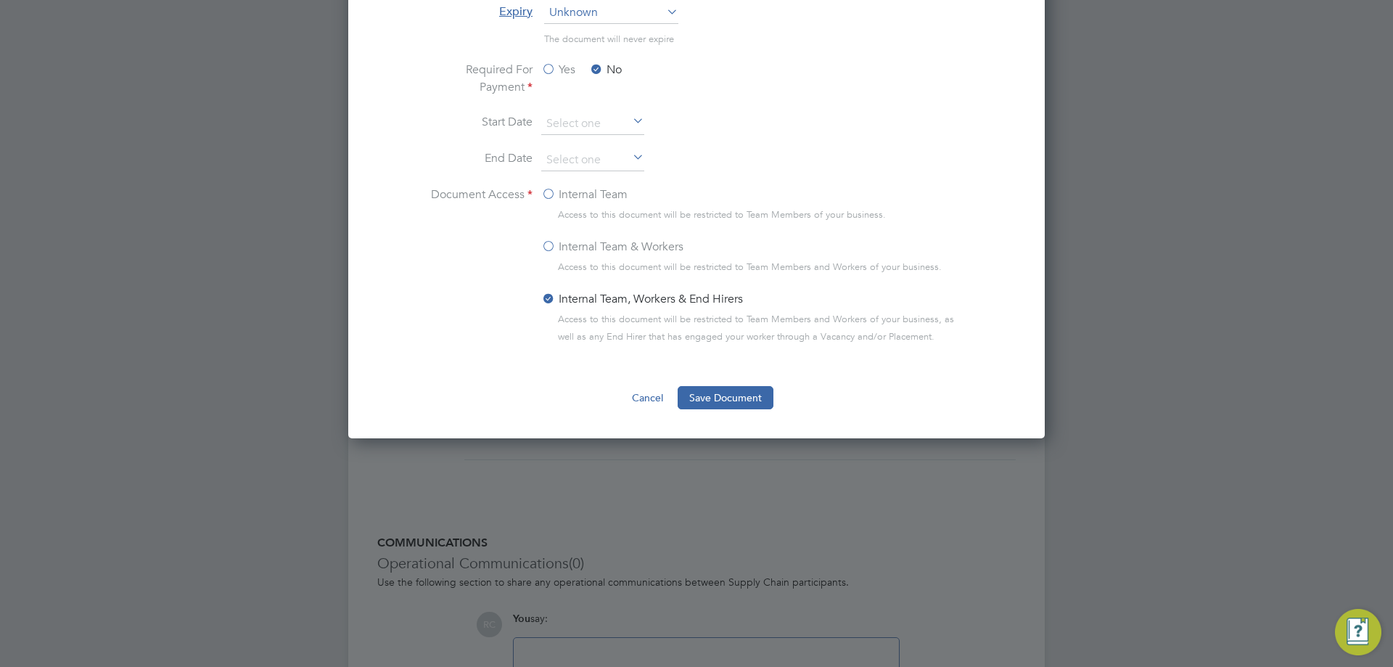
drag, startPoint x: 735, startPoint y: 405, endPoint x: 740, endPoint y: 393, distance: 13.3
click at [735, 404] on button "Save Document" at bounding box center [725, 397] width 96 height 23
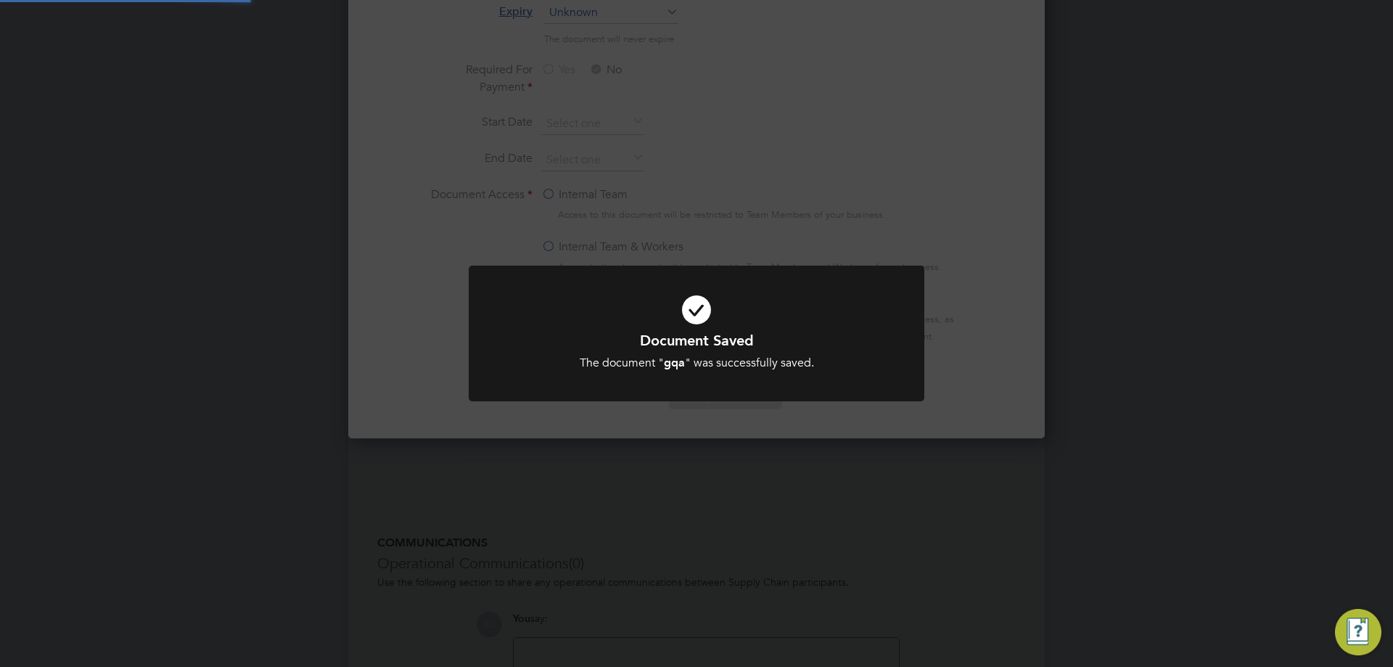
drag, startPoint x: 1089, startPoint y: 264, endPoint x: 1065, endPoint y: 269, distance: 25.2
click at [1089, 263] on div "Document Saved The document " gqa " was successfully saved. Cancel Okay" at bounding box center [696, 333] width 1393 height 667
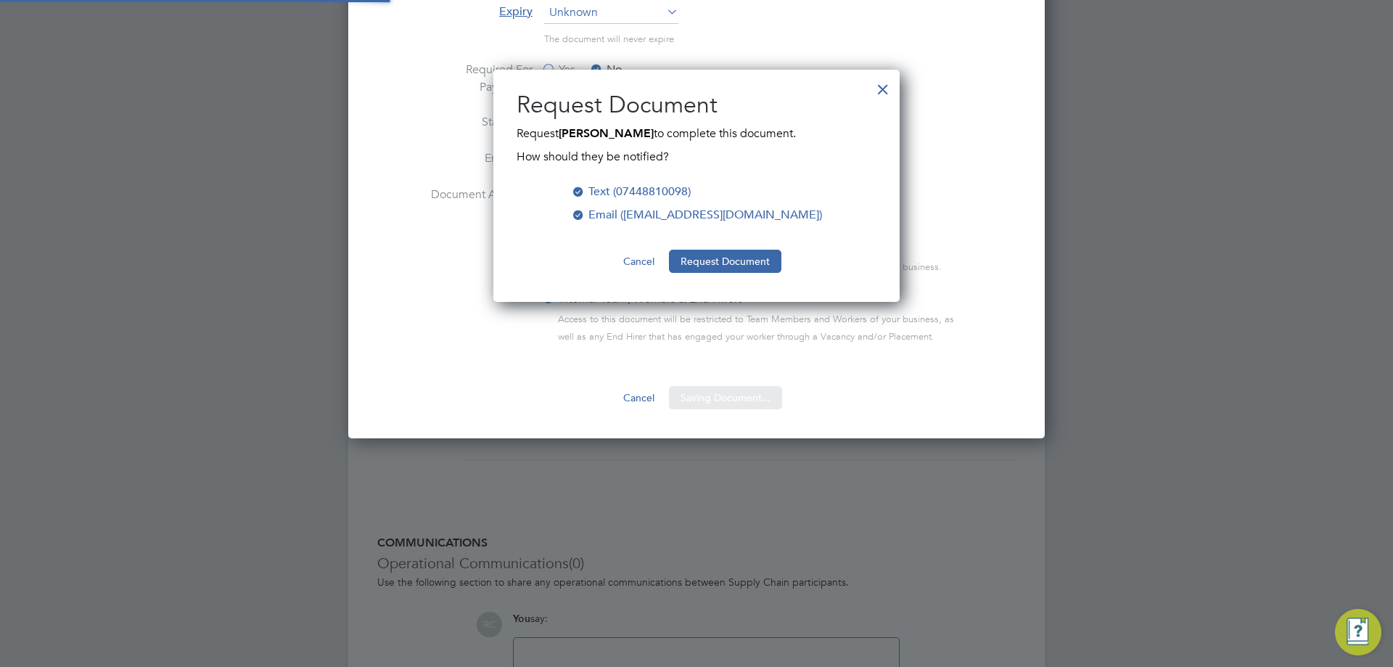
scroll to position [233, 407]
click at [740, 263] on button "Request Document" at bounding box center [725, 260] width 112 height 23
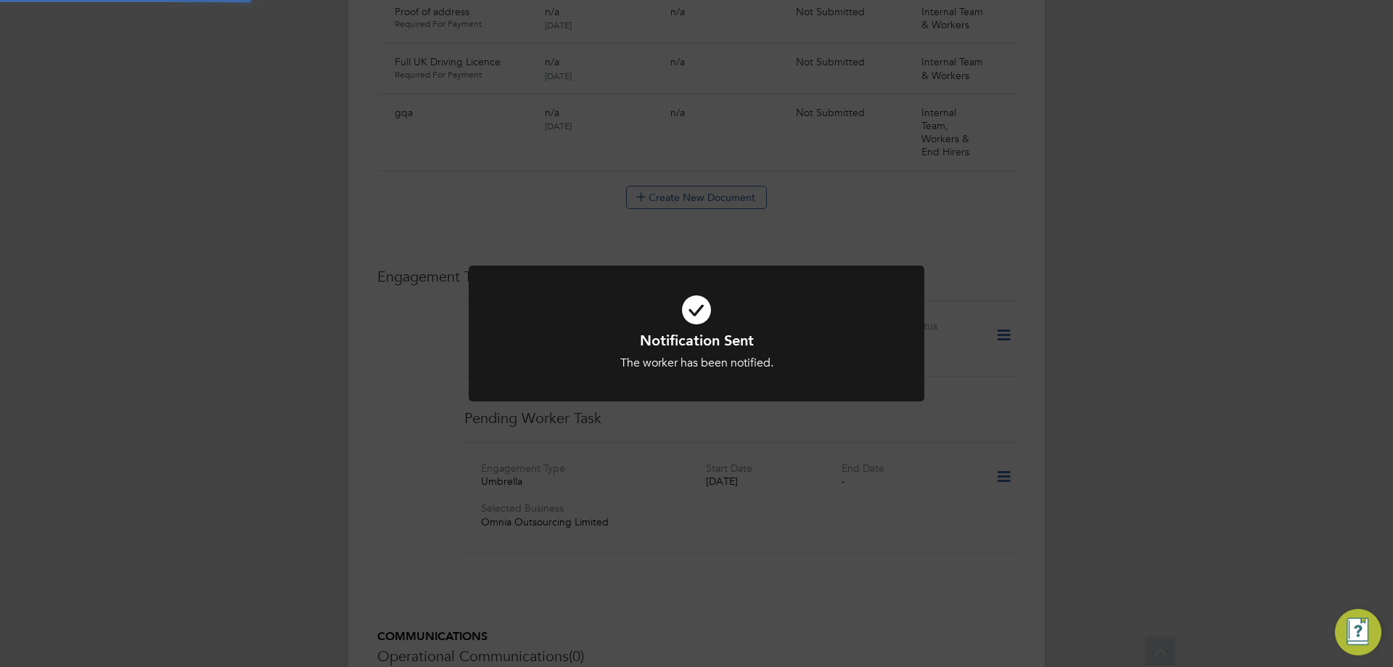
scroll to position [943, 0]
click at [1100, 324] on div "Notification Sent The worker has been notified. Cancel Okay" at bounding box center [696, 333] width 1393 height 667
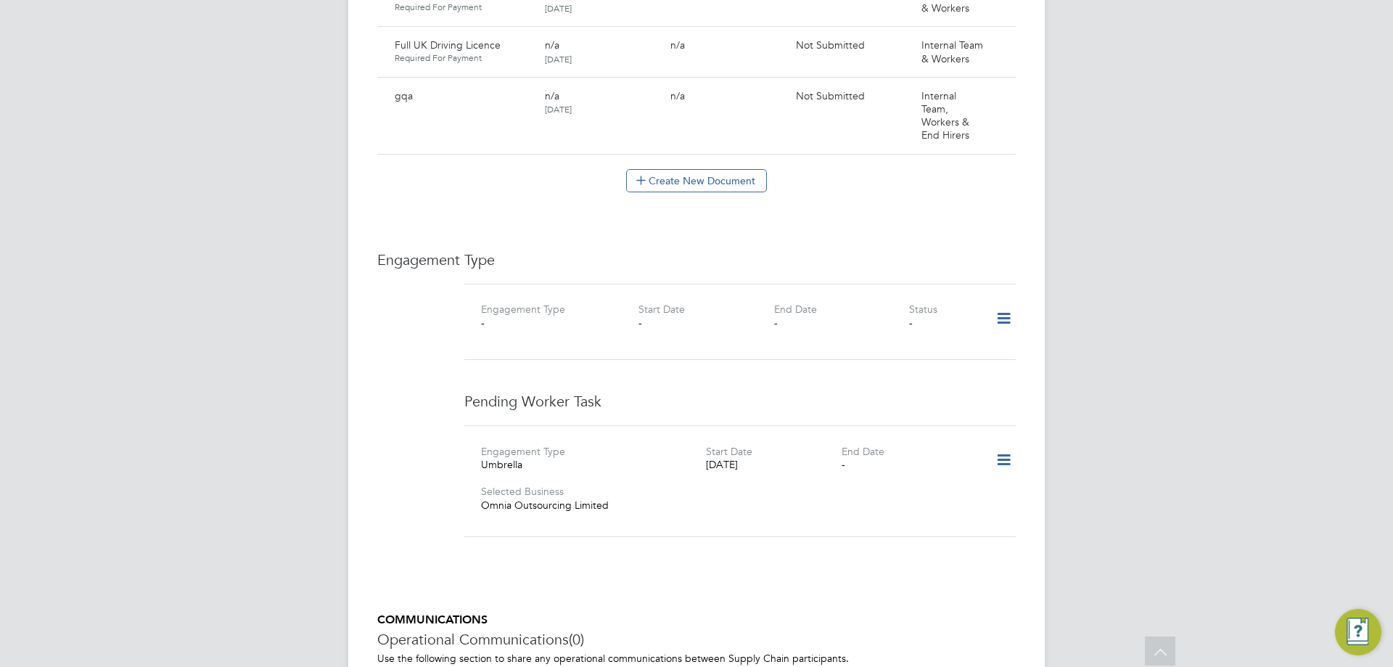
scroll to position [1165, 0]
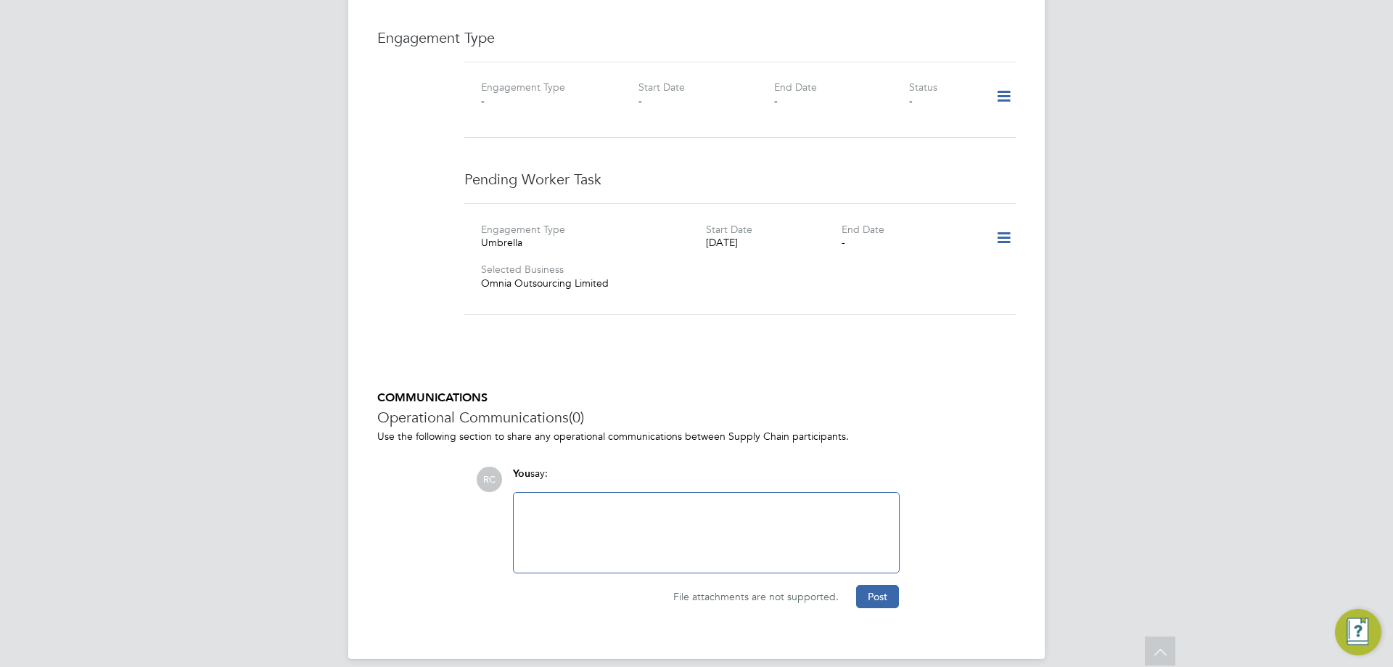
click at [590, 501] on div at bounding box center [706, 532] width 368 height 62
click at [843, 585] on div "File attachments are not supported. Post" at bounding box center [705, 596] width 387 height 23
drag, startPoint x: 856, startPoint y: 580, endPoint x: 864, endPoint y: 574, distance: 10.3
click at [862, 585] on button "Post" at bounding box center [877, 596] width 43 height 23
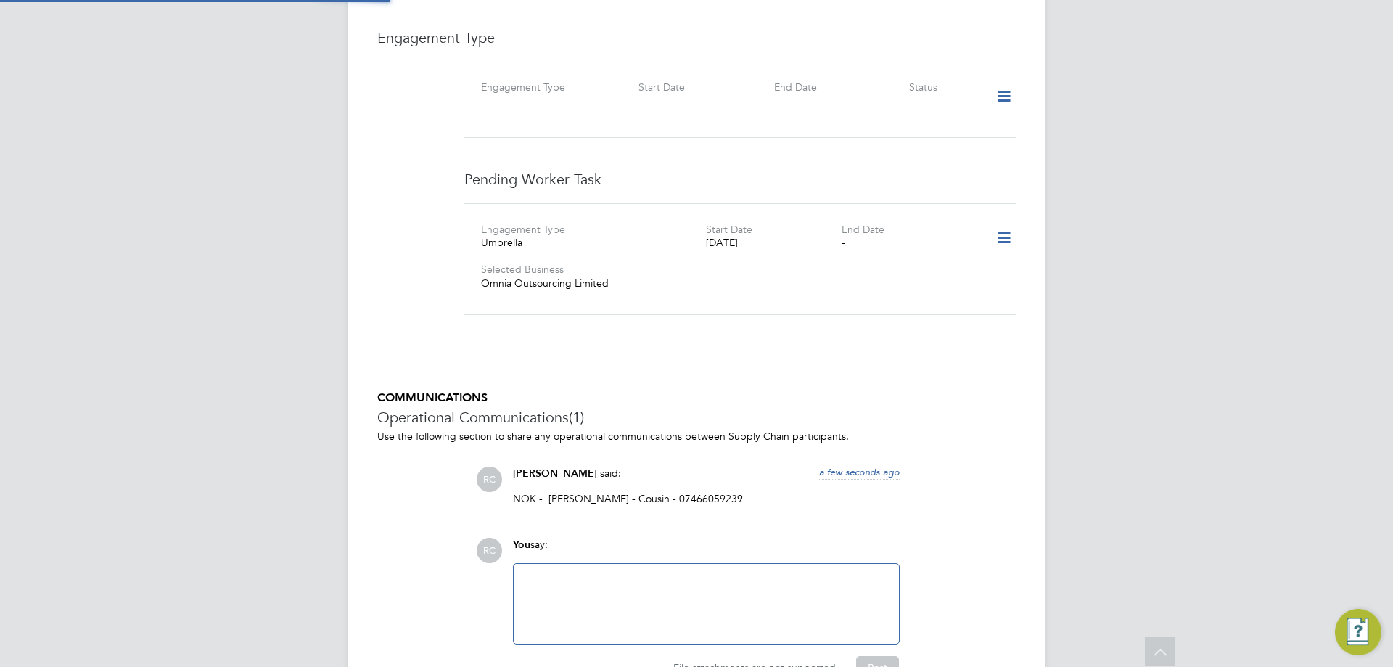
click at [1004, 221] on icon at bounding box center [1003, 237] width 25 height 33
click at [980, 284] on li "Delete" at bounding box center [981, 286] width 55 height 20
click at [996, 82] on icon at bounding box center [1003, 96] width 25 height 33
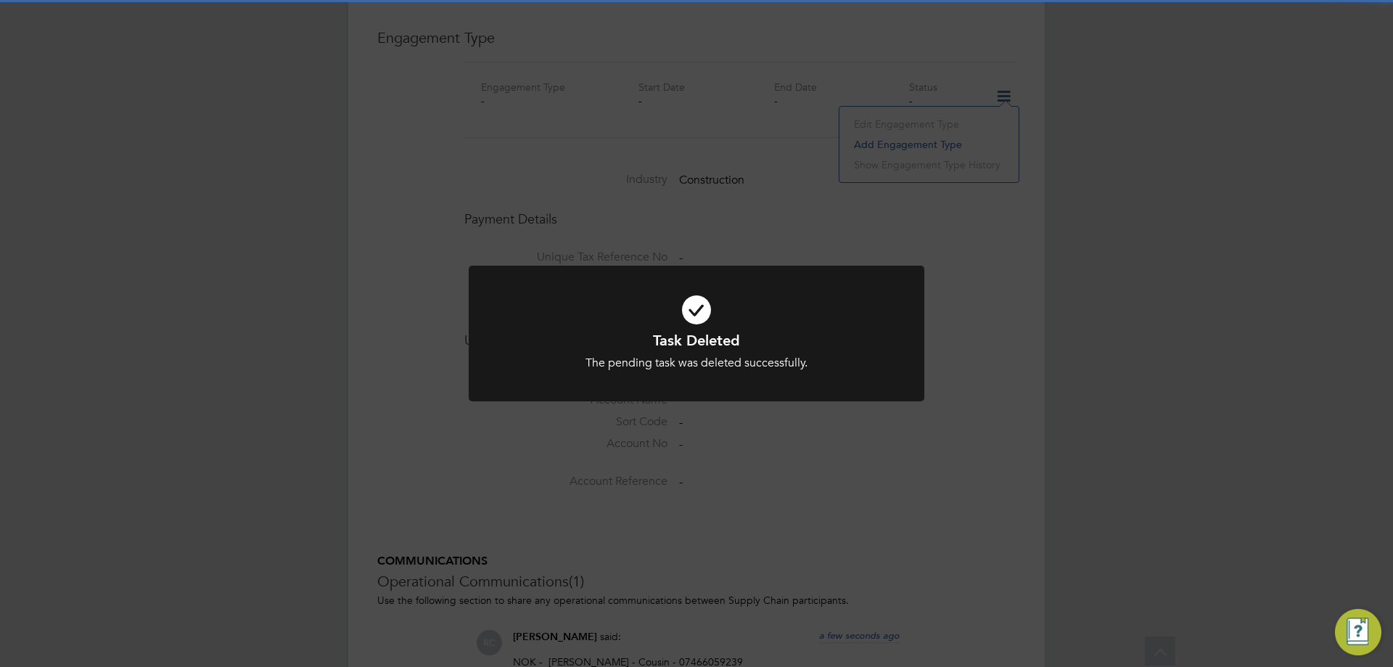
click at [932, 140] on div "Task Deleted The pending task was deleted successfully. Cancel Okay" at bounding box center [696, 333] width 1393 height 667
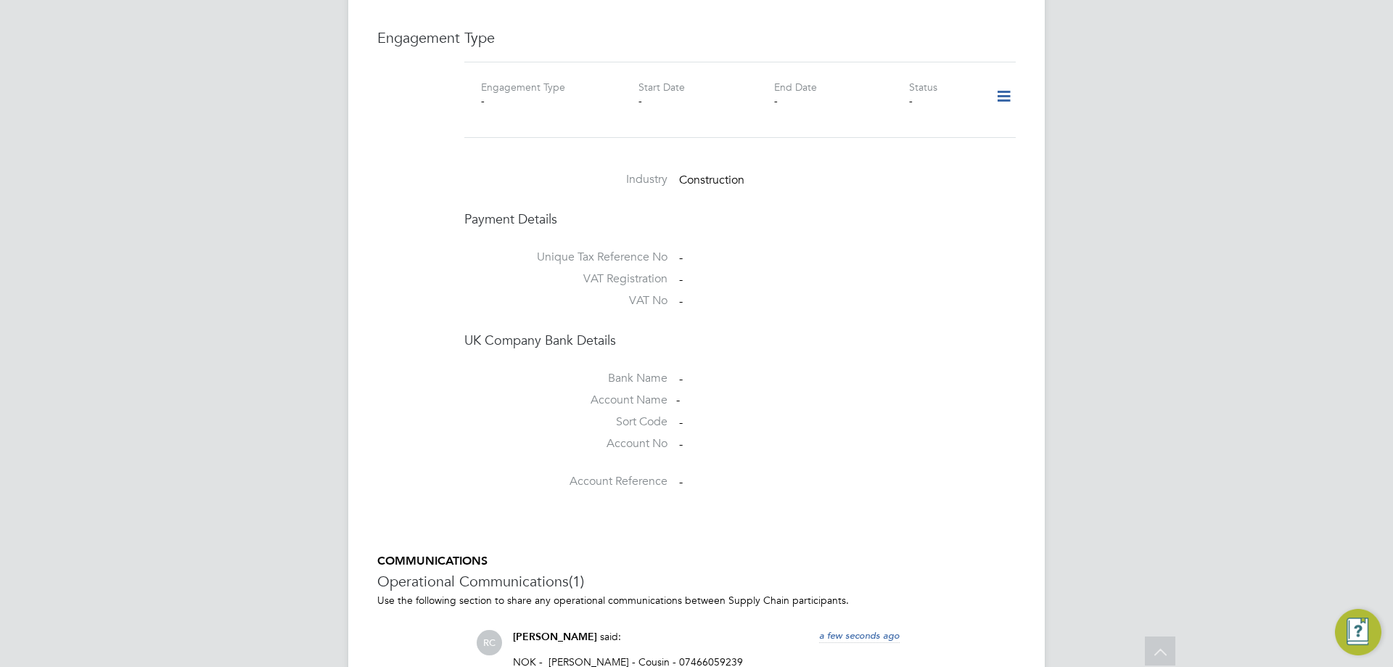
click at [995, 85] on icon at bounding box center [1003, 96] width 25 height 33
click at [909, 139] on li "Add Engagement Type" at bounding box center [928, 144] width 165 height 20
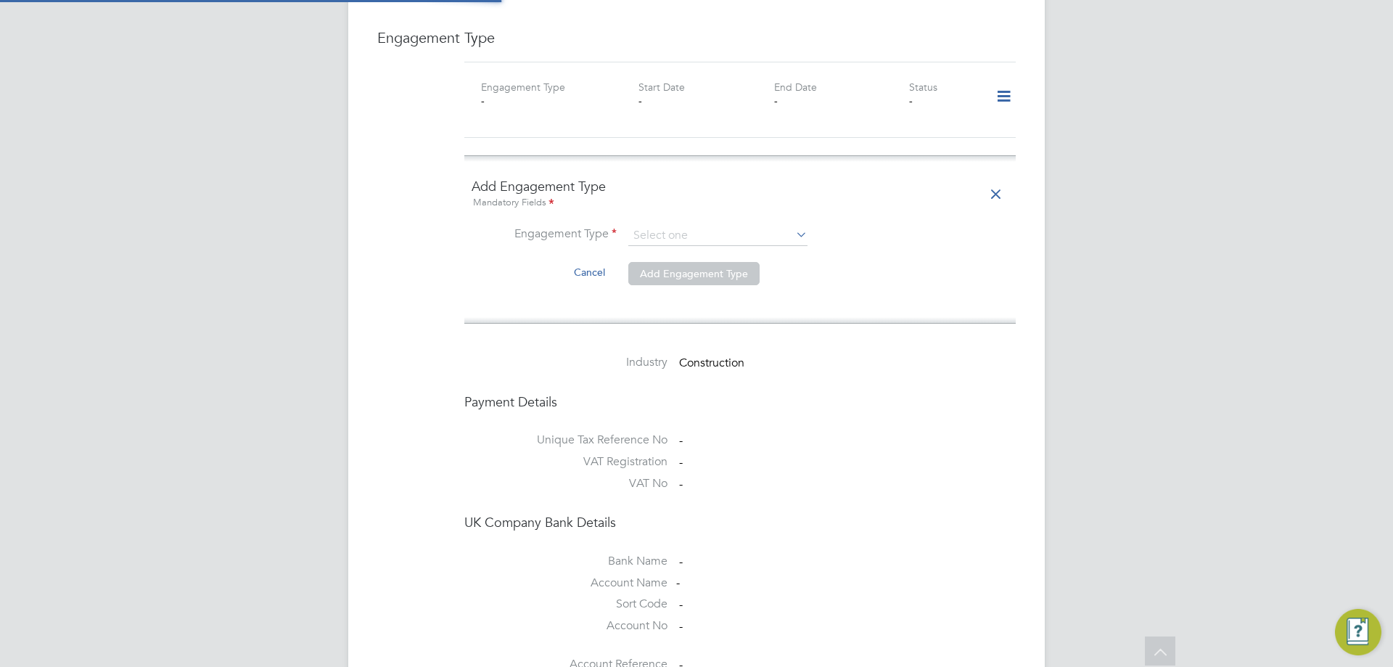
click at [713, 209] on ng-form "Add Engagement Type Mandatory Fields Engagement Type Cancel Add Engagement Type" at bounding box center [739, 239] width 537 height 123
click at [705, 226] on input at bounding box center [717, 236] width 179 height 20
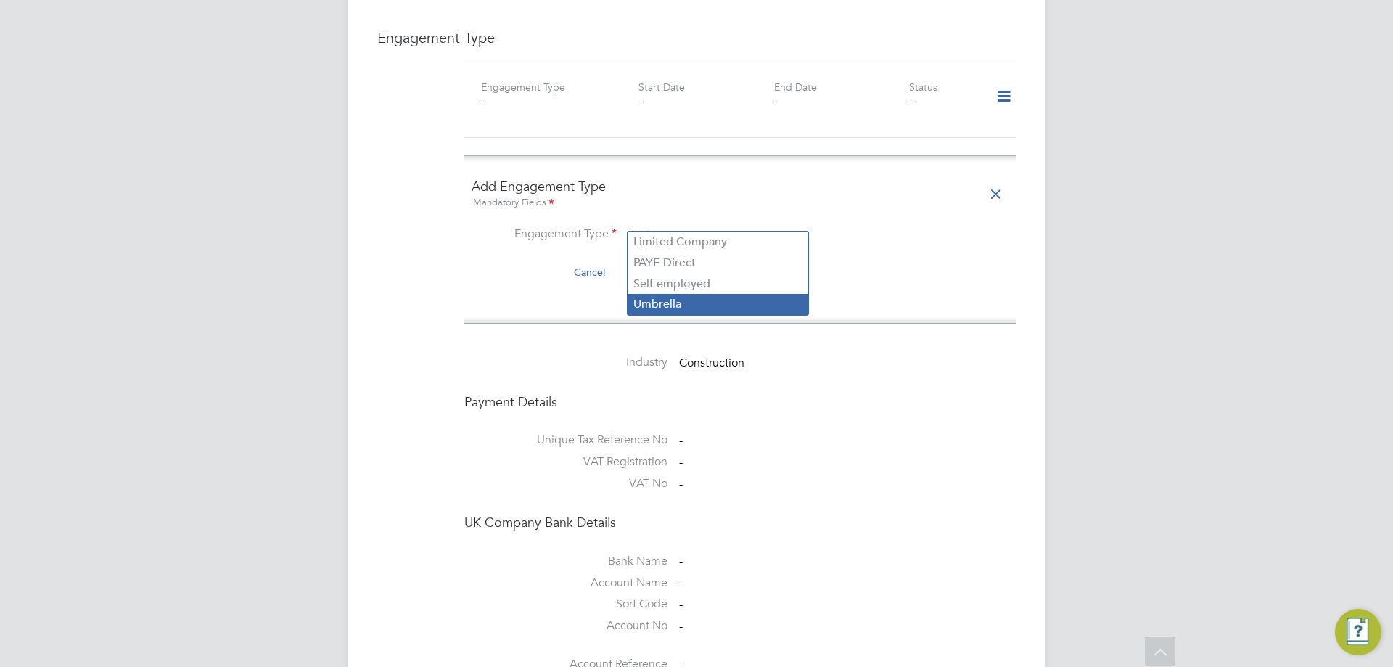
click at [693, 295] on li "Umbrella" at bounding box center [717, 304] width 181 height 21
type input "Umbrella"
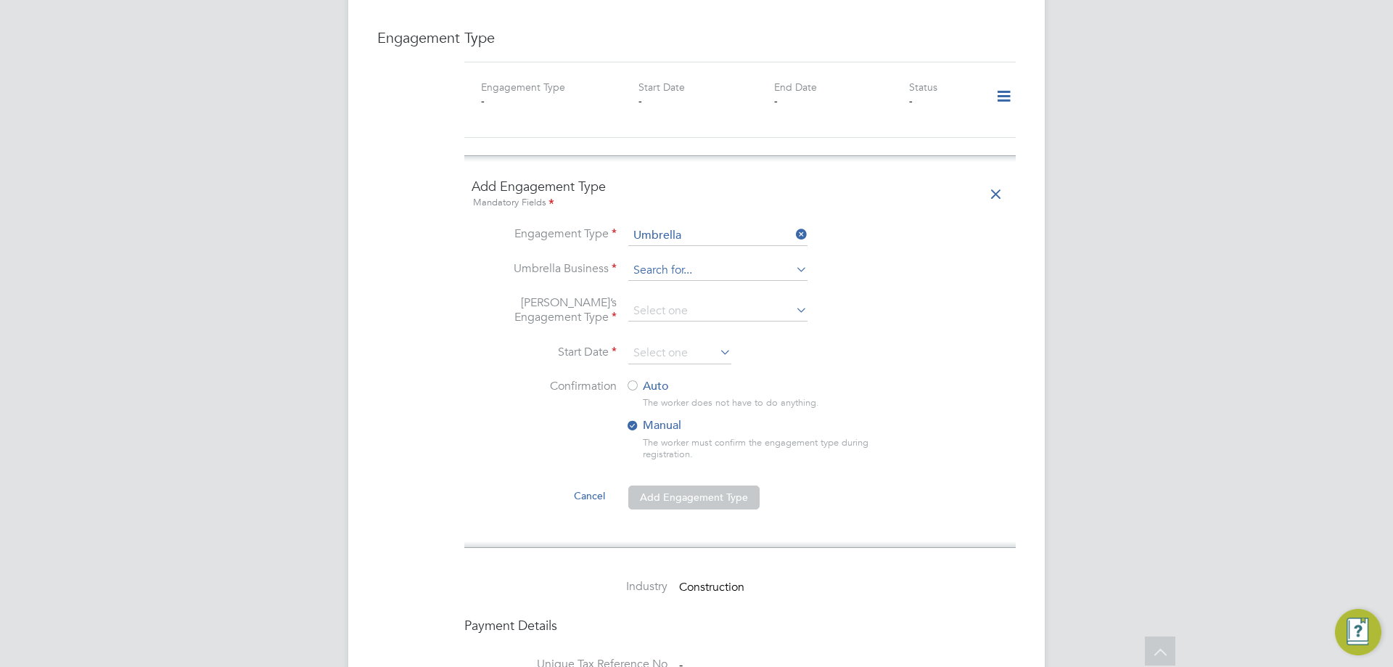
click at [675, 265] on input at bounding box center [717, 270] width 179 height 20
click at [757, 284] on li "Omnia Outsourcing Limited" at bounding box center [717, 276] width 181 height 21
type input "Omnia Outsourcing Limited"
click at [722, 301] on input at bounding box center [717, 311] width 179 height 20
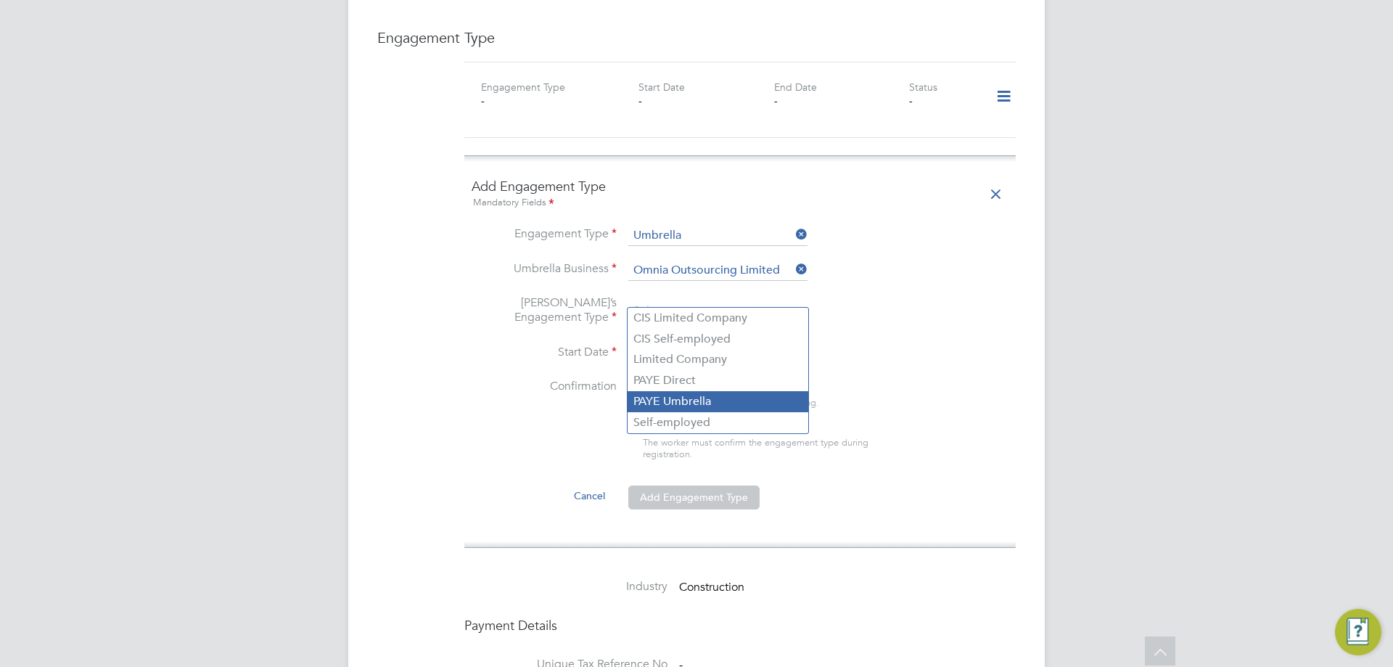
click at [707, 400] on li "PAYE Umbrella" at bounding box center [717, 401] width 181 height 21
type input "PAYE Umbrella"
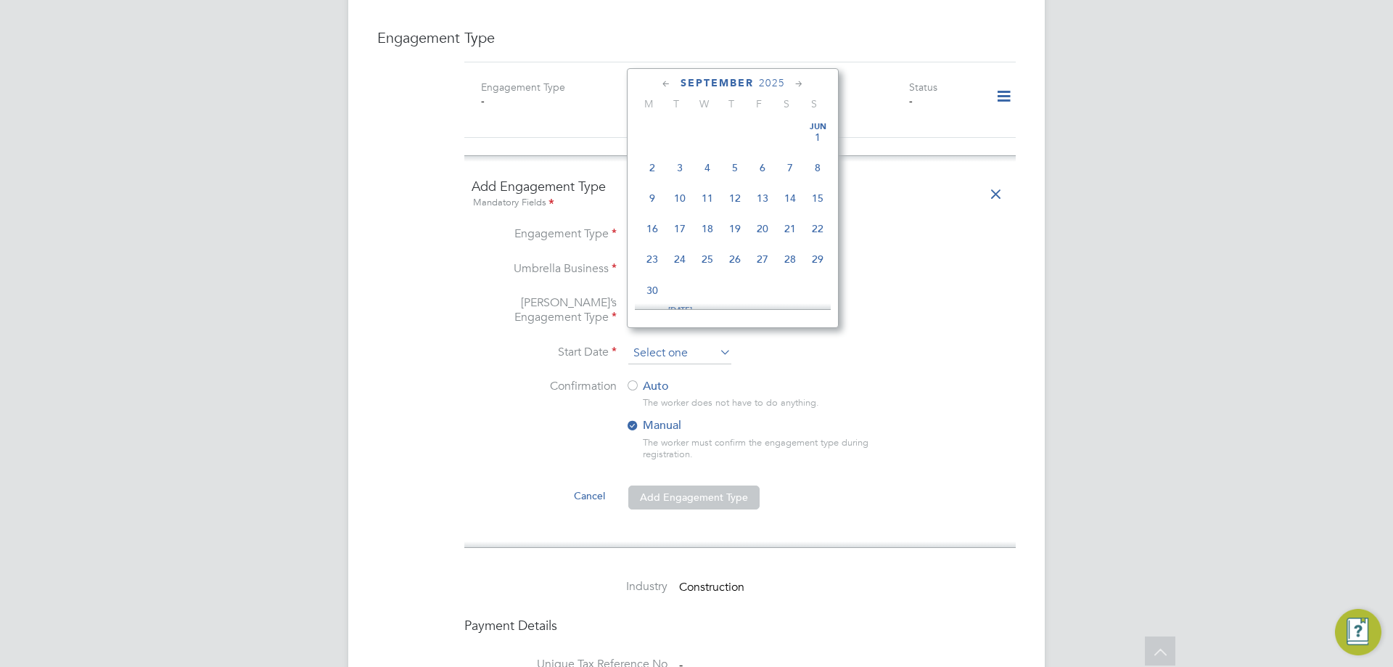
click at [685, 342] on input at bounding box center [679, 353] width 103 height 22
click at [659, 198] on span "Sep 1" at bounding box center [652, 187] width 28 height 28
type input "[DATE]"
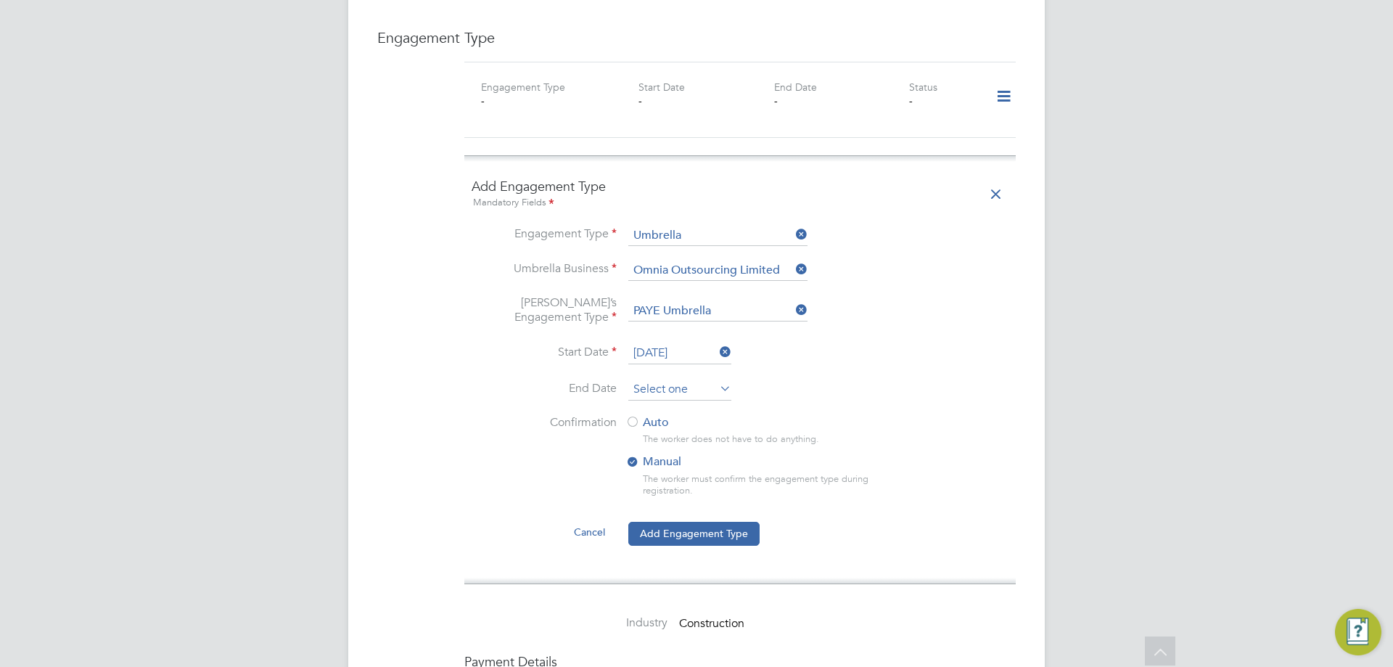
click at [647, 379] on input at bounding box center [679, 390] width 103 height 22
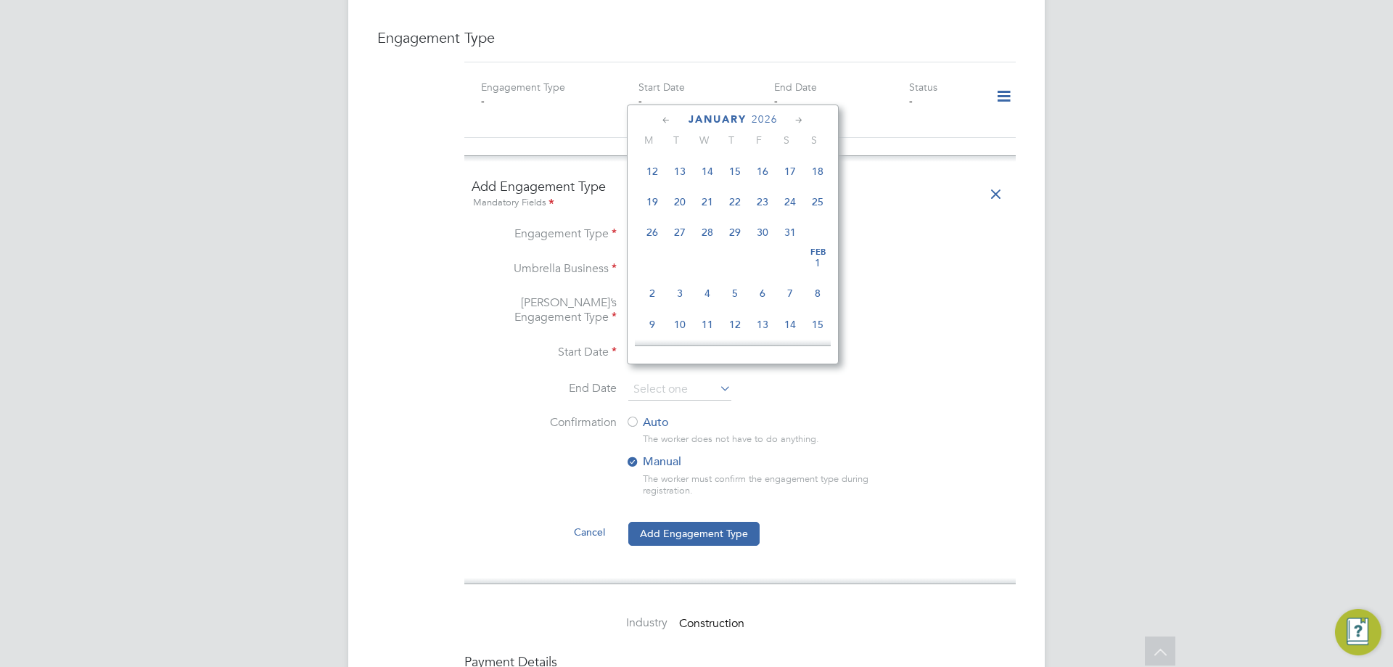
scroll to position [1020, 0]
click at [709, 238] on span "31" at bounding box center [707, 224] width 28 height 28
type input "[DATE]"
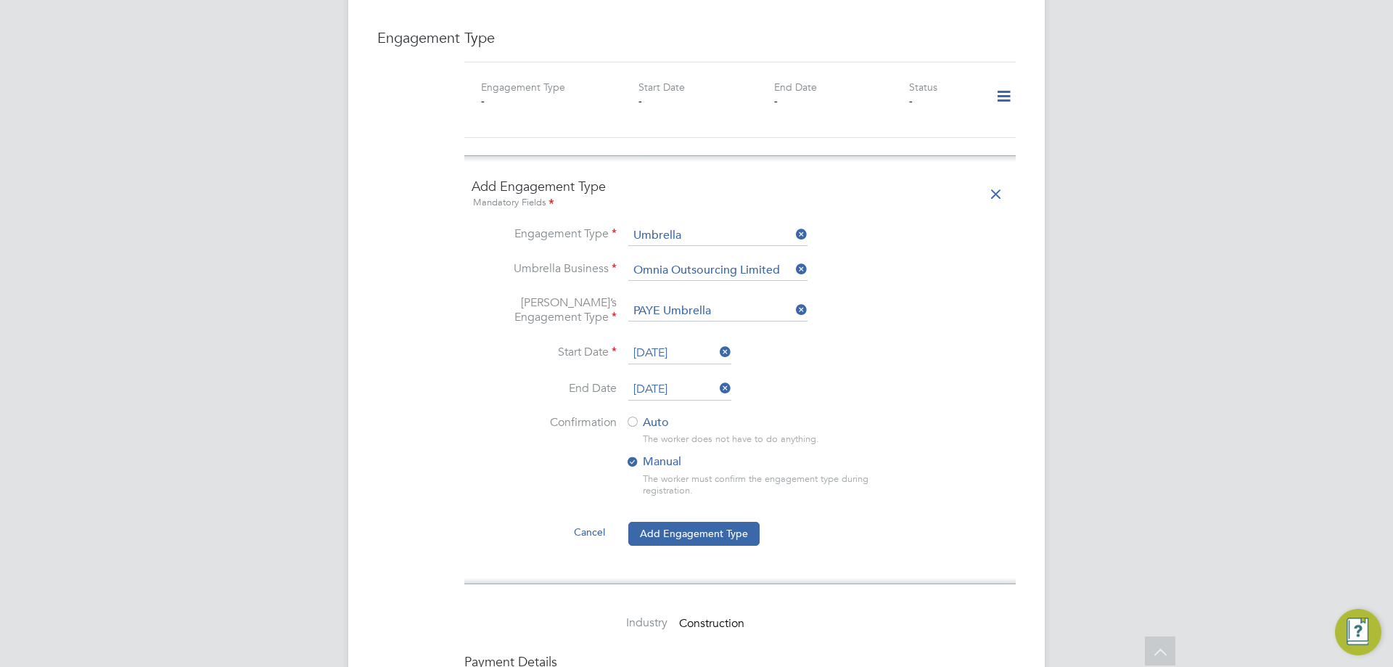
click at [653, 415] on label "Auto" at bounding box center [755, 422] width 261 height 15
drag, startPoint x: 692, startPoint y: 511, endPoint x: 711, endPoint y: 513, distance: 19.0
click at [693, 521] on button "Add Engagement Type" at bounding box center [693, 532] width 131 height 23
click at [714, 513] on div "Sorry, we are having problems connecting to our services." at bounding box center [696, 91] width 696 height 2489
